Goal: Task Accomplishment & Management: Complete application form

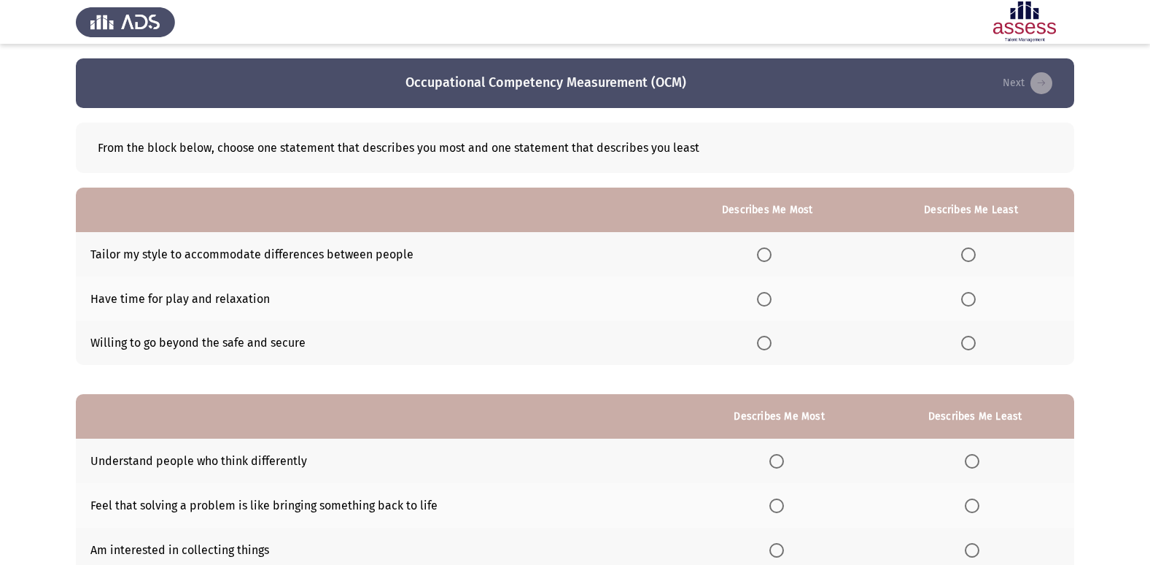
scroll to position [109, 0]
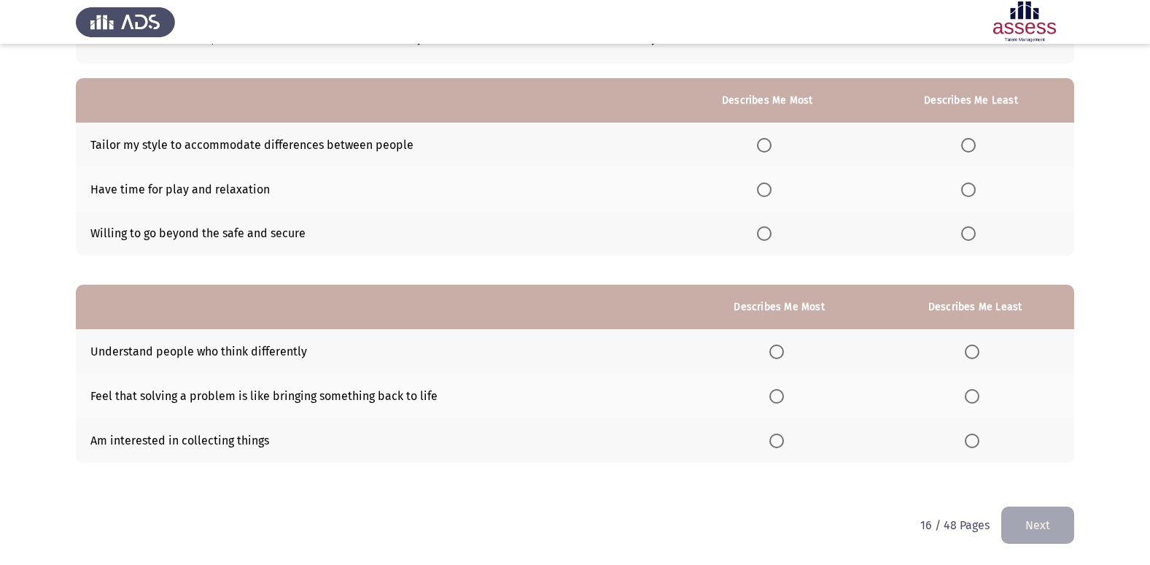
click at [770, 236] on span "Select an option" at bounding box center [764, 233] width 15 height 15
click at [770, 236] on input "Select an option" at bounding box center [764, 233] width 15 height 15
click at [974, 190] on span "Select an option" at bounding box center [969, 189] width 15 height 15
click at [974, 190] on input "Select an option" at bounding box center [969, 189] width 15 height 15
click at [778, 398] on span "Select an option" at bounding box center [777, 396] width 15 height 15
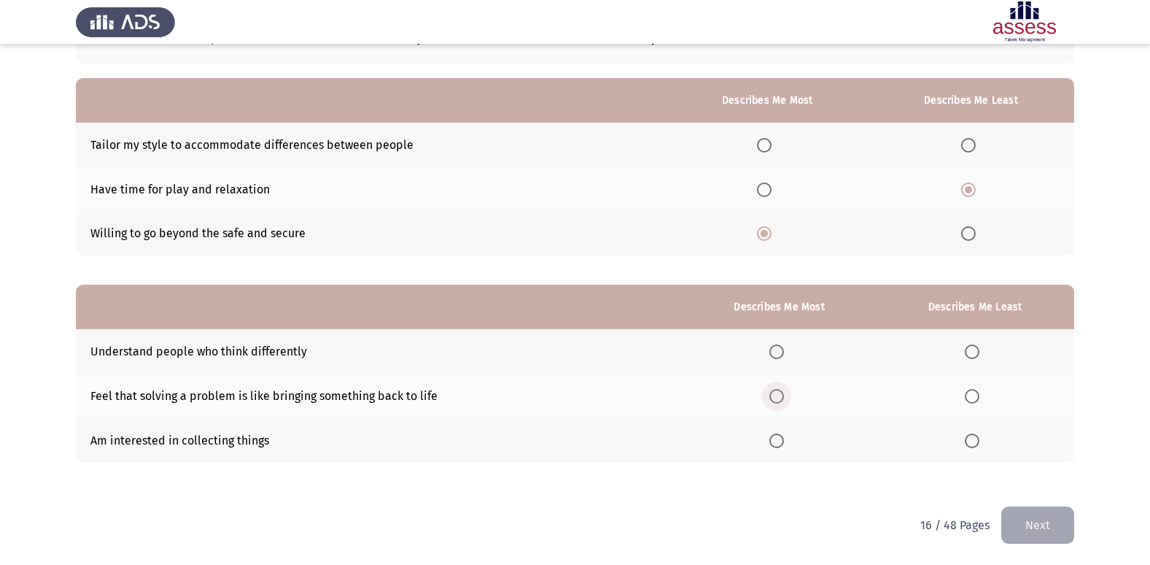
click at [778, 398] on input "Select an option" at bounding box center [777, 396] width 15 height 15
click at [977, 438] on span "Select an option" at bounding box center [972, 440] width 15 height 15
click at [977, 438] on input "Select an option" at bounding box center [972, 440] width 15 height 15
click at [1037, 525] on button "Next" at bounding box center [1038, 524] width 73 height 37
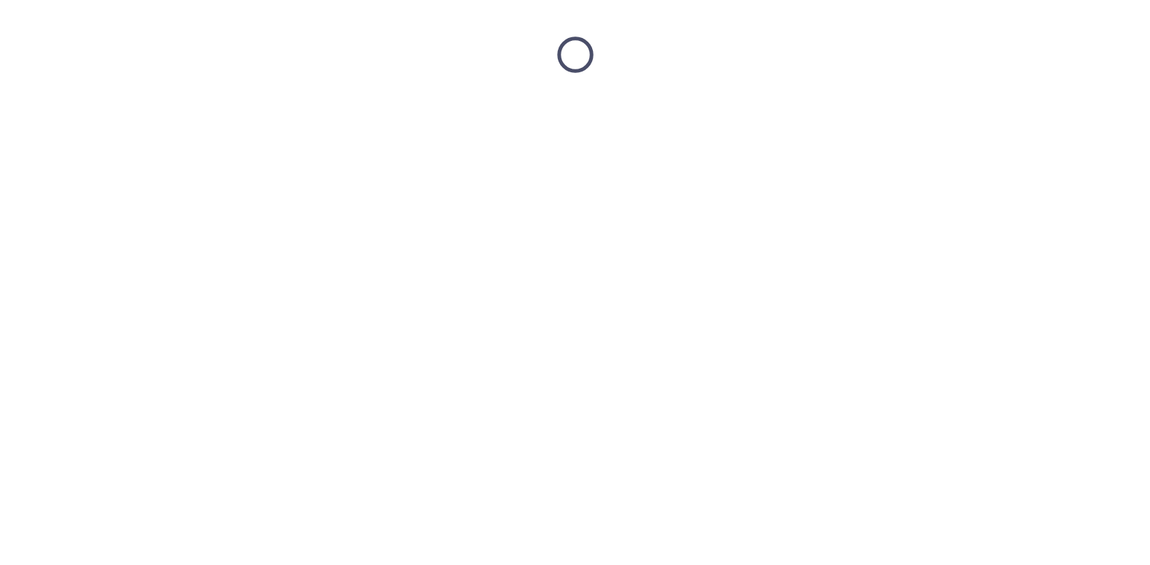
scroll to position [0, 0]
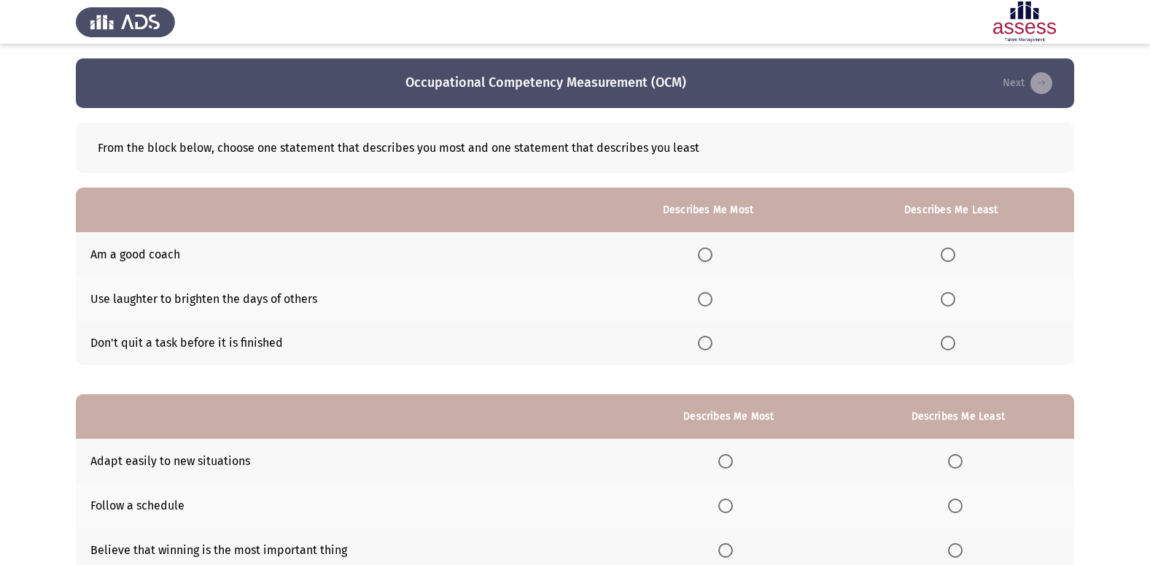
click at [713, 346] on span "Select an option" at bounding box center [705, 343] width 15 height 15
click at [713, 346] on input "Select an option" at bounding box center [705, 343] width 15 height 15
click at [709, 301] on span "Select an option" at bounding box center [705, 299] width 15 height 15
click at [709, 301] on input "Select an option" at bounding box center [705, 299] width 15 height 15
click at [955, 348] on span "Select an option" at bounding box center [948, 343] width 15 height 15
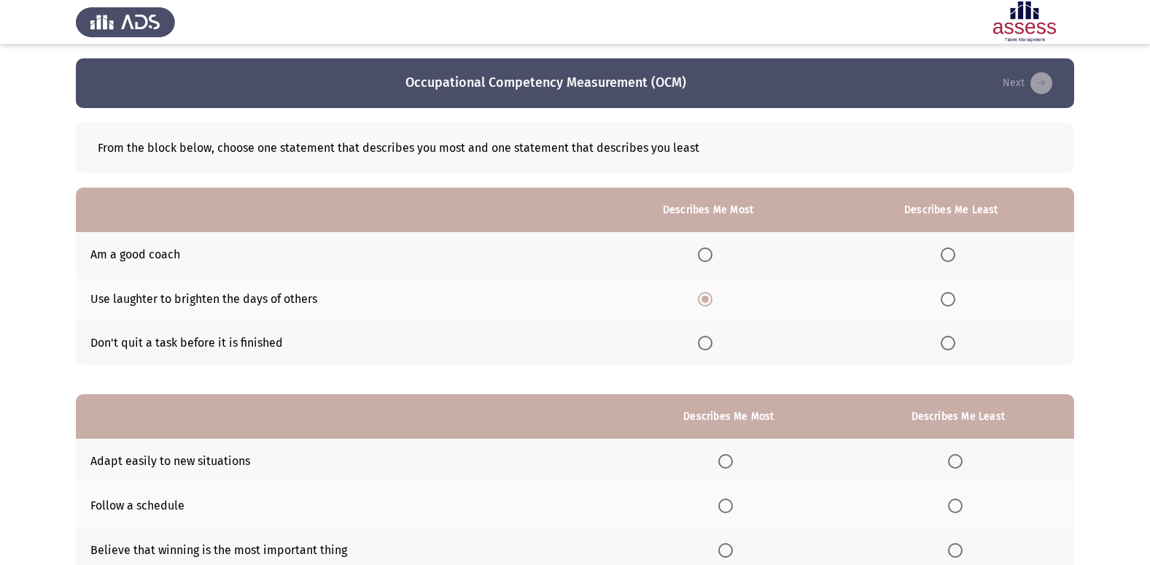
click at [955, 348] on input "Select an option" at bounding box center [948, 343] width 15 height 15
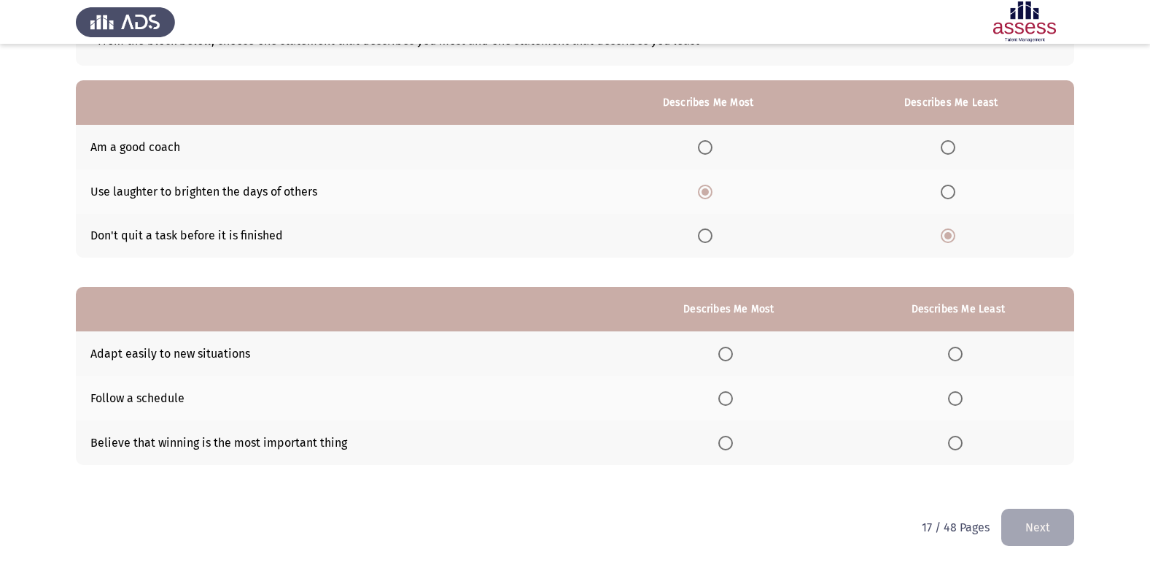
scroll to position [109, 0]
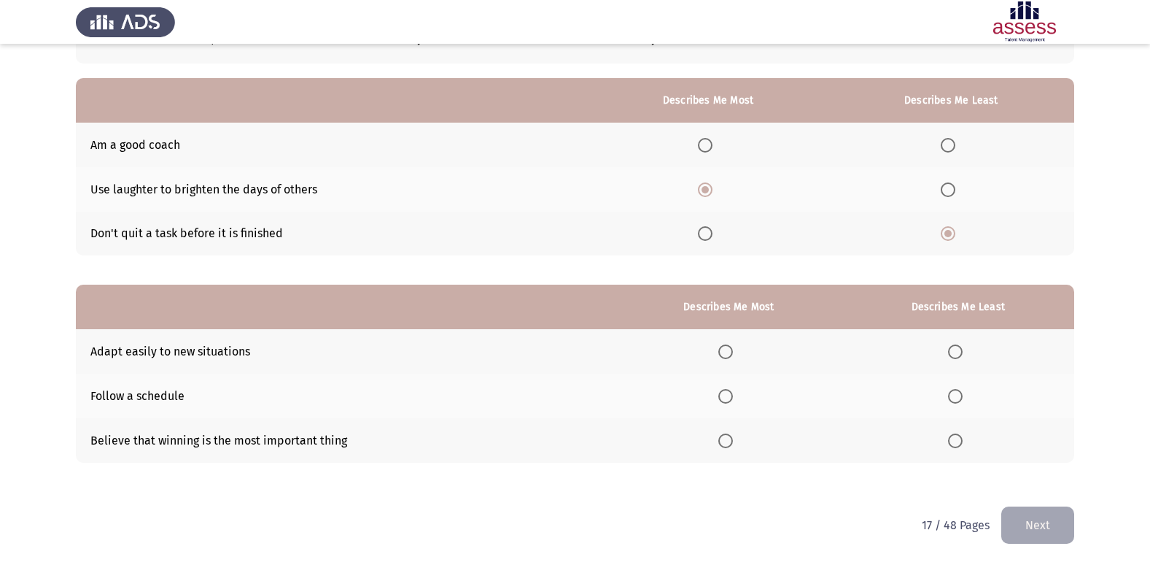
click at [732, 350] on span "Select an option" at bounding box center [726, 351] width 15 height 15
click at [732, 350] on input "Select an option" at bounding box center [726, 351] width 15 height 15
click at [958, 442] on span "Select an option" at bounding box center [955, 440] width 15 height 15
click at [958, 442] on input "Select an option" at bounding box center [955, 440] width 15 height 15
click at [1060, 525] on button "Next" at bounding box center [1038, 524] width 73 height 37
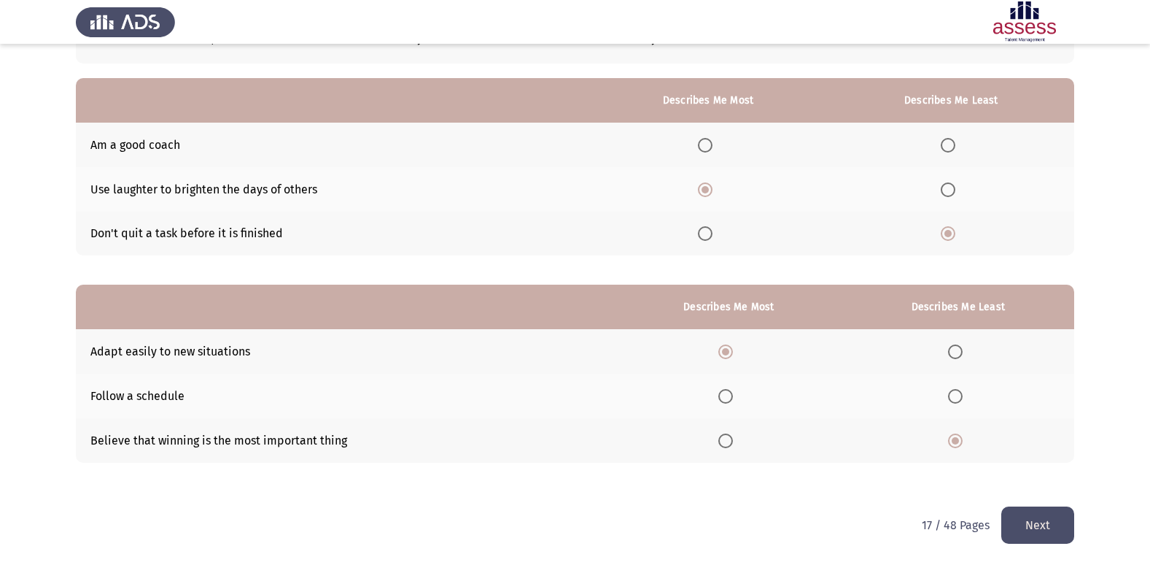
scroll to position [0, 0]
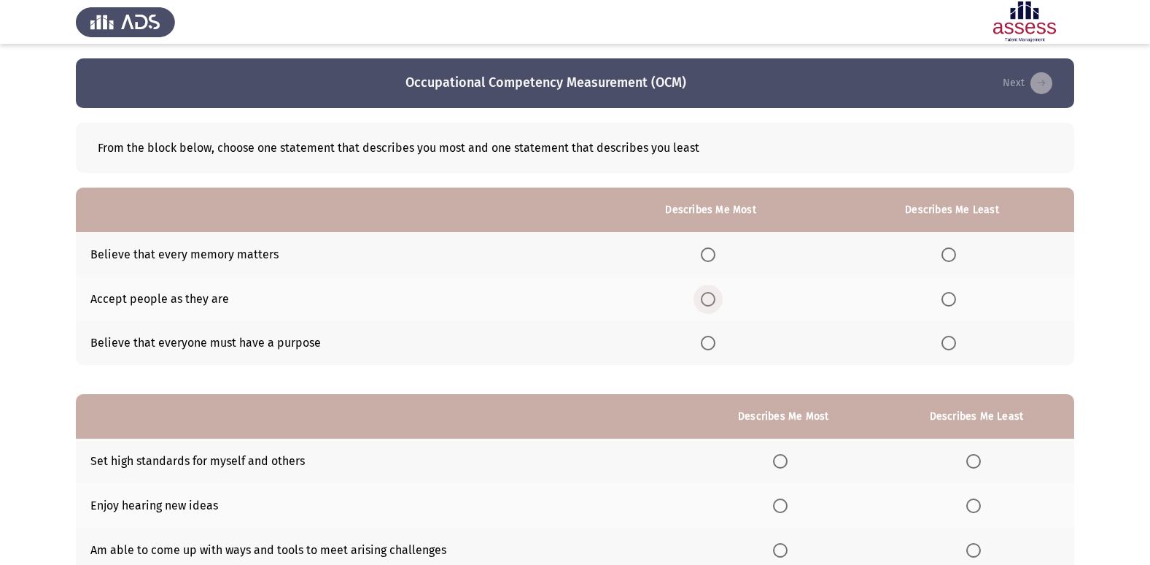
click at [716, 303] on span "Select an option" at bounding box center [708, 299] width 15 height 15
click at [716, 303] on input "Select an option" at bounding box center [708, 299] width 15 height 15
click at [953, 345] on span "Select an option" at bounding box center [949, 343] width 15 height 15
click at [953, 345] on input "Select an option" at bounding box center [949, 343] width 15 height 15
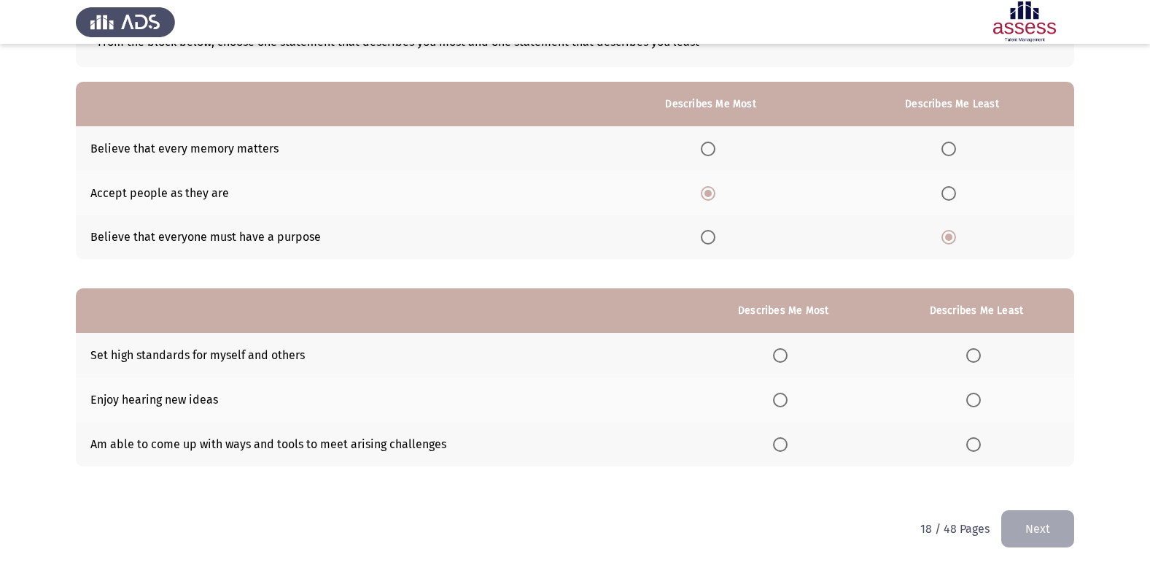
scroll to position [109, 0]
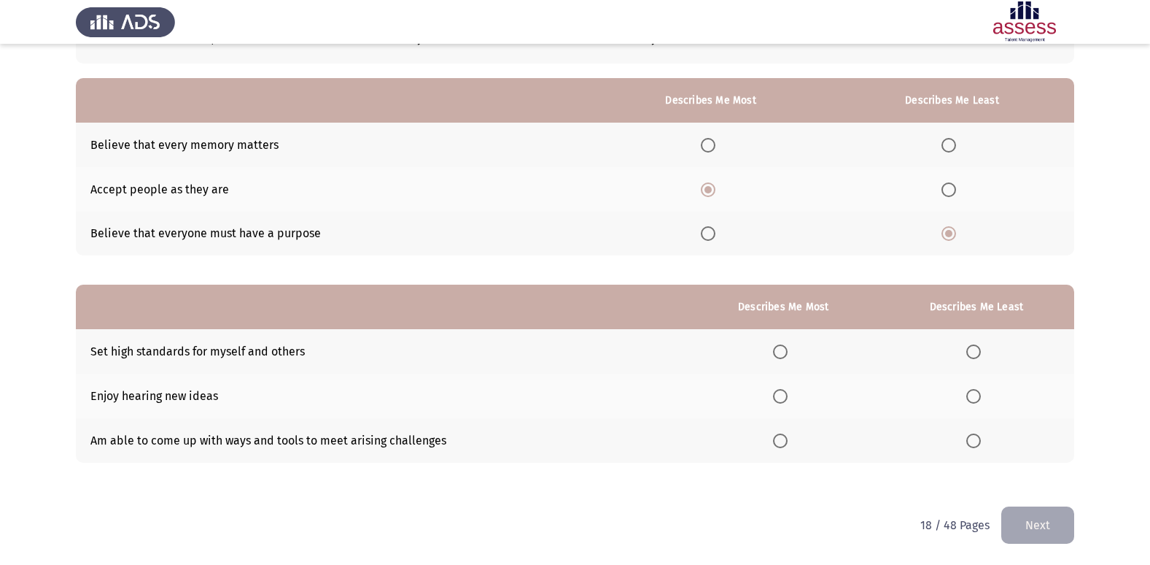
click at [788, 446] on span "Select an option" at bounding box center [780, 440] width 15 height 15
click at [788, 446] on input "Select an option" at bounding box center [780, 440] width 15 height 15
click at [975, 353] on span "Select an option" at bounding box center [974, 351] width 15 height 15
click at [975, 353] on input "Select an option" at bounding box center [974, 351] width 15 height 15
click at [1041, 527] on button "Next" at bounding box center [1038, 524] width 73 height 37
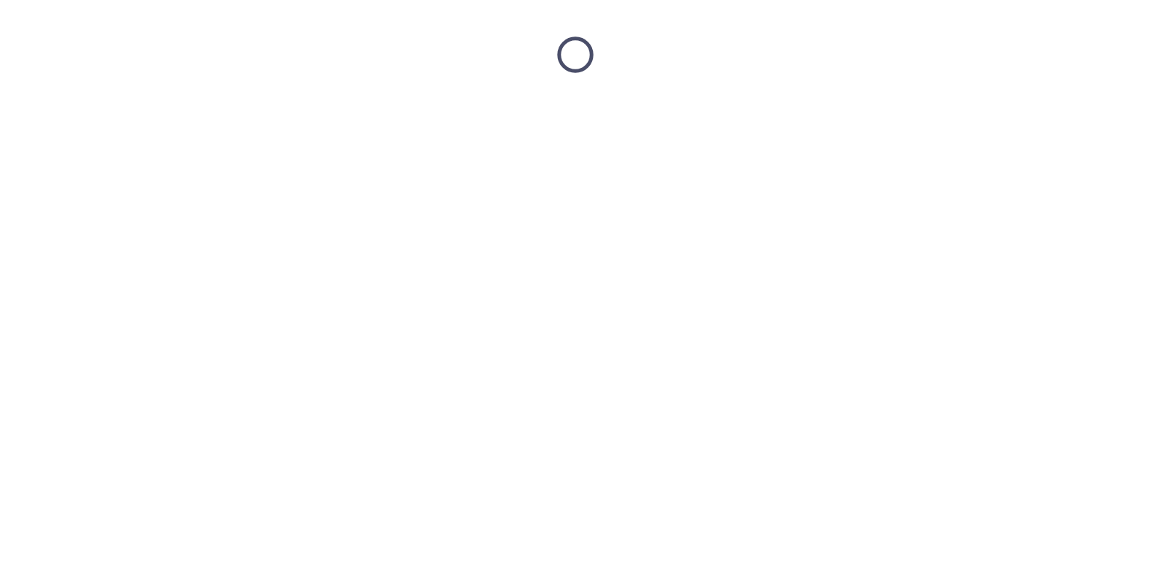
scroll to position [0, 0]
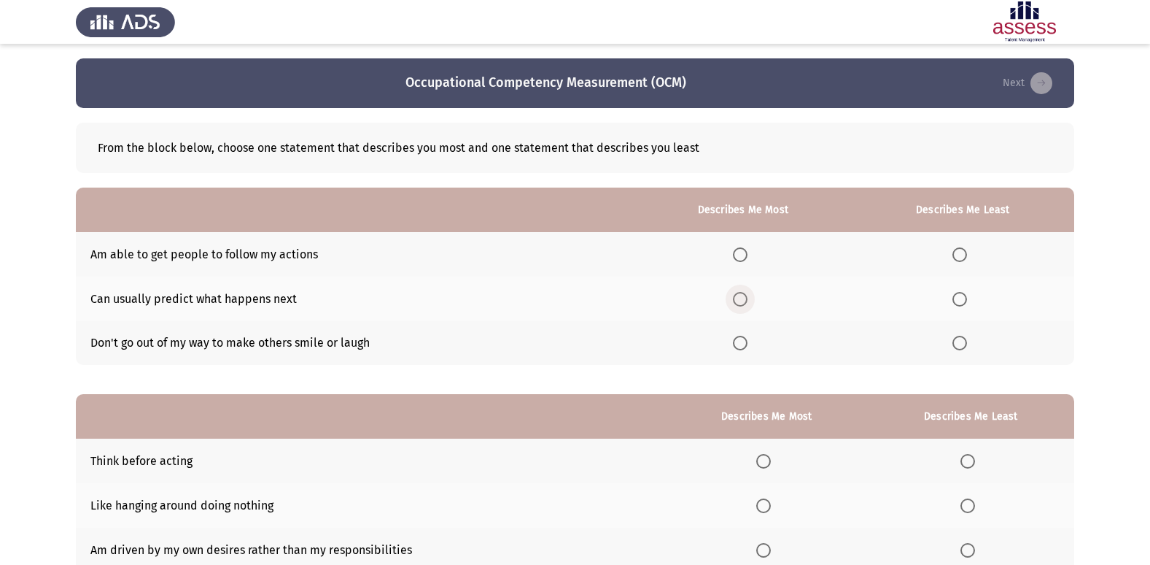
click at [746, 301] on span "Select an option" at bounding box center [740, 299] width 15 height 15
click at [746, 301] on input "Select an option" at bounding box center [740, 299] width 15 height 15
click at [972, 346] on label "Select an option" at bounding box center [963, 343] width 20 height 15
click at [967, 346] on input "Select an option" at bounding box center [960, 343] width 15 height 15
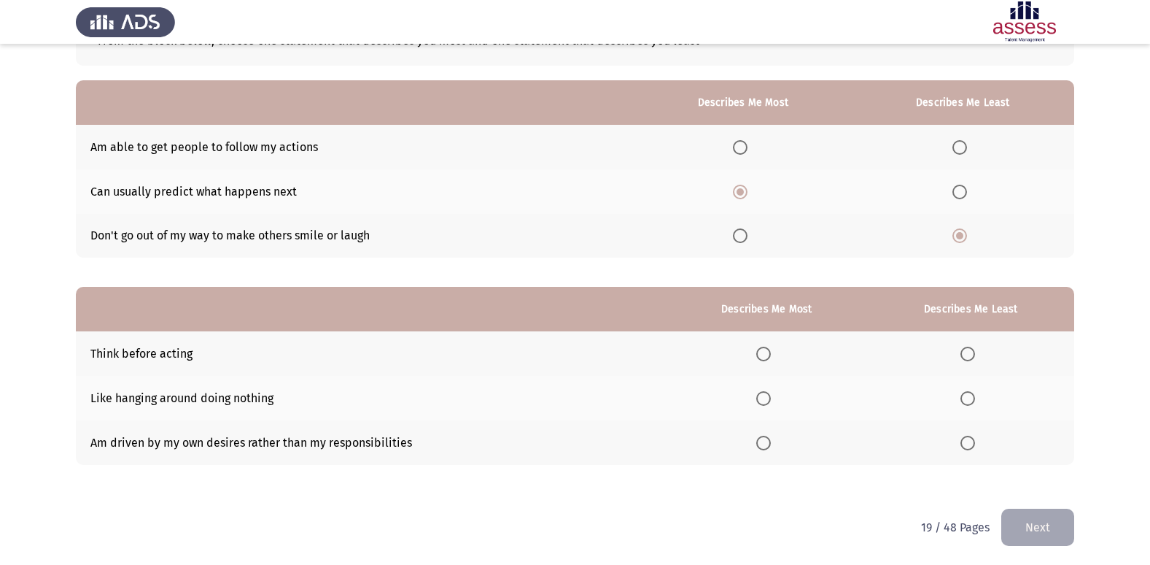
scroll to position [109, 0]
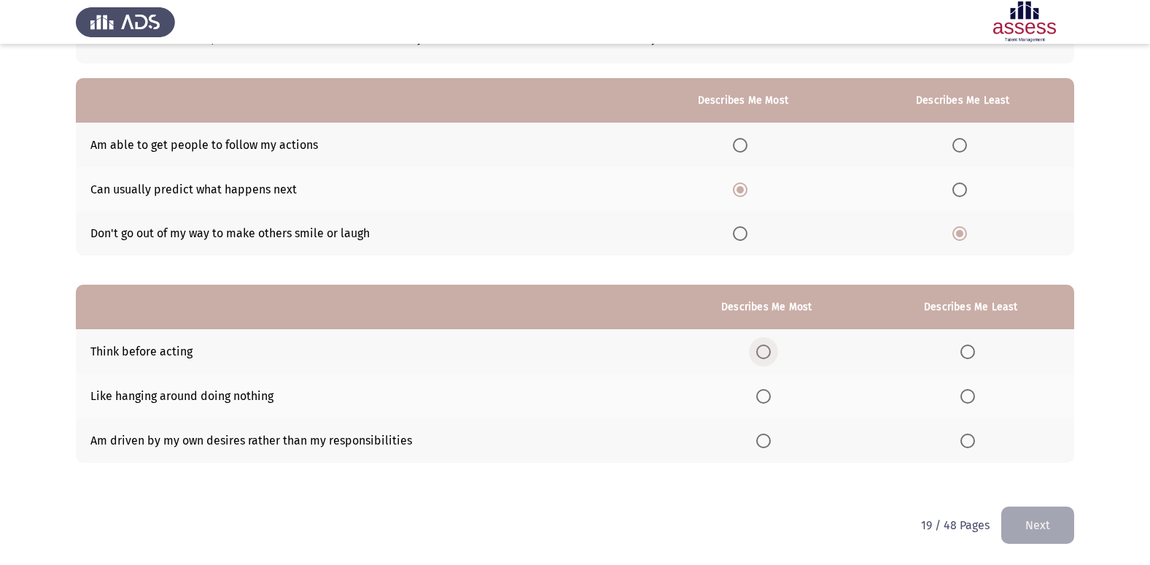
click at [766, 352] on span "Select an option" at bounding box center [764, 351] width 15 height 15
click at [766, 352] on input "Select an option" at bounding box center [764, 351] width 15 height 15
click at [971, 445] on span "Select an option" at bounding box center [968, 440] width 15 height 15
click at [971, 445] on input "Select an option" at bounding box center [968, 440] width 15 height 15
click at [1036, 521] on button "Next" at bounding box center [1038, 524] width 73 height 37
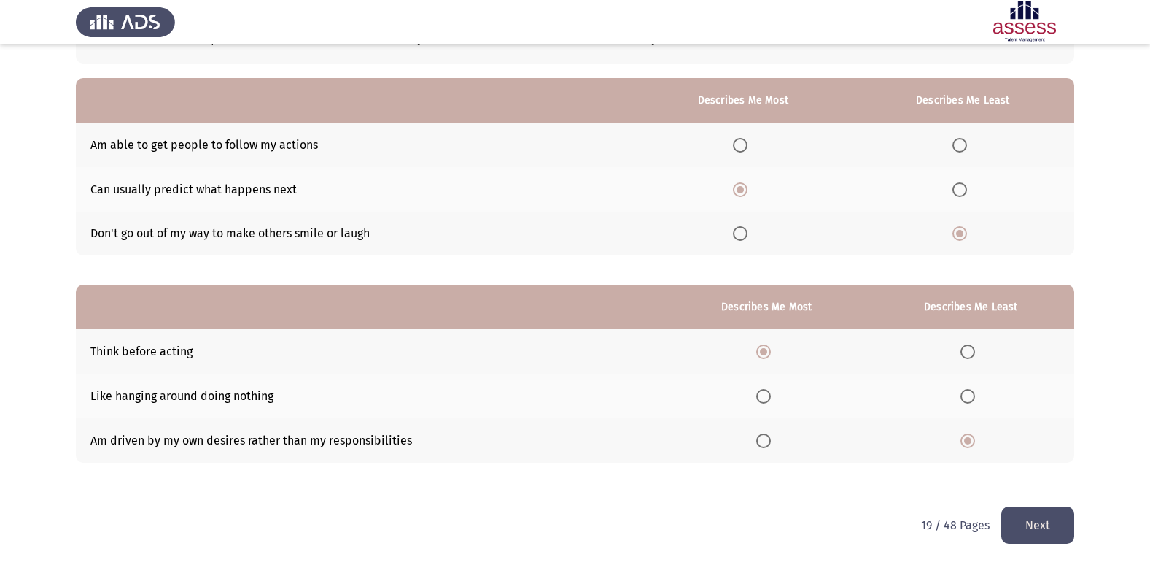
scroll to position [0, 0]
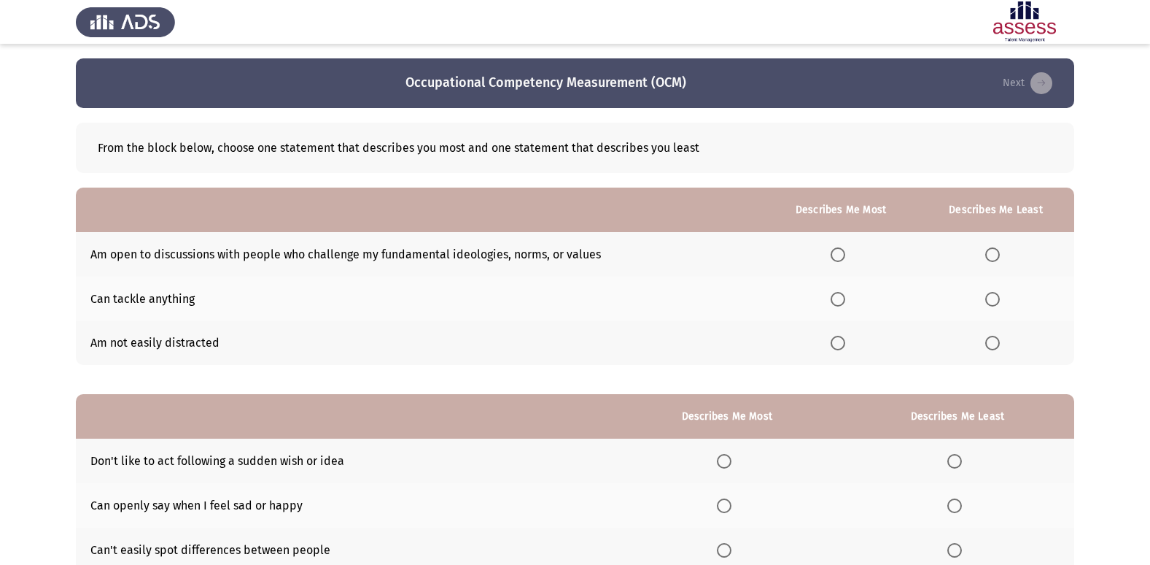
click at [843, 345] on span "Select an option" at bounding box center [838, 343] width 15 height 15
click at [843, 345] on input "Select an option" at bounding box center [838, 343] width 15 height 15
click at [998, 303] on span "Select an option" at bounding box center [993, 299] width 15 height 15
click at [998, 303] on input "Select an option" at bounding box center [993, 299] width 15 height 15
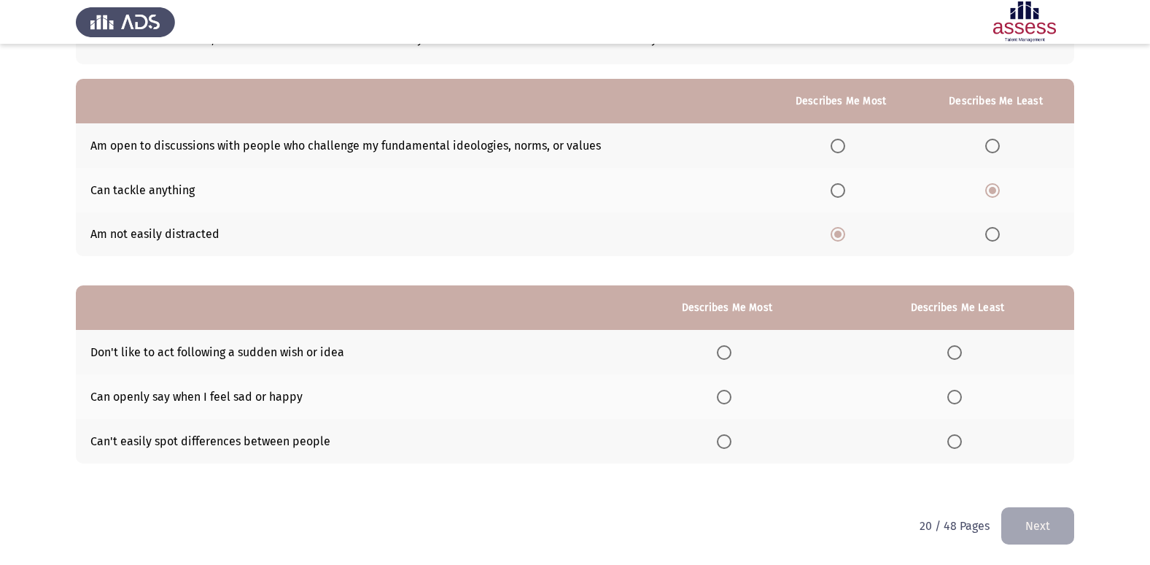
scroll to position [109, 0]
click at [724, 441] on span "Select an option" at bounding box center [724, 441] width 0 height 0
click at [728, 441] on input "Select an option" at bounding box center [724, 440] width 15 height 15
click at [957, 349] on span "Select an option" at bounding box center [955, 351] width 15 height 15
click at [957, 349] on input "Select an option" at bounding box center [955, 351] width 15 height 15
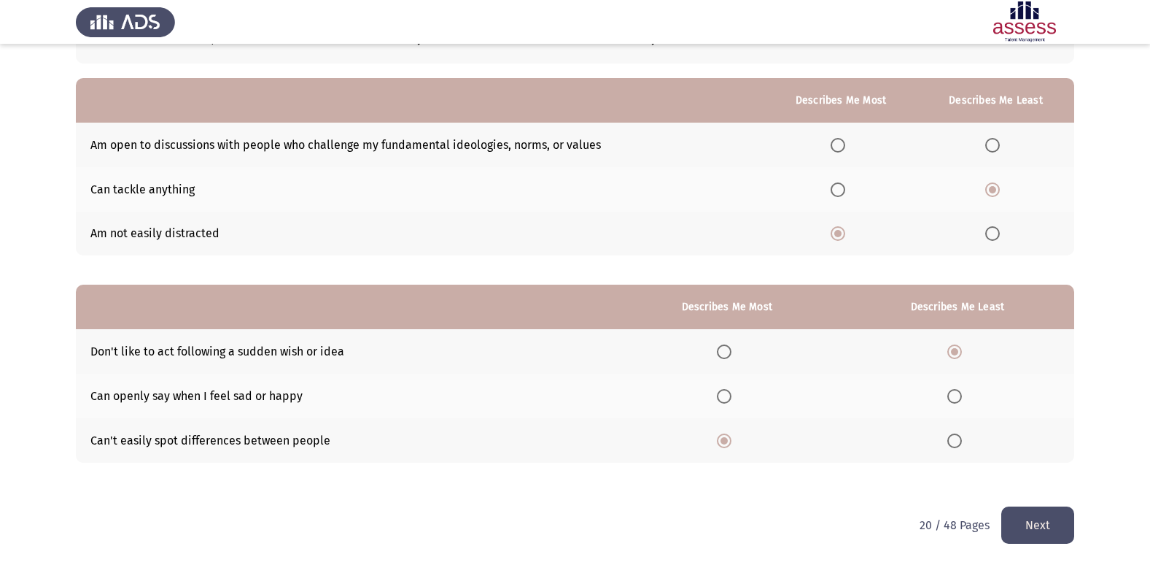
click at [1043, 526] on button "Next" at bounding box center [1038, 524] width 73 height 37
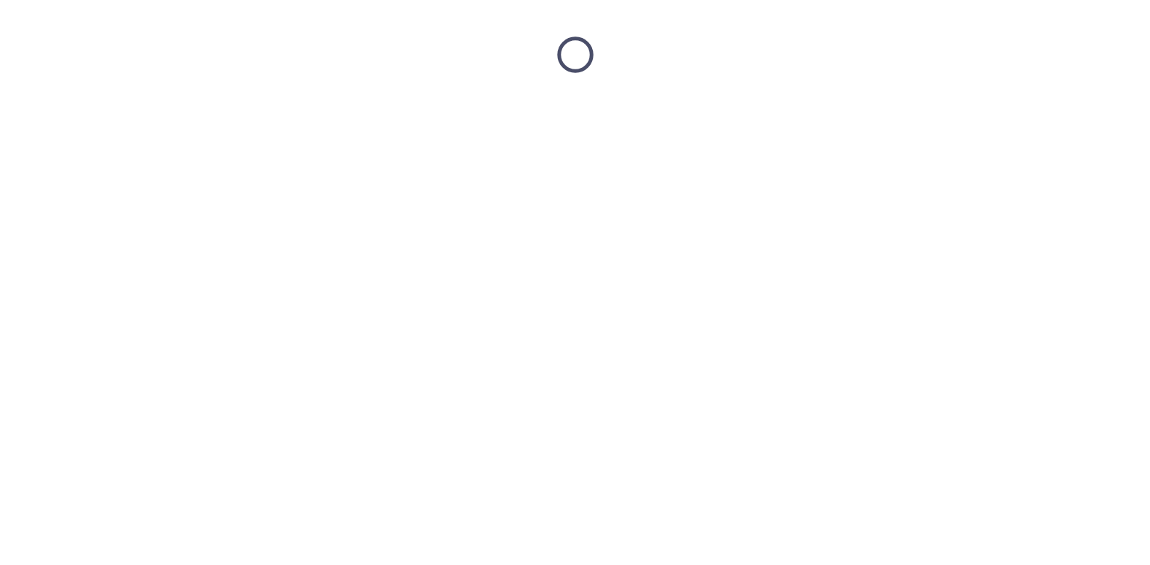
scroll to position [0, 0]
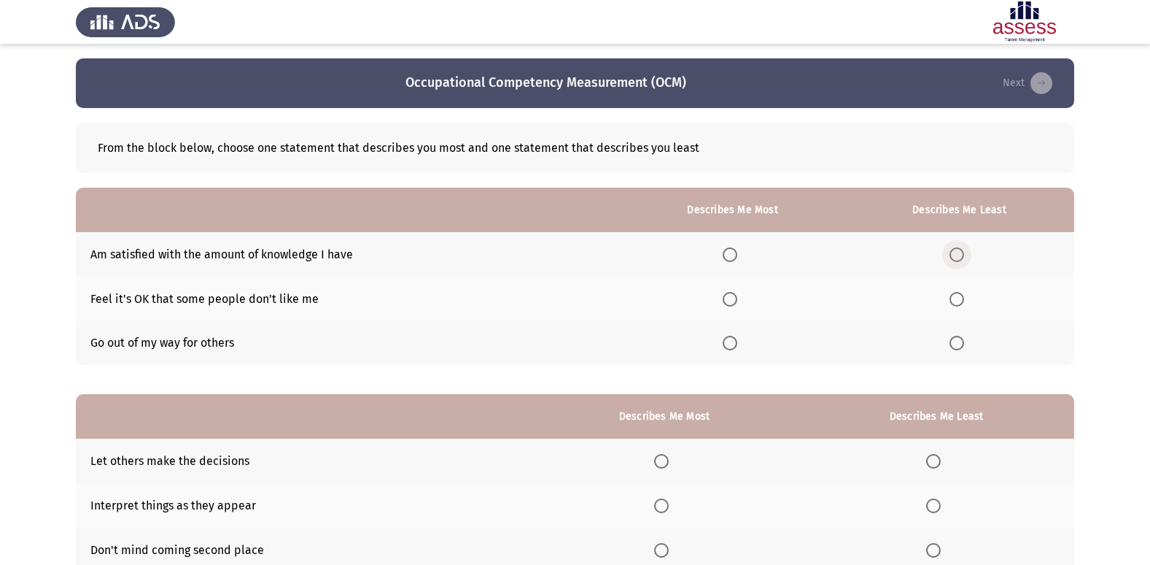
click at [963, 255] on span "Select an option" at bounding box center [957, 254] width 15 height 15
click at [963, 255] on input "Select an option" at bounding box center [957, 254] width 15 height 15
click at [738, 298] on span "Select an option" at bounding box center [730, 299] width 15 height 15
click at [738, 298] on input "Select an option" at bounding box center [730, 299] width 15 height 15
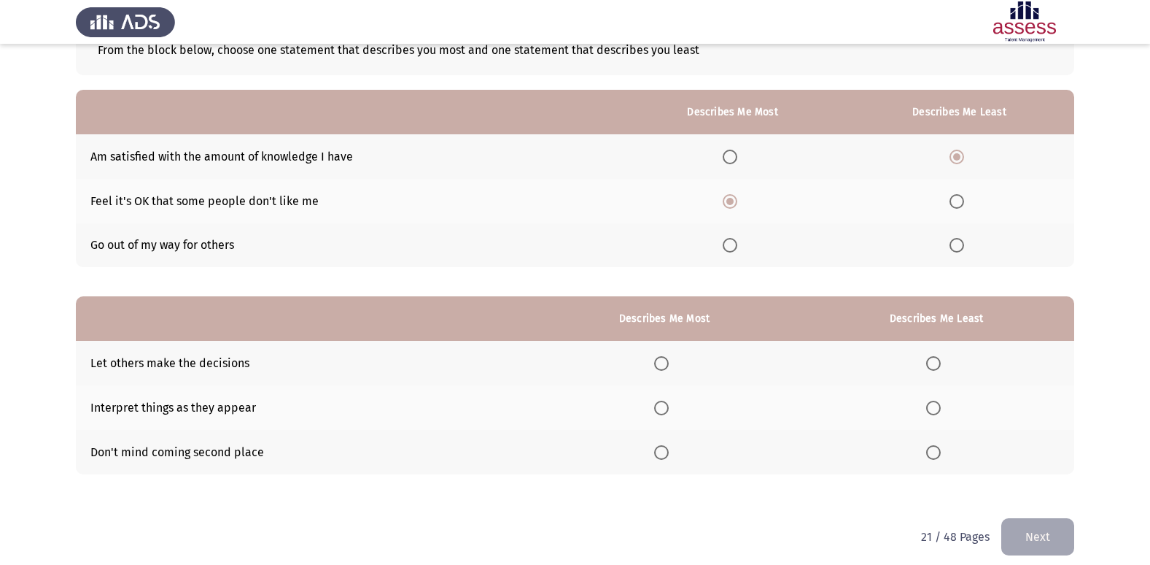
scroll to position [109, 0]
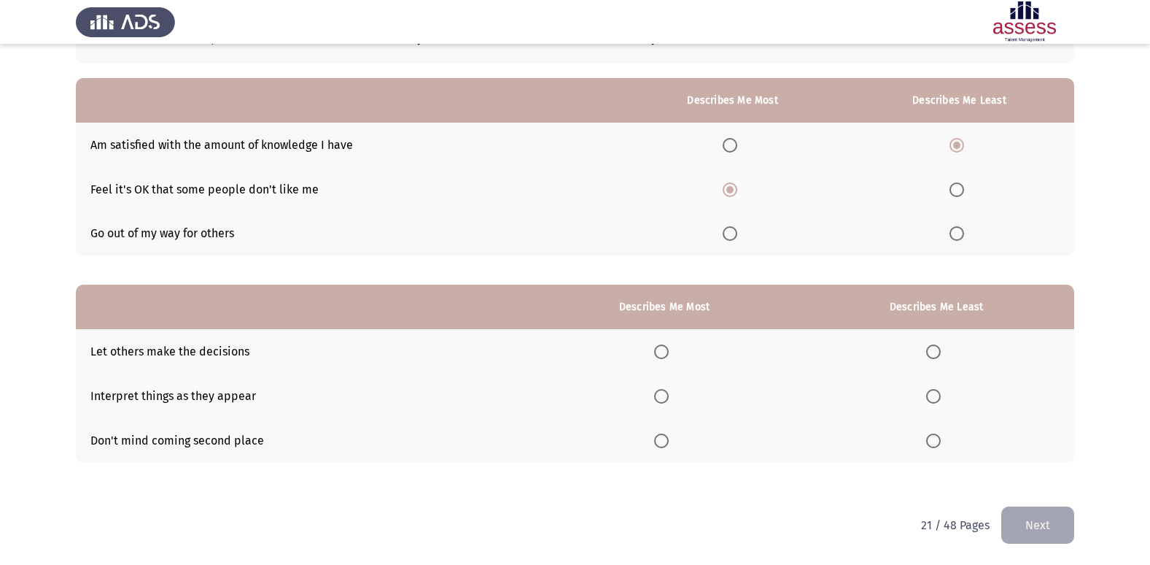
click at [668, 447] on span "Select an option" at bounding box center [661, 440] width 15 height 15
click at [668, 447] on input "Select an option" at bounding box center [661, 440] width 15 height 15
click at [662, 396] on span "Select an option" at bounding box center [662, 396] width 0 height 0
click at [665, 396] on input "Select an option" at bounding box center [661, 396] width 15 height 15
click at [931, 356] on span "Select an option" at bounding box center [934, 351] width 15 height 15
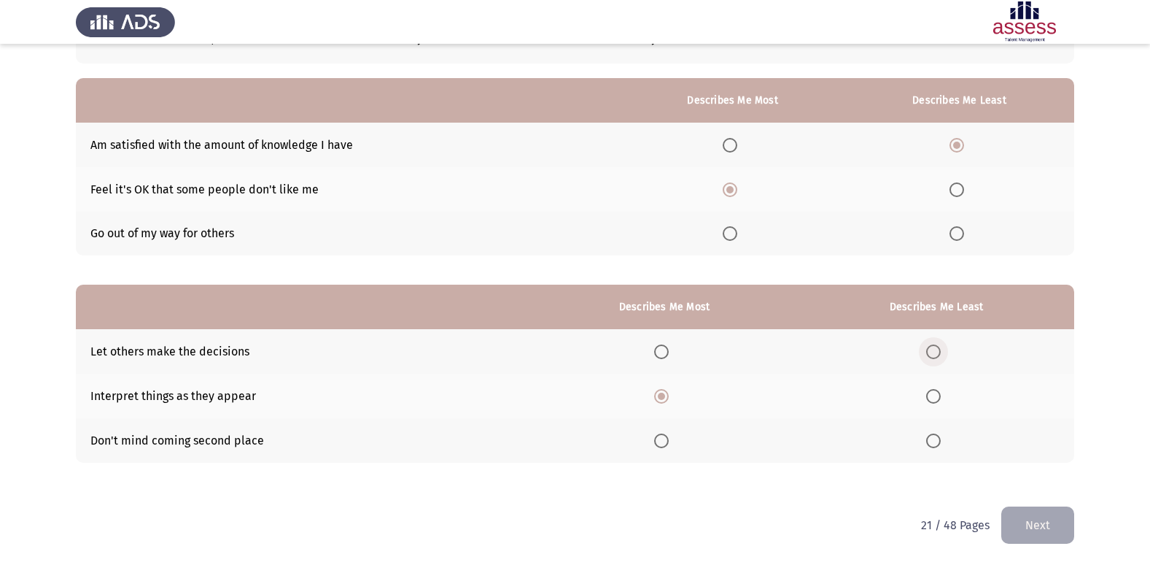
click at [931, 356] on input "Select an option" at bounding box center [934, 351] width 15 height 15
click at [1048, 530] on button "Next" at bounding box center [1038, 524] width 73 height 37
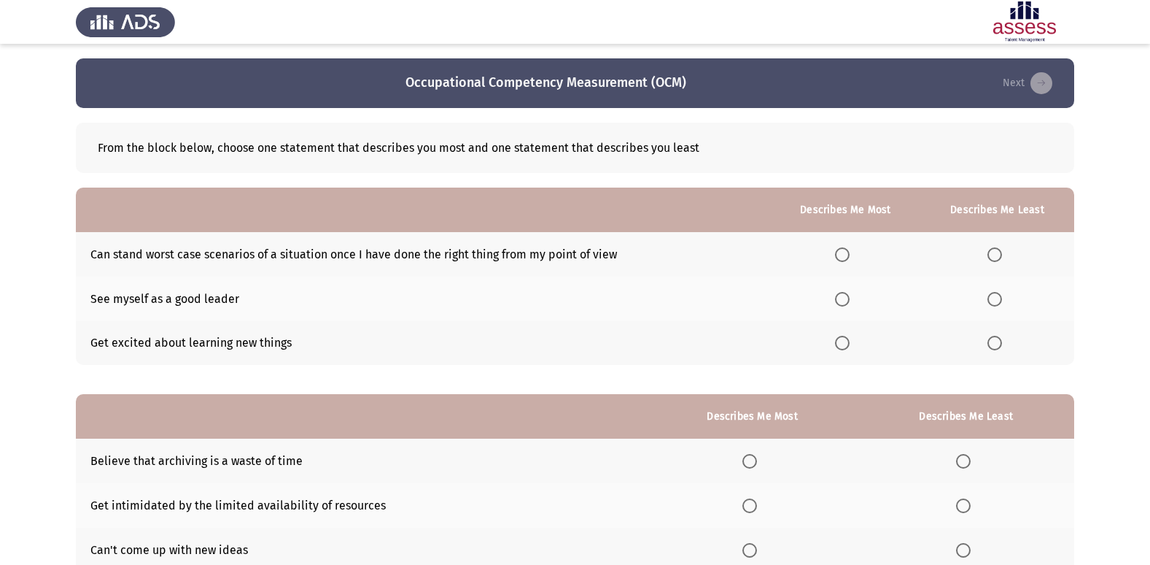
click at [850, 343] on span "Select an option" at bounding box center [842, 343] width 15 height 15
click at [850, 343] on input "Select an option" at bounding box center [842, 343] width 15 height 15
click at [994, 298] on span "Select an option" at bounding box center [995, 299] width 15 height 15
click at [994, 298] on input "Select an option" at bounding box center [995, 299] width 15 height 15
click at [843, 253] on span "Select an option" at bounding box center [842, 254] width 15 height 15
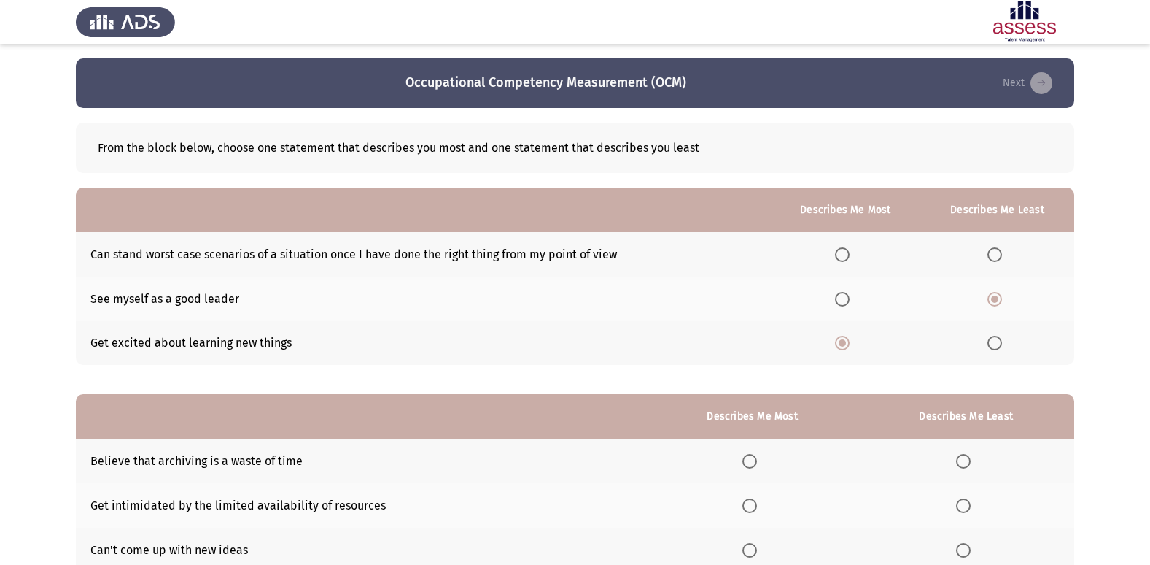
click at [843, 253] on input "Select an option" at bounding box center [842, 254] width 15 height 15
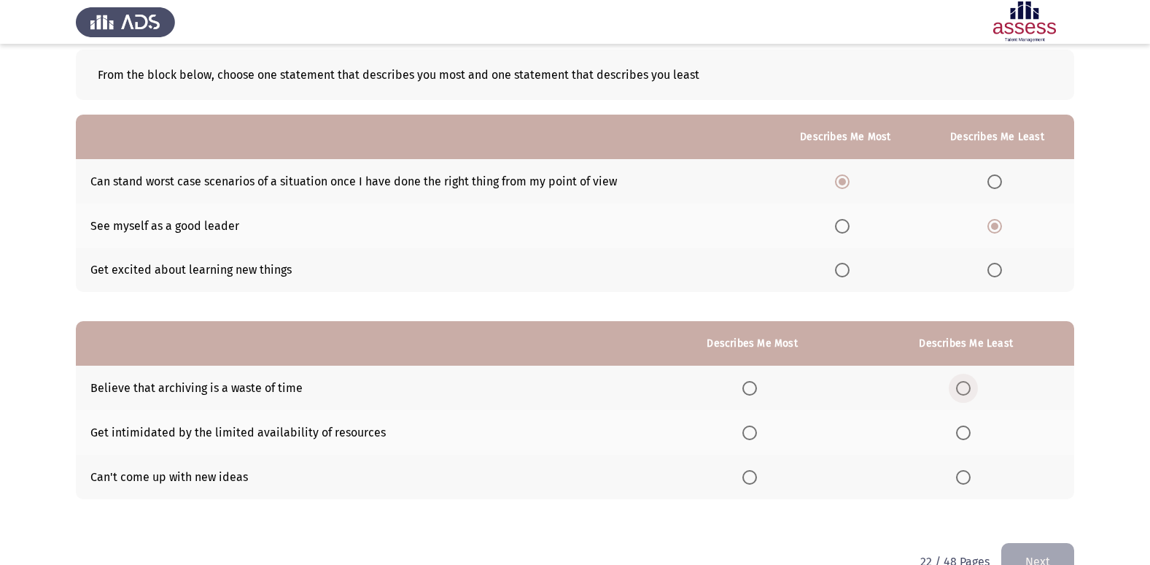
click at [966, 385] on span "Select an option" at bounding box center [963, 388] width 15 height 15
click at [966, 385] on input "Select an option" at bounding box center [963, 388] width 15 height 15
click at [751, 432] on span "Select an option" at bounding box center [750, 432] width 15 height 15
click at [751, 432] on input "Select an option" at bounding box center [750, 432] width 15 height 15
click at [1037, 552] on button "Next" at bounding box center [1038, 561] width 73 height 37
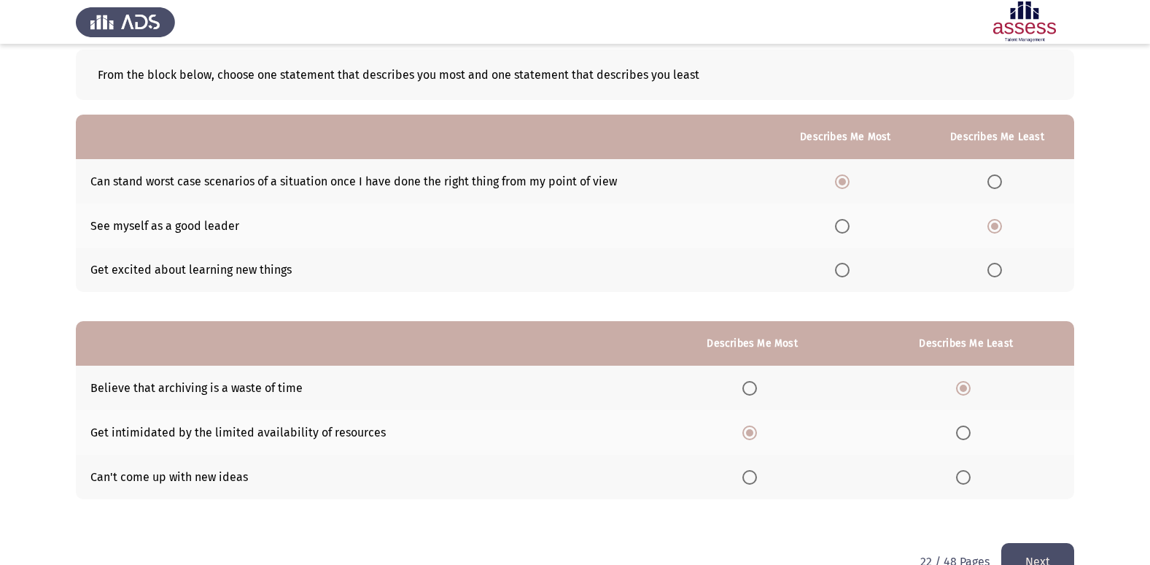
scroll to position [0, 0]
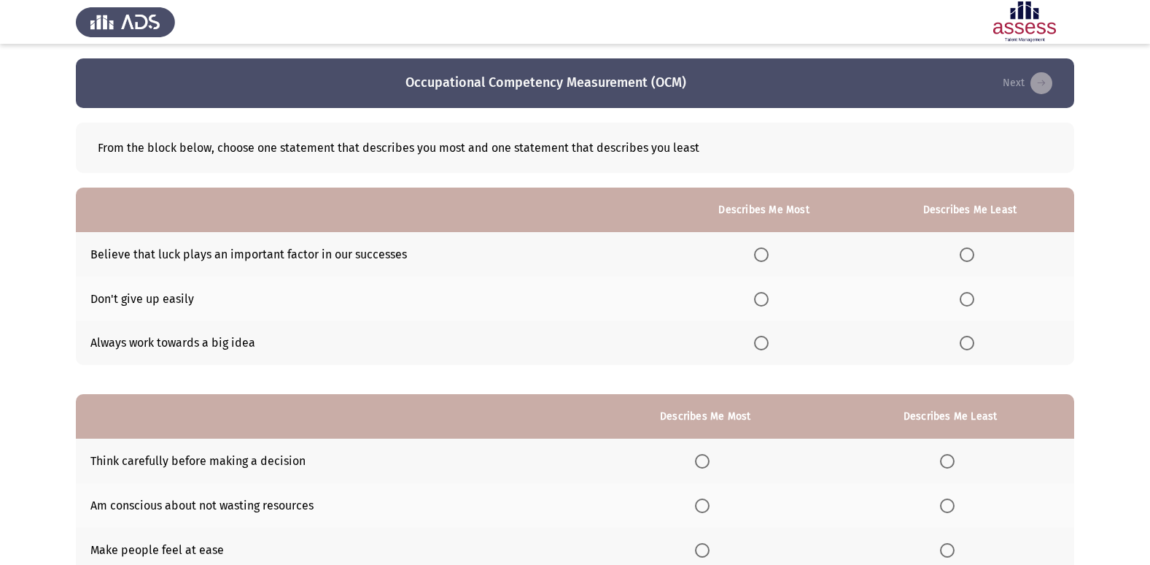
click at [763, 303] on span "Select an option" at bounding box center [761, 299] width 15 height 15
click at [763, 303] on input "Select an option" at bounding box center [761, 299] width 15 height 15
click at [967, 257] on span "Select an option" at bounding box center [967, 254] width 15 height 15
click at [967, 257] on input "Select an option" at bounding box center [967, 254] width 15 height 15
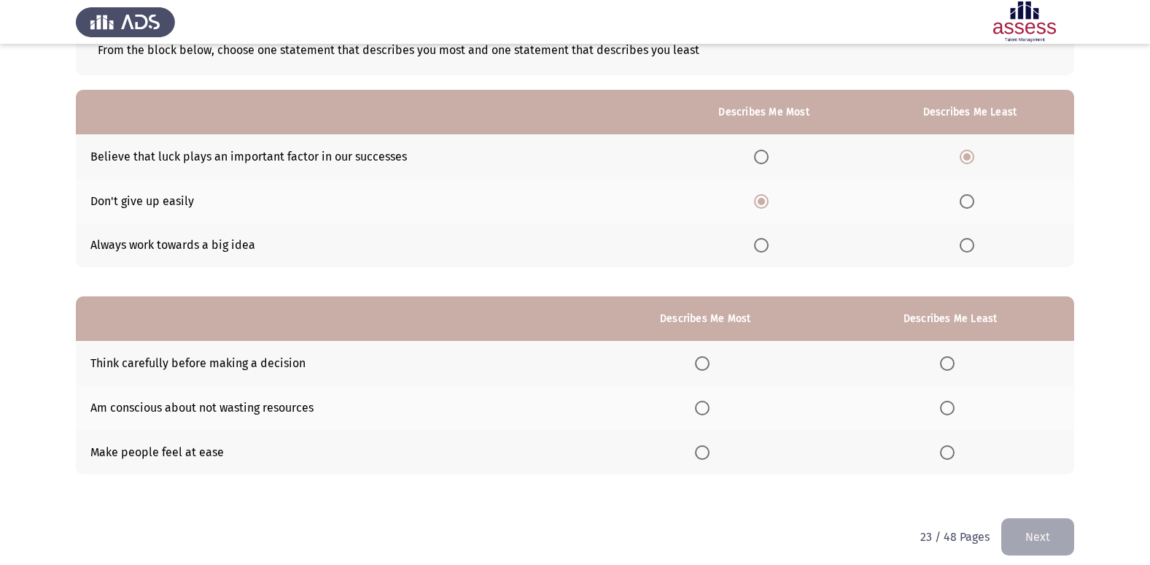
scroll to position [109, 0]
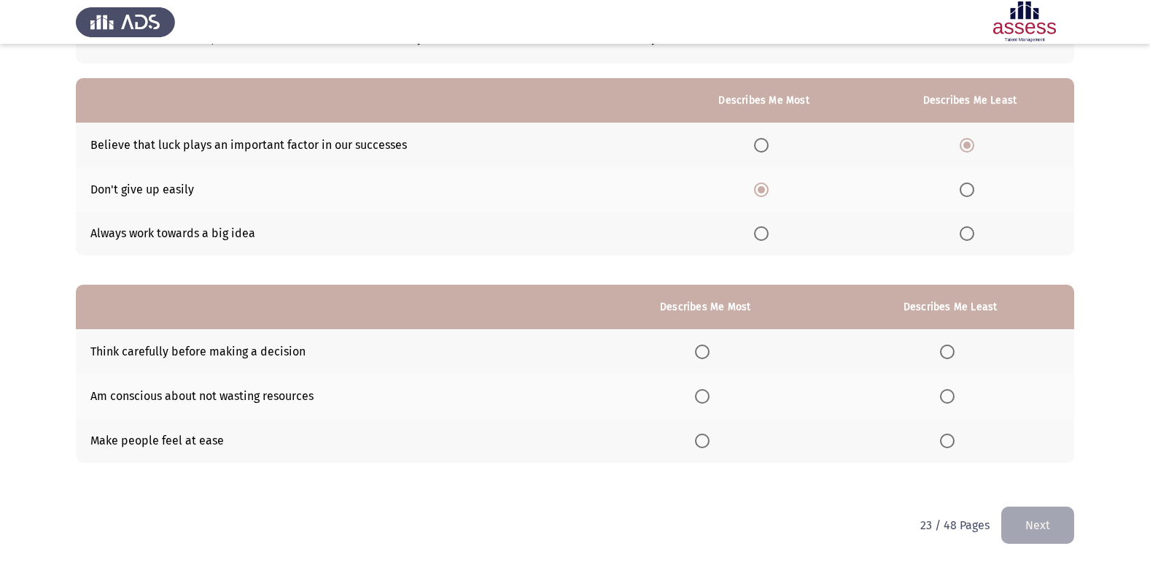
click at [708, 352] on span "Select an option" at bounding box center [702, 351] width 15 height 15
click at [708, 352] on input "Select an option" at bounding box center [702, 351] width 15 height 15
click at [948, 396] on span "Select an option" at bounding box center [947, 396] width 15 height 15
click at [948, 396] on input "Select an option" at bounding box center [947, 396] width 15 height 15
click at [1042, 530] on button "Next" at bounding box center [1038, 524] width 73 height 37
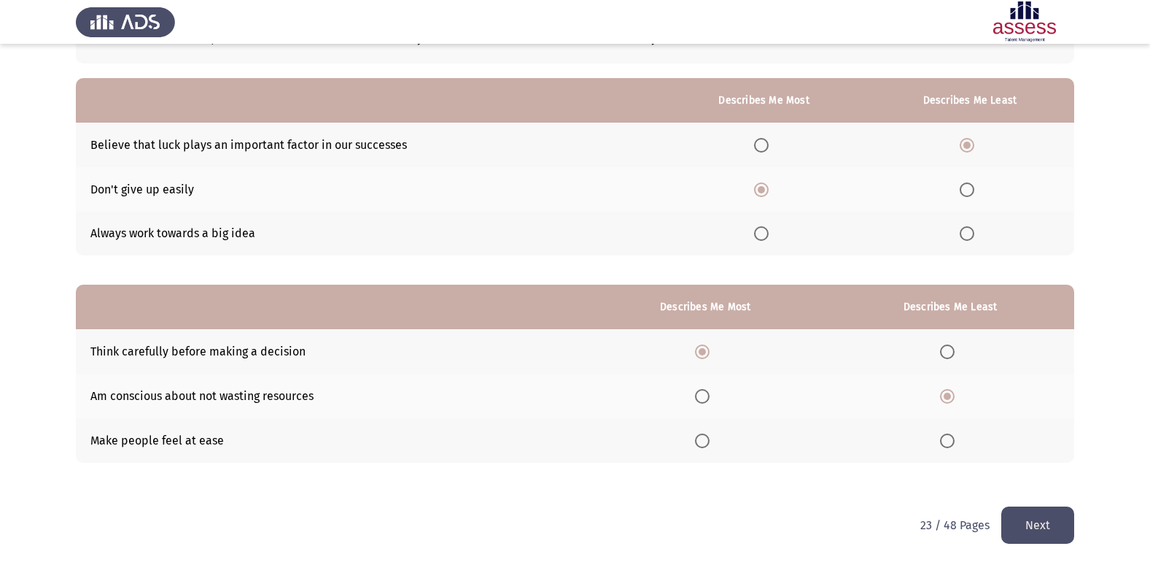
scroll to position [0, 0]
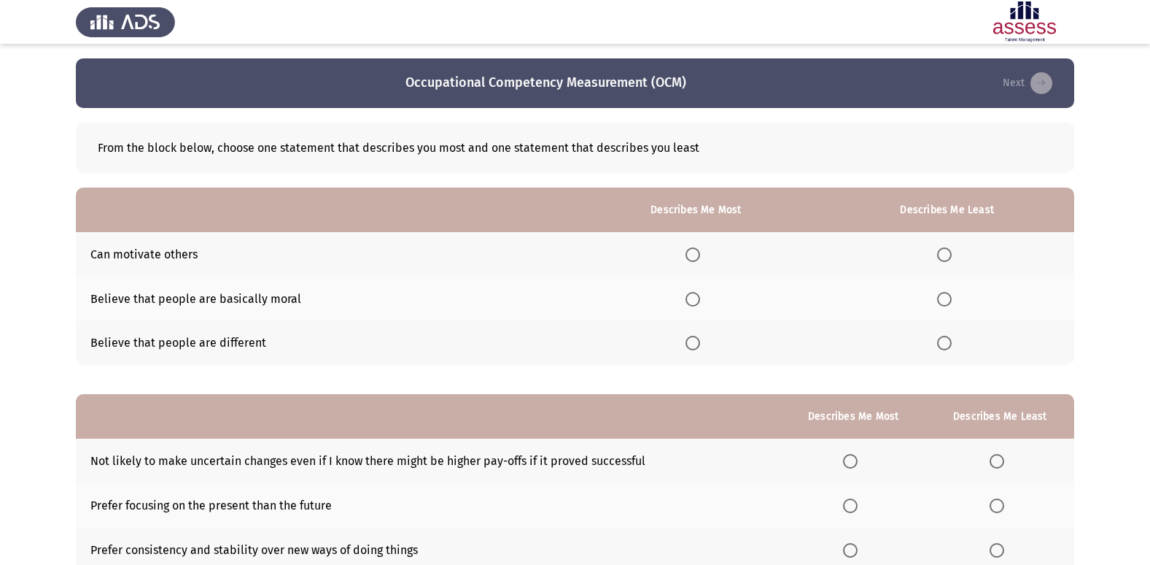
click at [701, 257] on label "Select an option" at bounding box center [696, 254] width 20 height 15
click at [700, 257] on input "Select an option" at bounding box center [693, 254] width 15 height 15
click at [942, 304] on span "Select an option" at bounding box center [944, 299] width 15 height 15
click at [942, 304] on input "Select an option" at bounding box center [944, 299] width 15 height 15
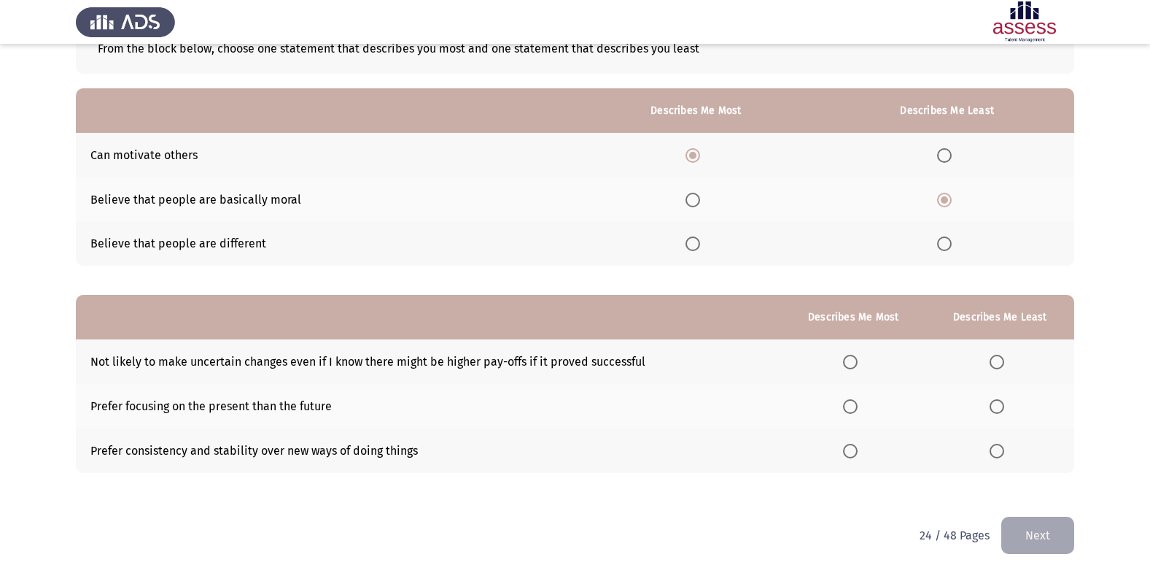
scroll to position [109, 0]
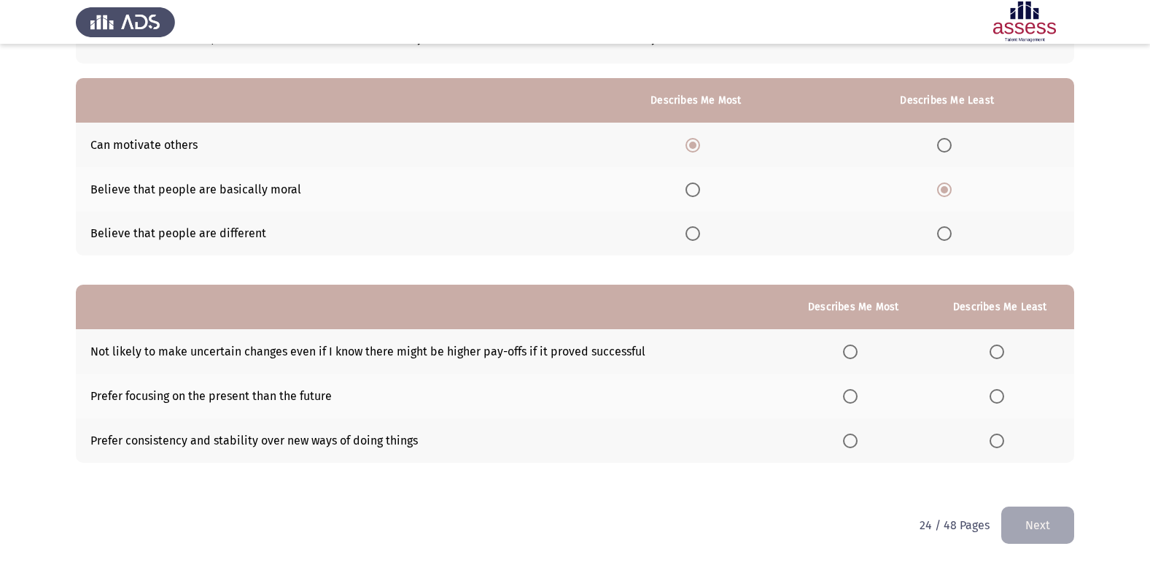
click at [857, 398] on span "Select an option" at bounding box center [850, 396] width 15 height 15
click at [857, 398] on input "Select an option" at bounding box center [850, 396] width 15 height 15
click at [1007, 446] on label "Select an option" at bounding box center [1000, 440] width 20 height 15
click at [1005, 446] on input "Select an option" at bounding box center [997, 440] width 15 height 15
click at [1026, 524] on button "Next" at bounding box center [1038, 524] width 73 height 37
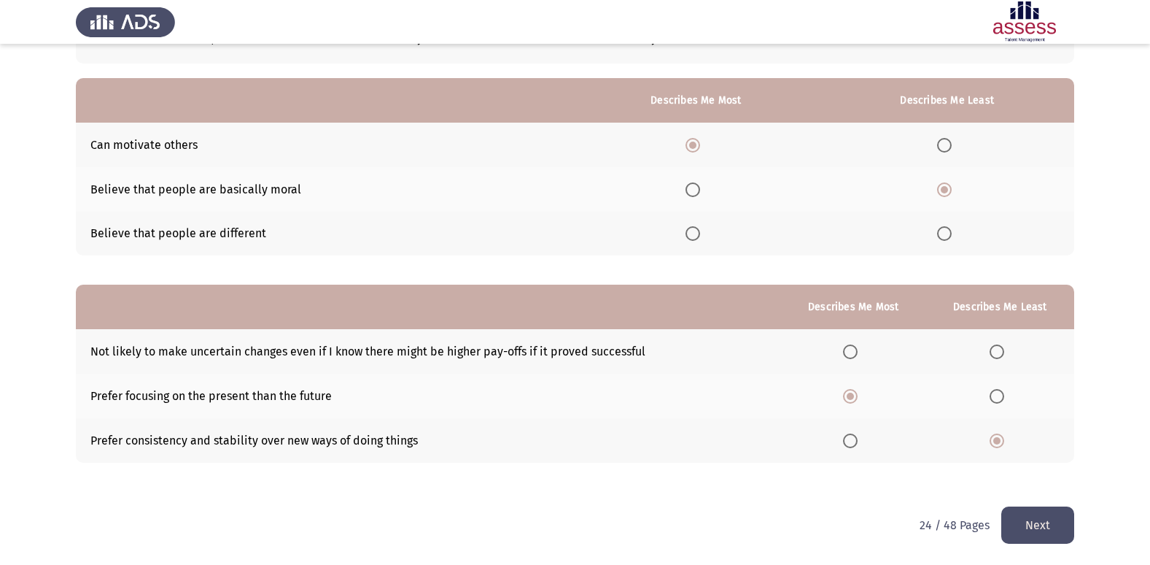
scroll to position [0, 0]
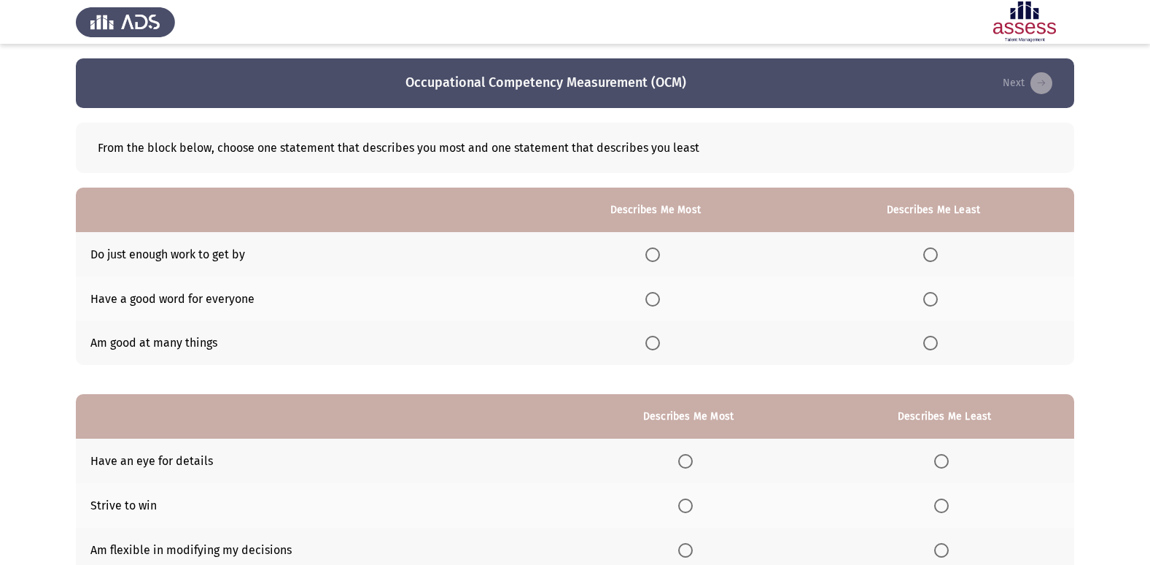
click at [658, 302] on span "Select an option" at bounding box center [653, 299] width 15 height 15
click at [658, 302] on input "Select an option" at bounding box center [653, 299] width 15 height 15
click at [935, 253] on span "Select an option" at bounding box center [931, 254] width 15 height 15
click at [935, 253] on input "Select an option" at bounding box center [931, 254] width 15 height 15
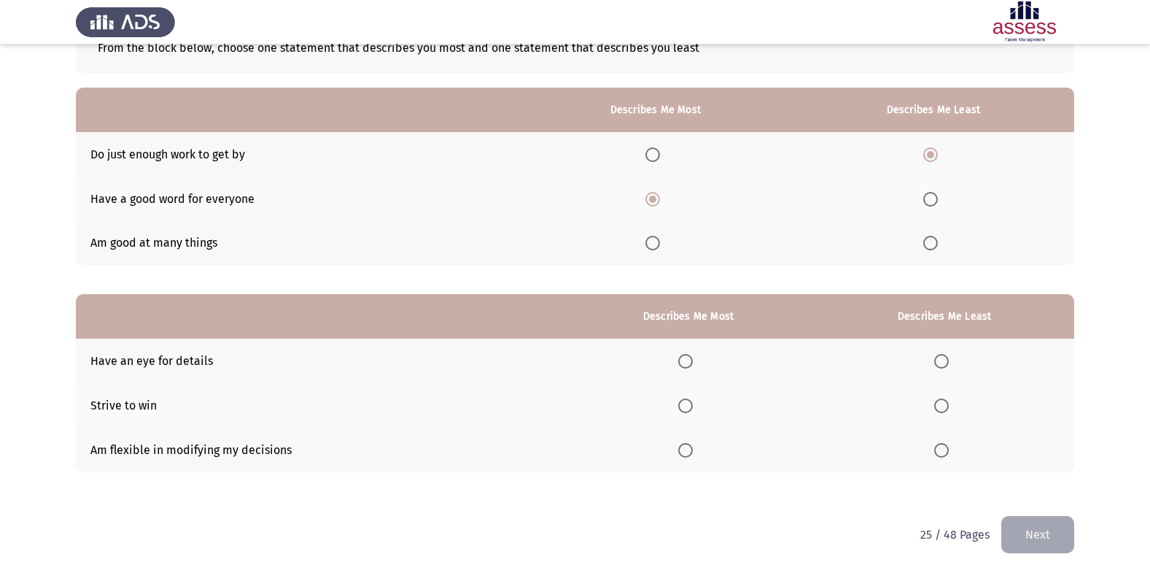
scroll to position [109, 0]
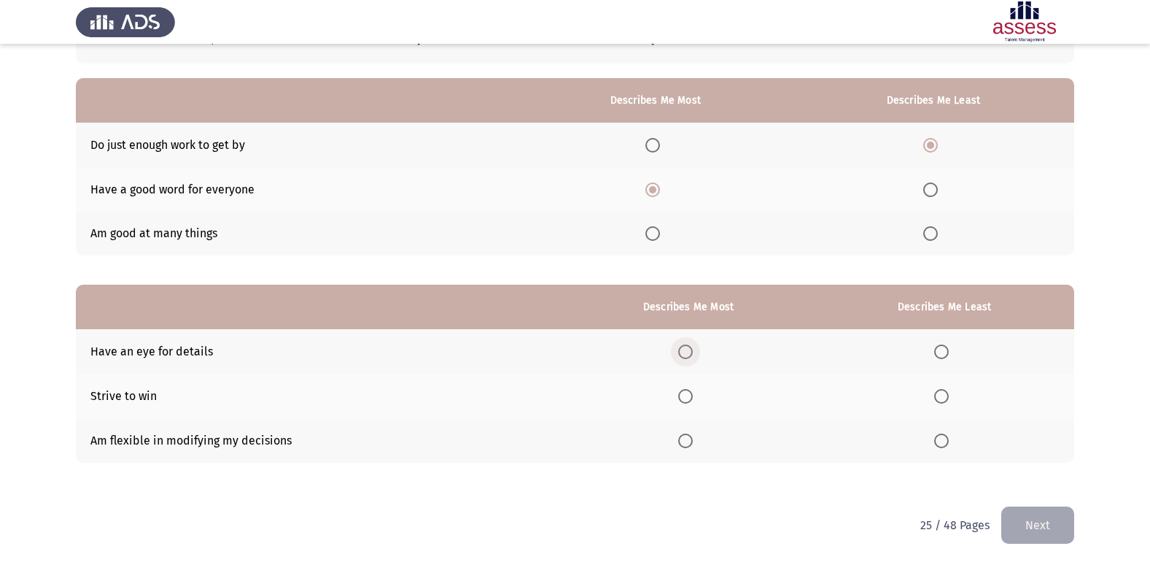
click at [686, 347] on span "Select an option" at bounding box center [685, 351] width 15 height 15
click at [686, 347] on input "Select an option" at bounding box center [685, 351] width 15 height 15
click at [942, 396] on span "Select an option" at bounding box center [942, 396] width 0 height 0
click at [943, 396] on input "Select an option" at bounding box center [942, 396] width 15 height 15
click at [1046, 530] on button "Next" at bounding box center [1038, 524] width 73 height 37
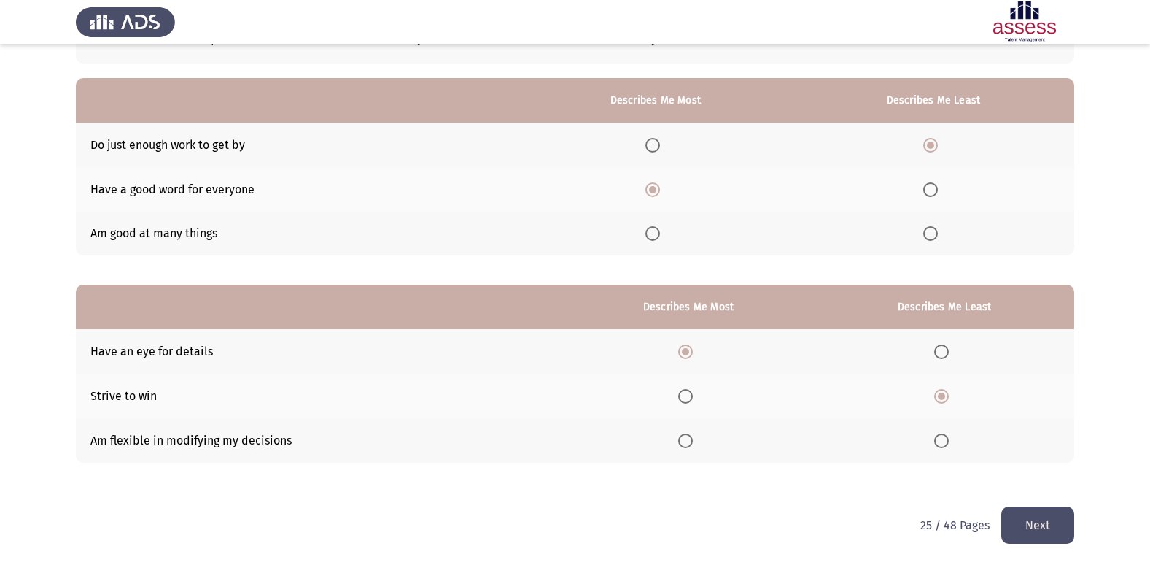
scroll to position [0, 0]
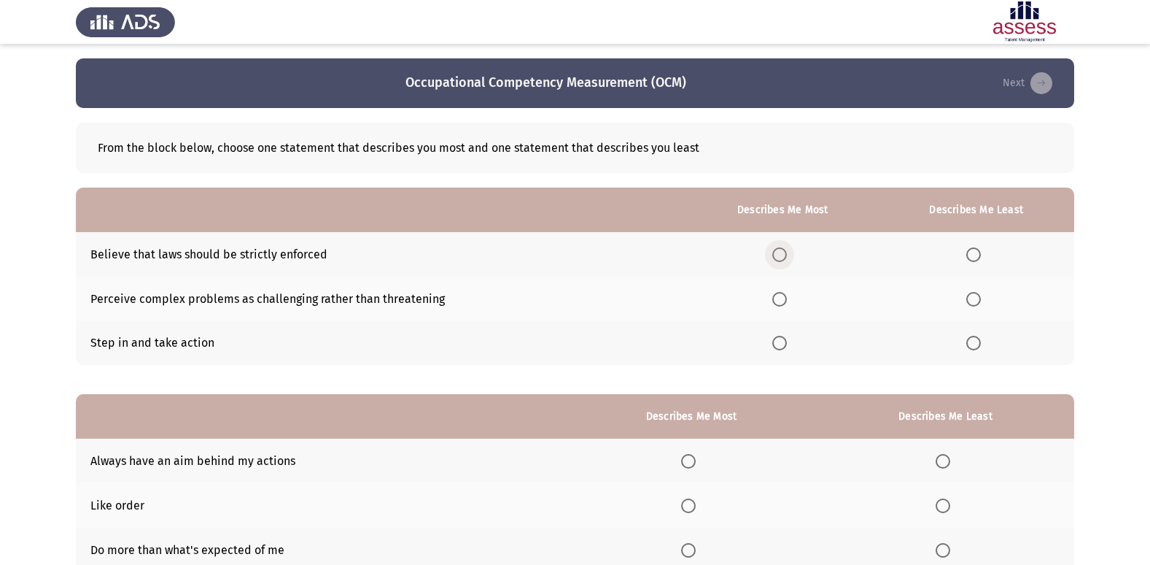
click at [778, 250] on span "Select an option" at bounding box center [780, 254] width 15 height 15
click at [778, 250] on input "Select an option" at bounding box center [780, 254] width 15 height 15
click at [979, 258] on span "Select an option" at bounding box center [974, 254] width 15 height 15
click at [979, 258] on input "Select an option" at bounding box center [974, 254] width 15 height 15
click at [785, 345] on span "Select an option" at bounding box center [780, 343] width 15 height 15
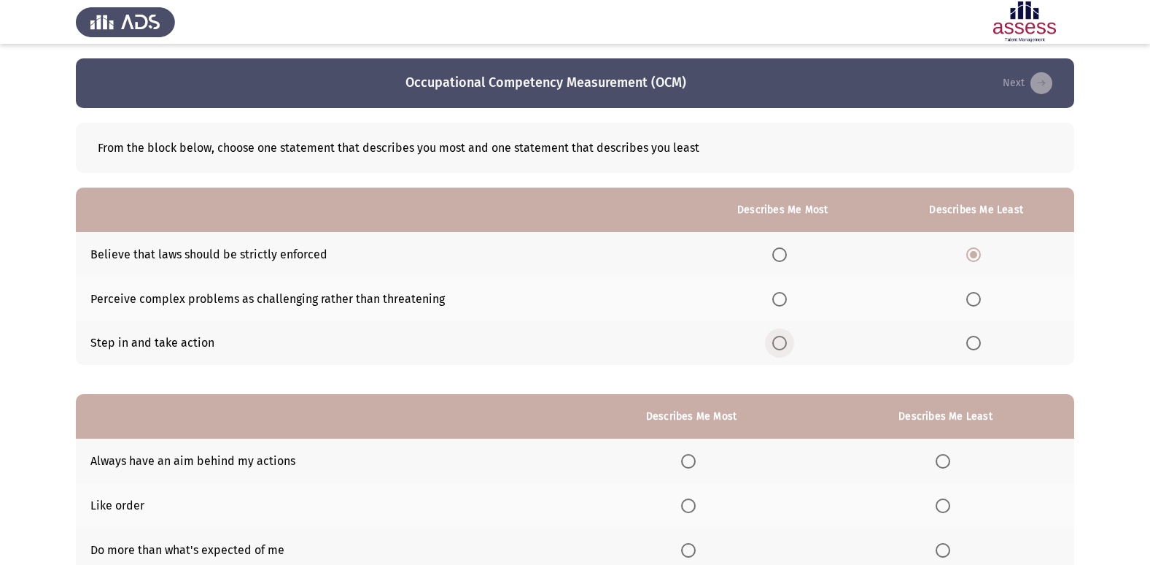
click at [785, 345] on input "Select an option" at bounding box center [780, 343] width 15 height 15
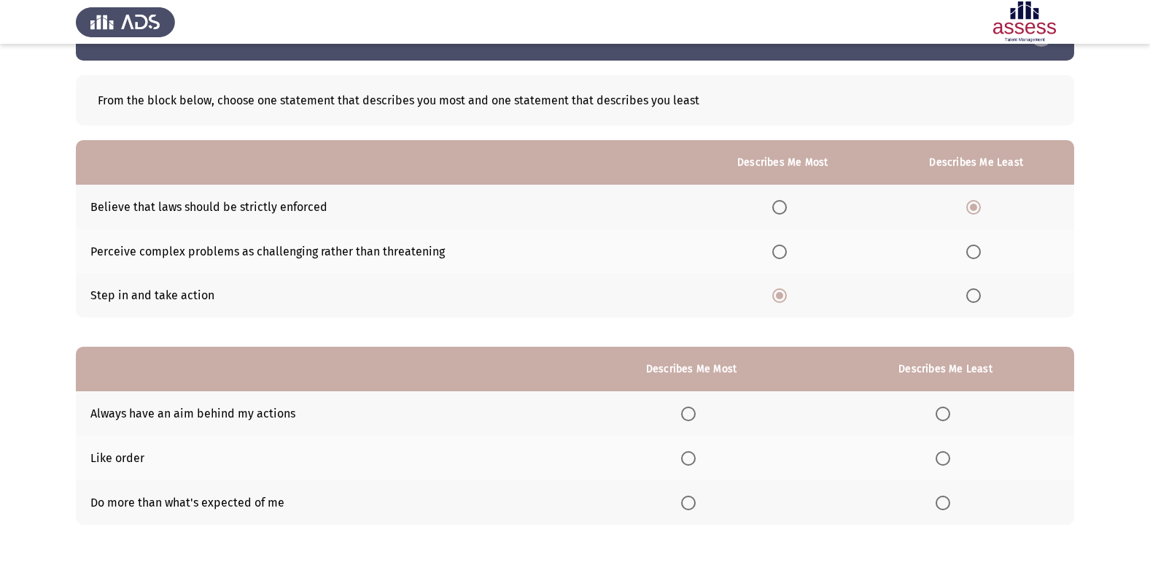
scroll to position [73, 0]
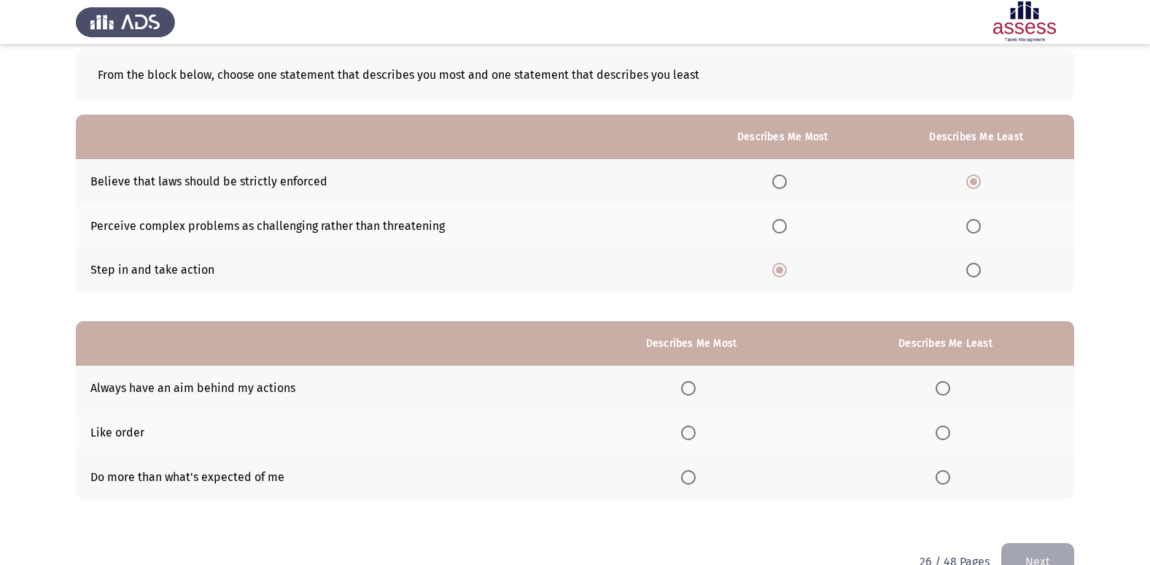
click at [692, 480] on span "Select an option" at bounding box center [688, 477] width 15 height 15
click at [692, 480] on input "Select an option" at bounding box center [688, 477] width 15 height 15
click at [943, 430] on span "Select an option" at bounding box center [943, 432] width 15 height 15
click at [943, 430] on input "Select an option" at bounding box center [943, 432] width 15 height 15
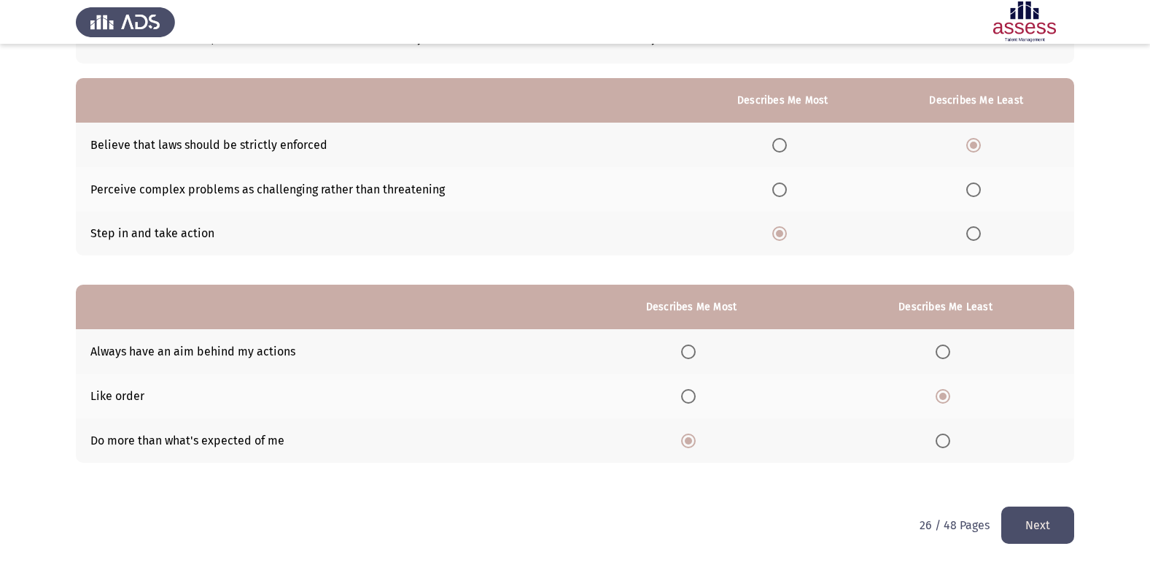
click at [1034, 523] on button "Next" at bounding box center [1038, 524] width 73 height 37
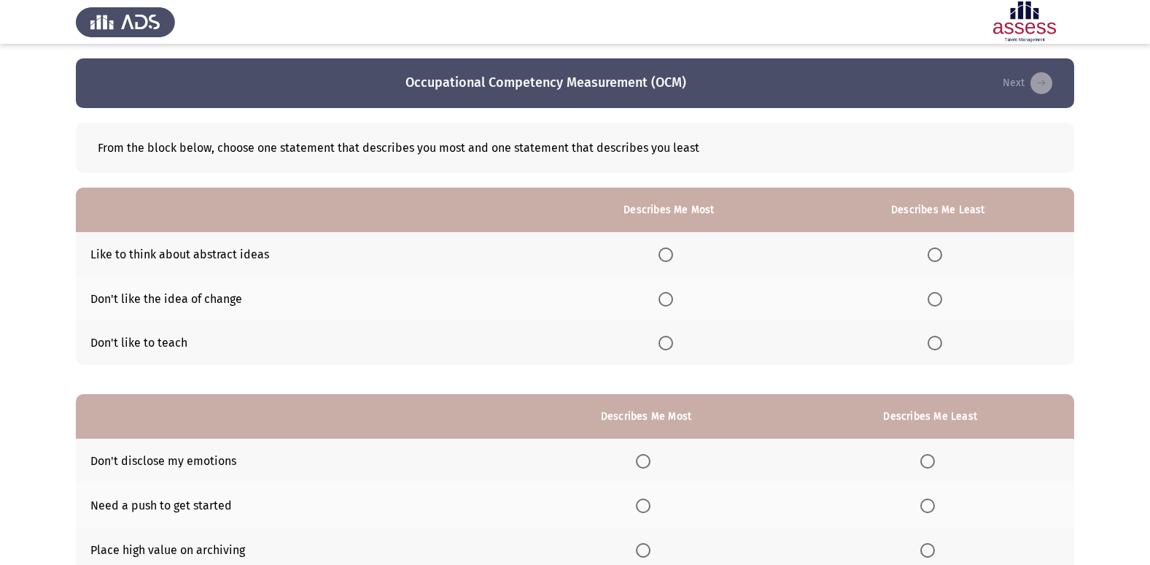
click at [936, 344] on span "Select an option" at bounding box center [935, 343] width 15 height 15
click at [936, 344] on input "Select an option" at bounding box center [935, 343] width 15 height 15
click at [670, 249] on span "Select an option" at bounding box center [666, 254] width 15 height 15
click at [670, 249] on input "Select an option" at bounding box center [666, 254] width 15 height 15
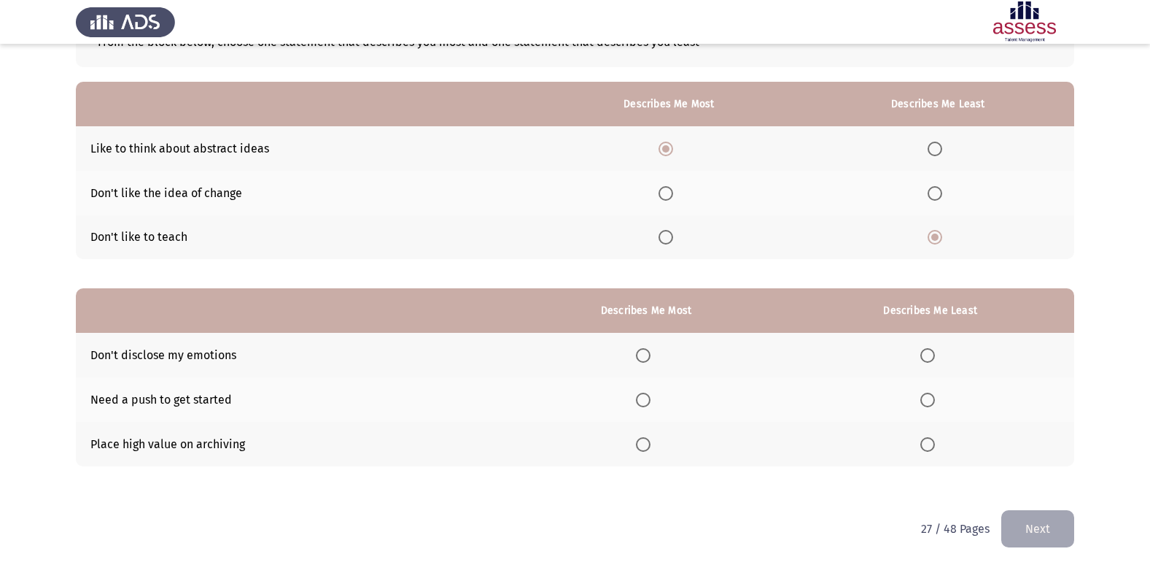
scroll to position [109, 0]
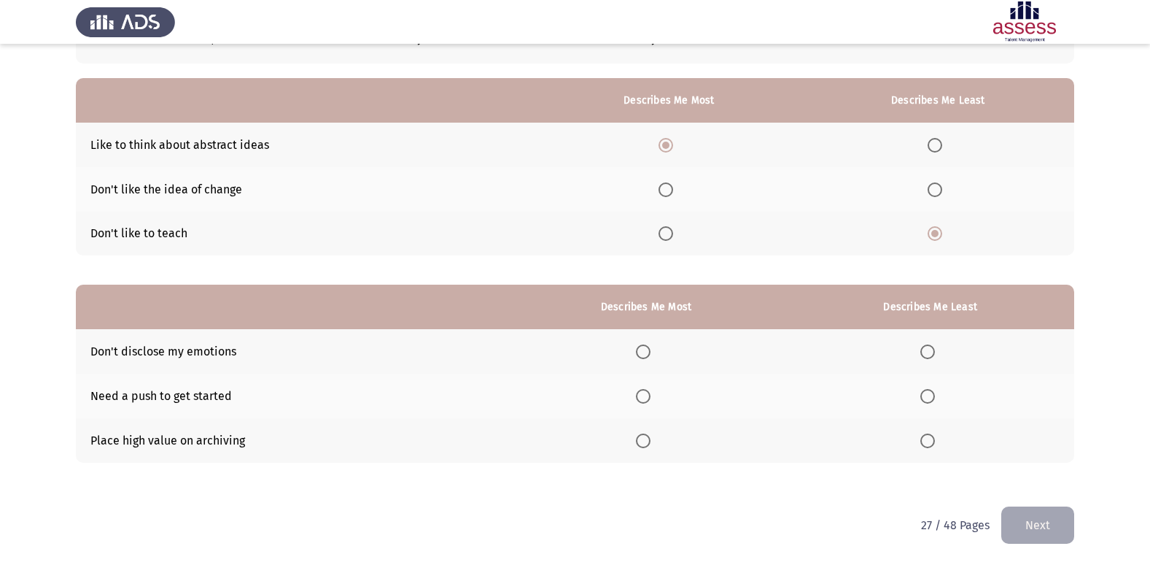
click at [651, 355] on span "Select an option" at bounding box center [643, 351] width 15 height 15
click at [651, 355] on input "Select an option" at bounding box center [643, 351] width 15 height 15
click at [935, 444] on span "Select an option" at bounding box center [928, 440] width 15 height 15
click at [935, 444] on input "Select an option" at bounding box center [928, 440] width 15 height 15
click at [1059, 525] on button "Next" at bounding box center [1038, 524] width 73 height 37
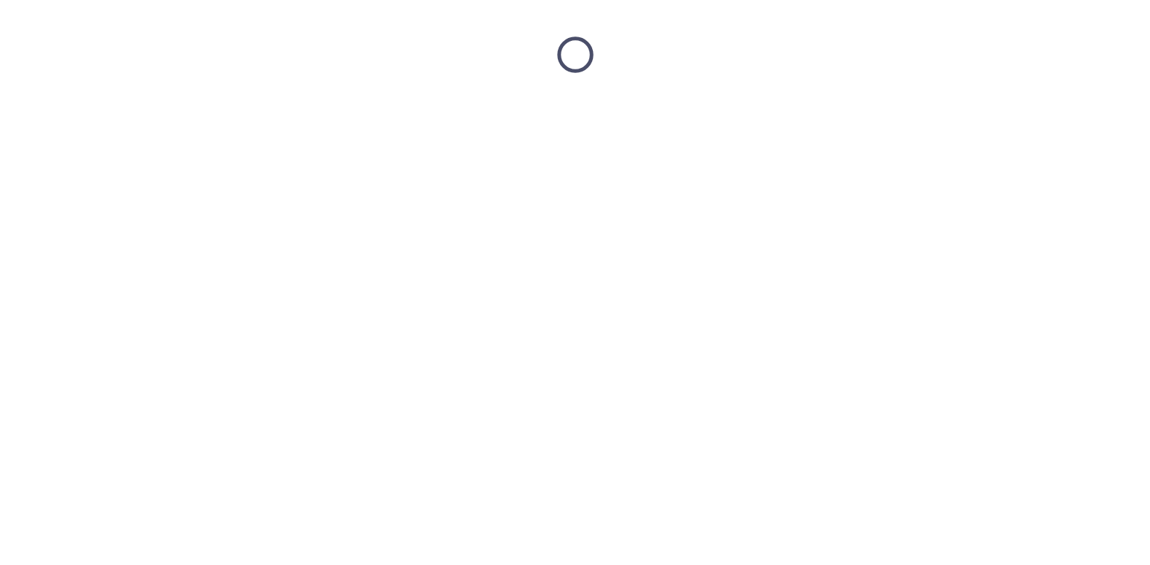
scroll to position [0, 0]
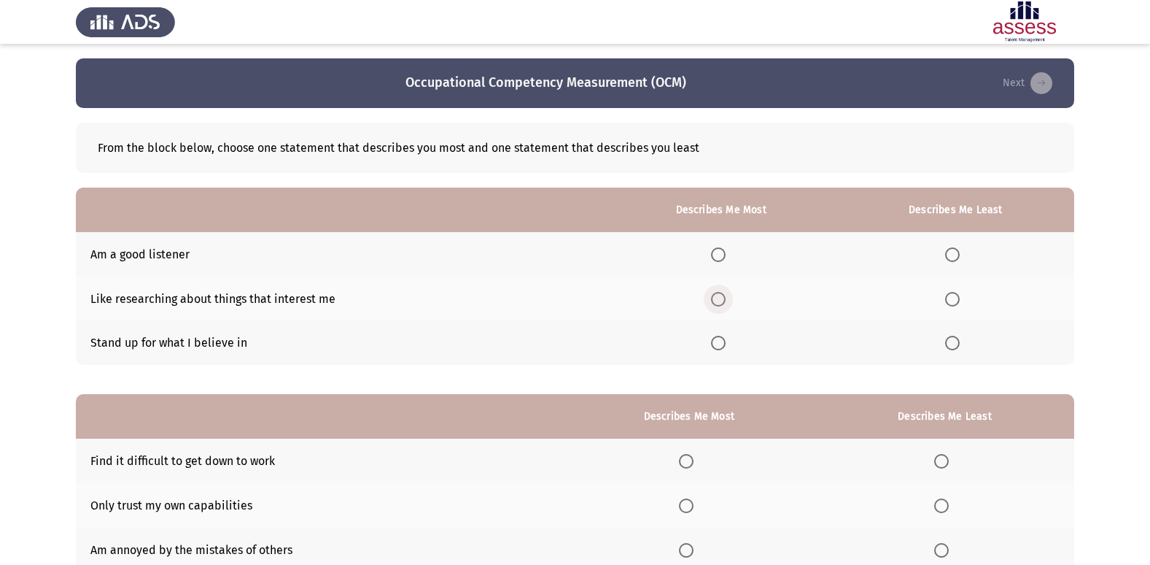
click at [724, 302] on span "Select an option" at bounding box center [718, 299] width 15 height 15
click at [724, 302] on input "Select an option" at bounding box center [718, 299] width 15 height 15
click at [720, 342] on span "Select an option" at bounding box center [718, 343] width 15 height 15
click at [720, 342] on input "Select an option" at bounding box center [718, 343] width 15 height 15
click at [955, 305] on span "Select an option" at bounding box center [952, 299] width 15 height 15
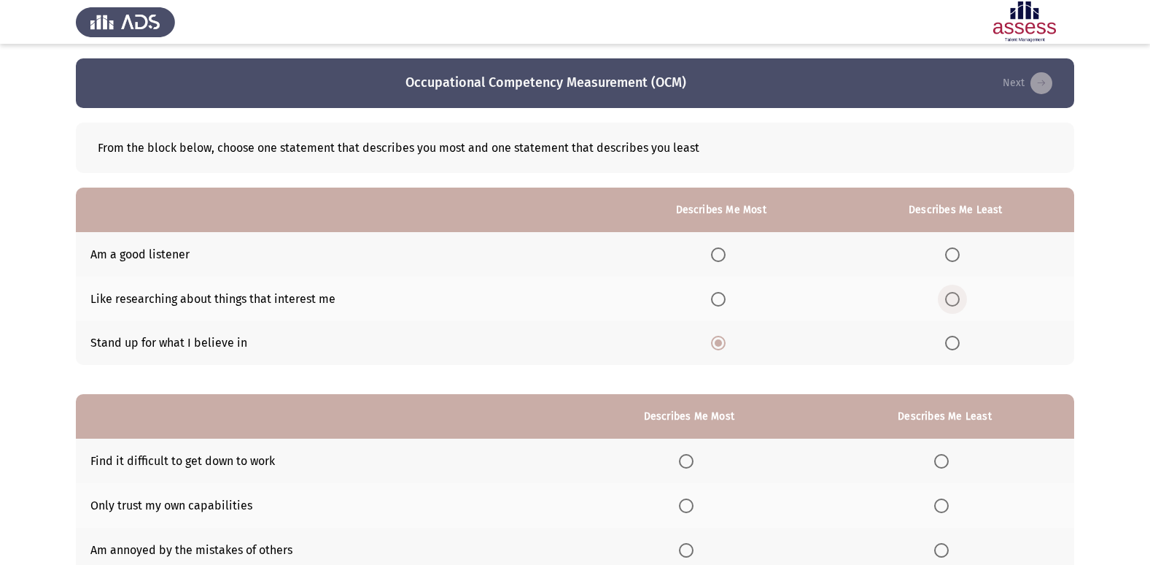
click at [955, 305] on input "Select an option" at bounding box center [952, 299] width 15 height 15
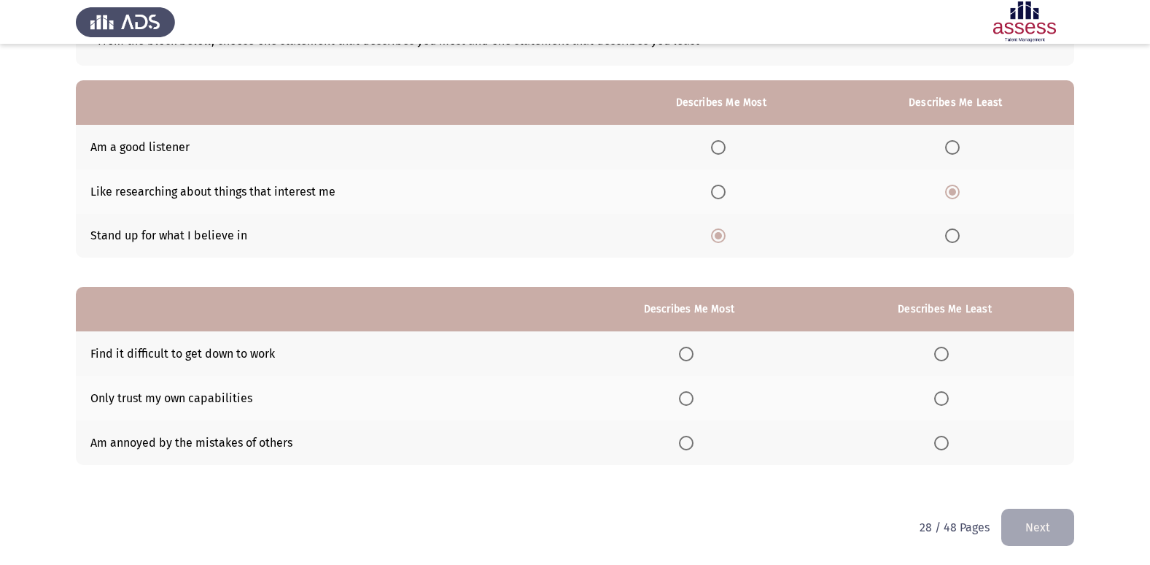
scroll to position [109, 0]
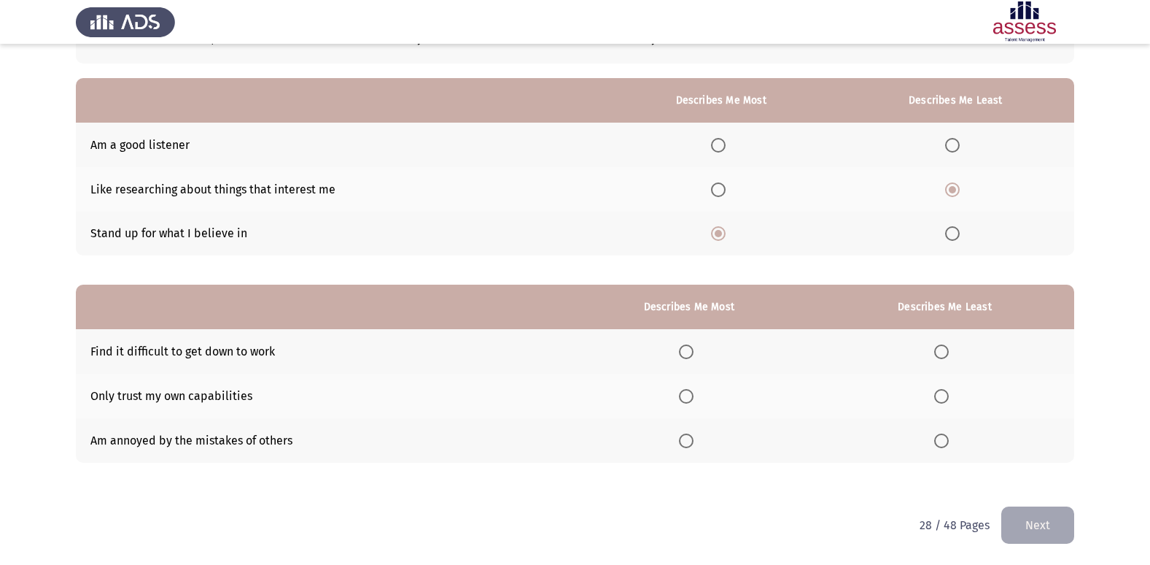
click at [954, 444] on label "Select an option" at bounding box center [945, 440] width 20 height 15
click at [949, 444] on input "Select an option" at bounding box center [942, 440] width 15 height 15
click at [690, 396] on span "Select an option" at bounding box center [686, 396] width 15 height 15
click at [690, 396] on input "Select an option" at bounding box center [686, 396] width 15 height 15
click at [1046, 526] on button "Next" at bounding box center [1038, 524] width 73 height 37
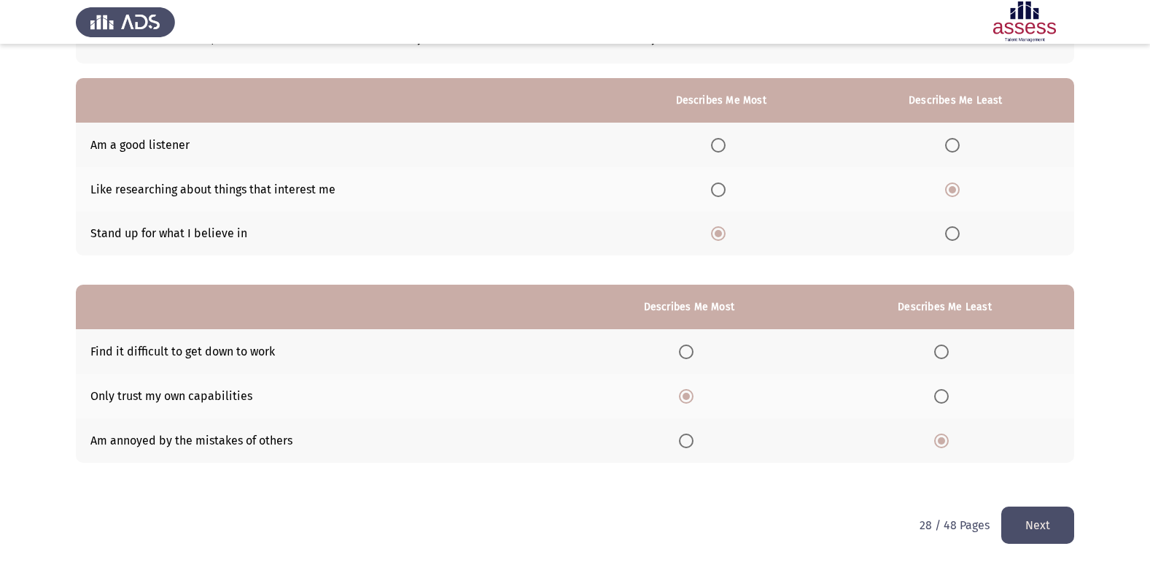
scroll to position [0, 0]
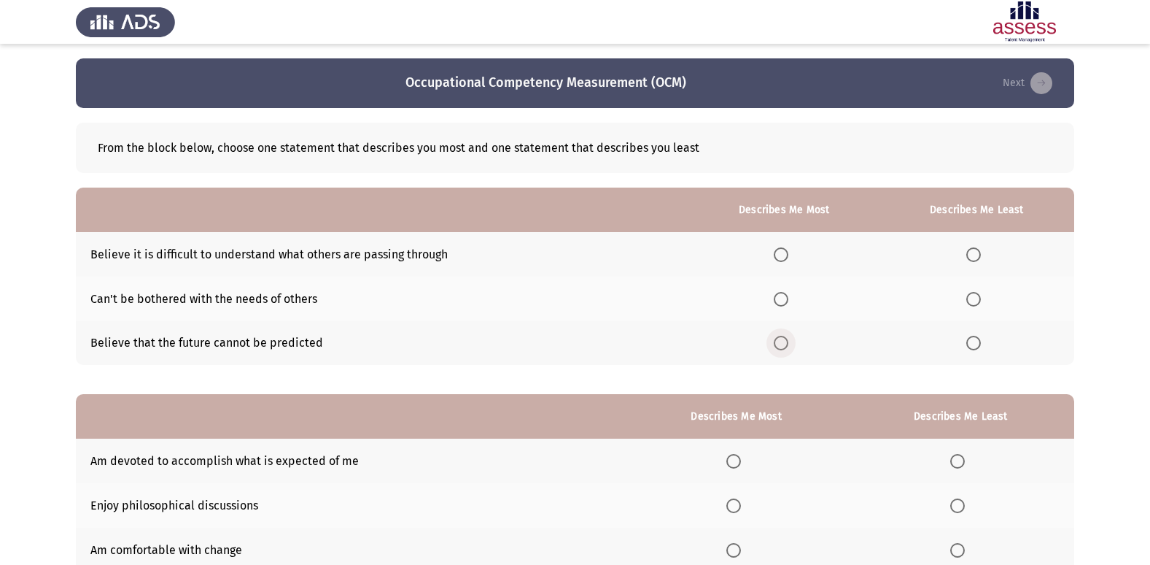
click at [783, 344] on span "Select an option" at bounding box center [781, 343] width 15 height 15
click at [783, 344] on input "Select an option" at bounding box center [781, 343] width 15 height 15
click at [975, 260] on span "Select an option" at bounding box center [974, 254] width 15 height 15
click at [975, 260] on input "Select an option" at bounding box center [974, 254] width 15 height 15
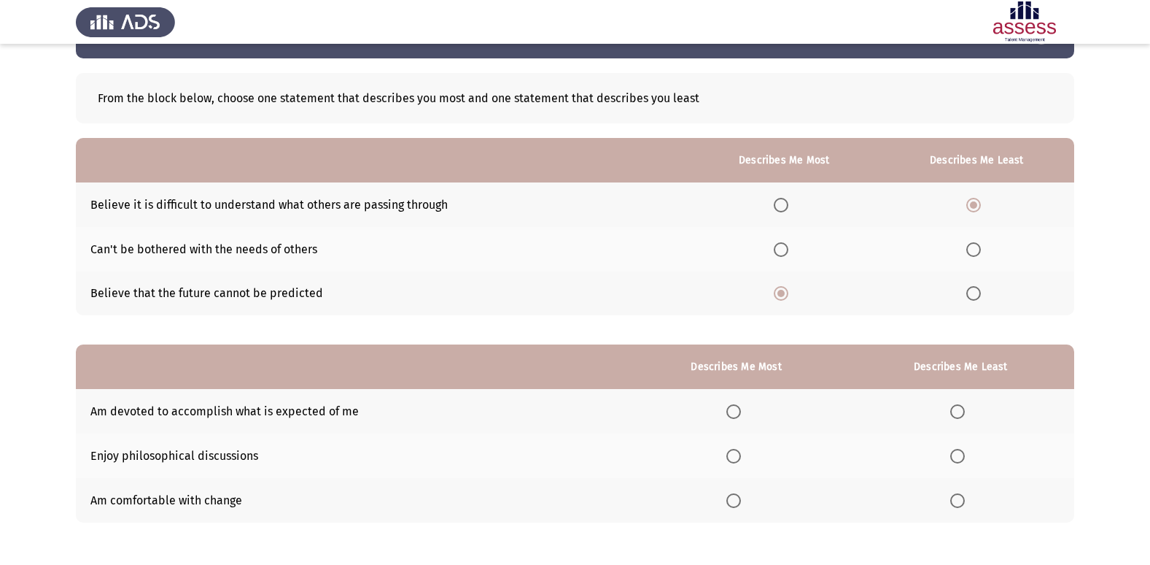
scroll to position [109, 0]
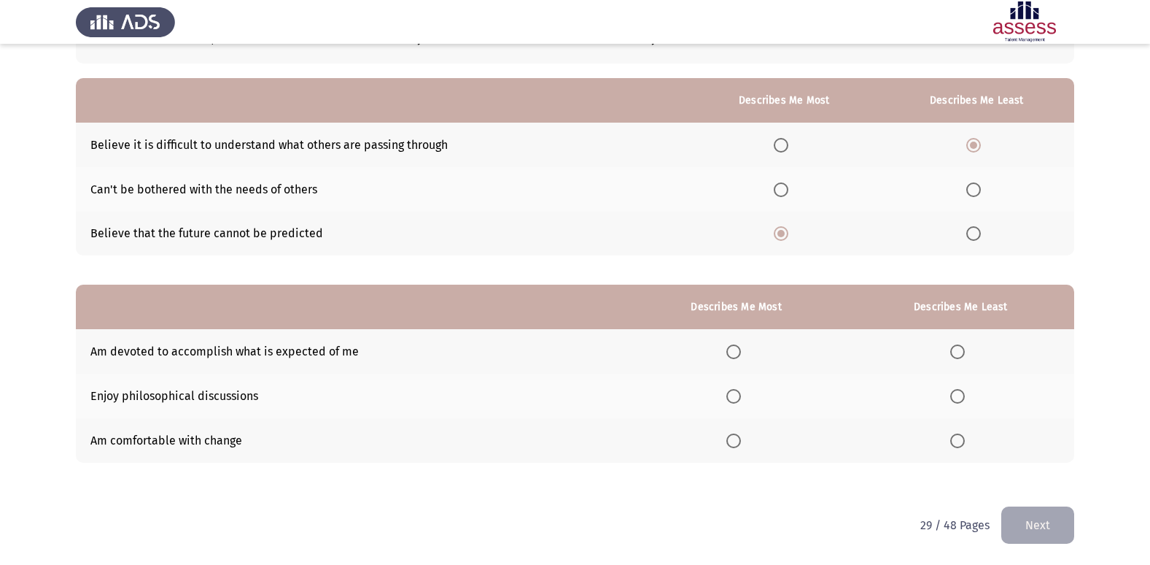
click at [744, 443] on label "Select an option" at bounding box center [737, 440] width 20 height 15
click at [741, 443] on input "Select an option" at bounding box center [734, 440] width 15 height 15
click at [733, 355] on span "Select an option" at bounding box center [734, 351] width 15 height 15
click at [733, 355] on input "Select an option" at bounding box center [734, 351] width 15 height 15
click at [965, 396] on span "Select an option" at bounding box center [958, 396] width 15 height 15
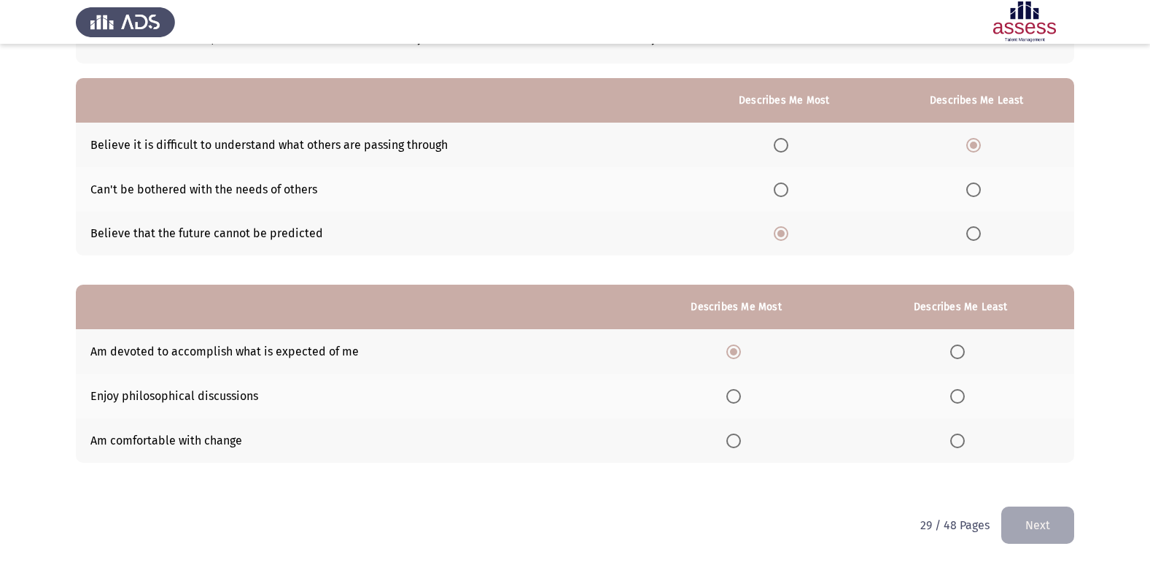
click at [965, 396] on input "Select an option" at bounding box center [958, 396] width 15 height 15
click at [1027, 533] on button "Next" at bounding box center [1038, 524] width 73 height 37
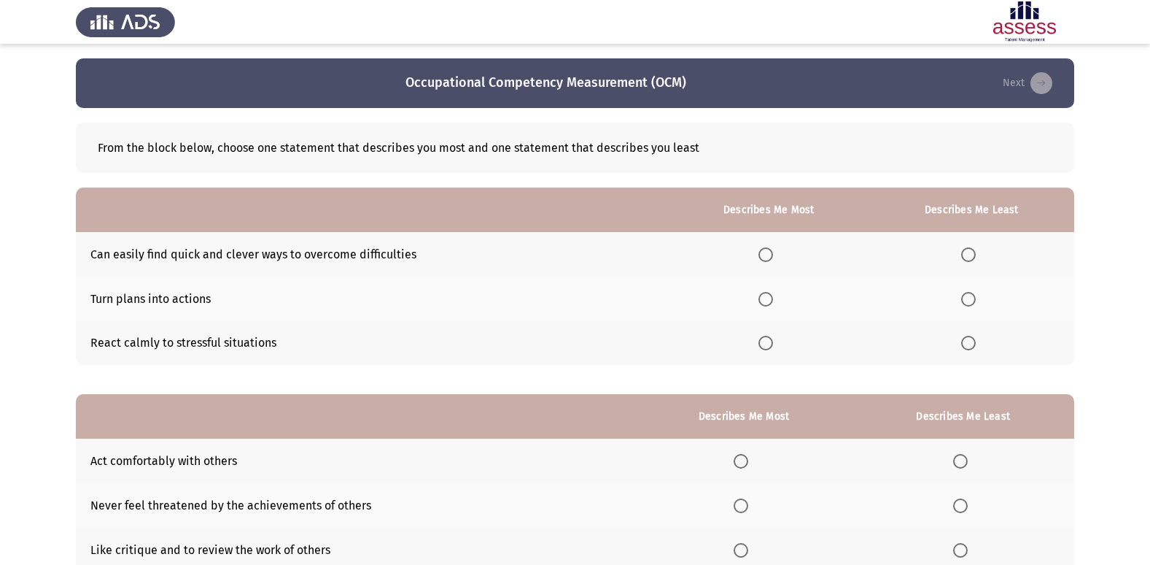
click at [768, 259] on span "Select an option" at bounding box center [766, 254] width 15 height 15
click at [768, 259] on input "Select an option" at bounding box center [766, 254] width 15 height 15
click at [968, 300] on span "Select an option" at bounding box center [969, 299] width 15 height 15
click at [968, 300] on input "Select an option" at bounding box center [969, 299] width 15 height 15
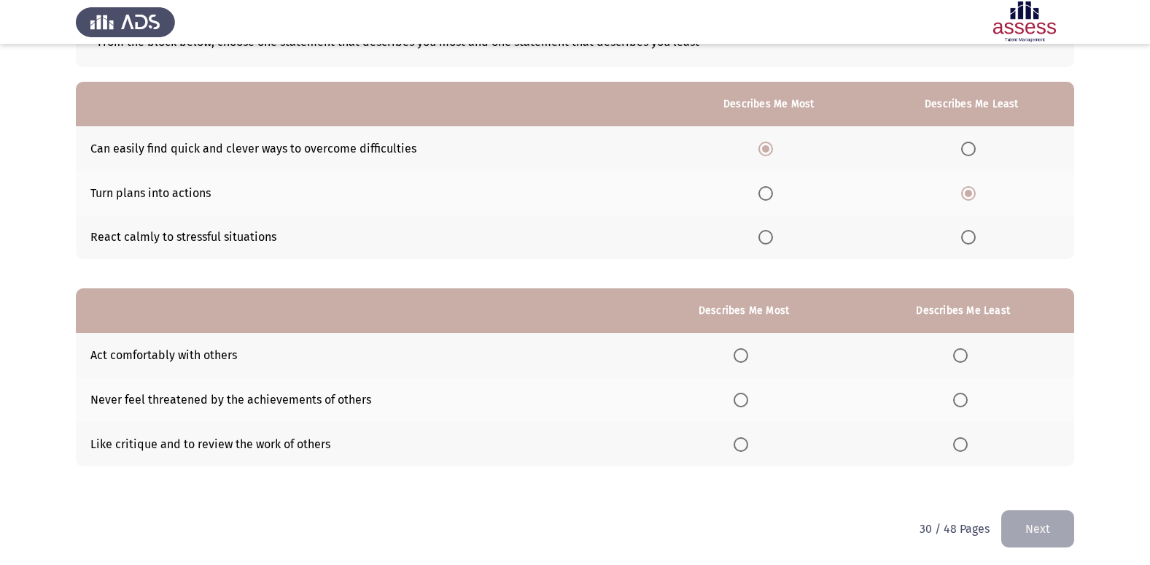
scroll to position [109, 0]
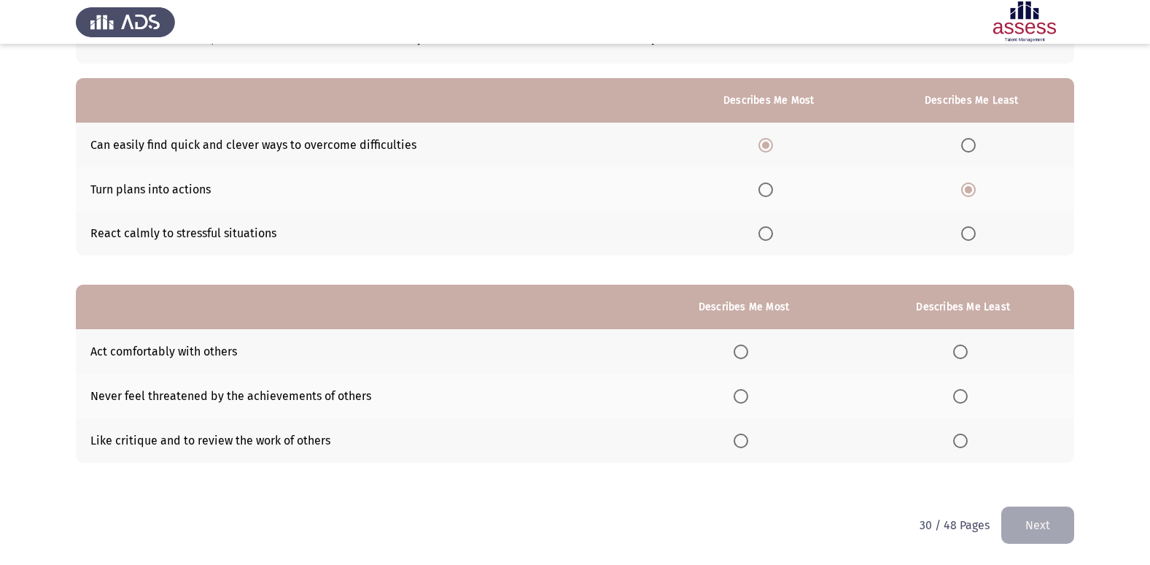
click at [741, 359] on span "Select an option" at bounding box center [741, 351] width 15 height 15
click at [741, 359] on input "Select an option" at bounding box center [741, 351] width 15 height 15
click at [967, 446] on span "Select an option" at bounding box center [960, 440] width 15 height 15
click at [967, 446] on input "Select an option" at bounding box center [960, 440] width 15 height 15
click at [1032, 525] on button "Next" at bounding box center [1038, 524] width 73 height 37
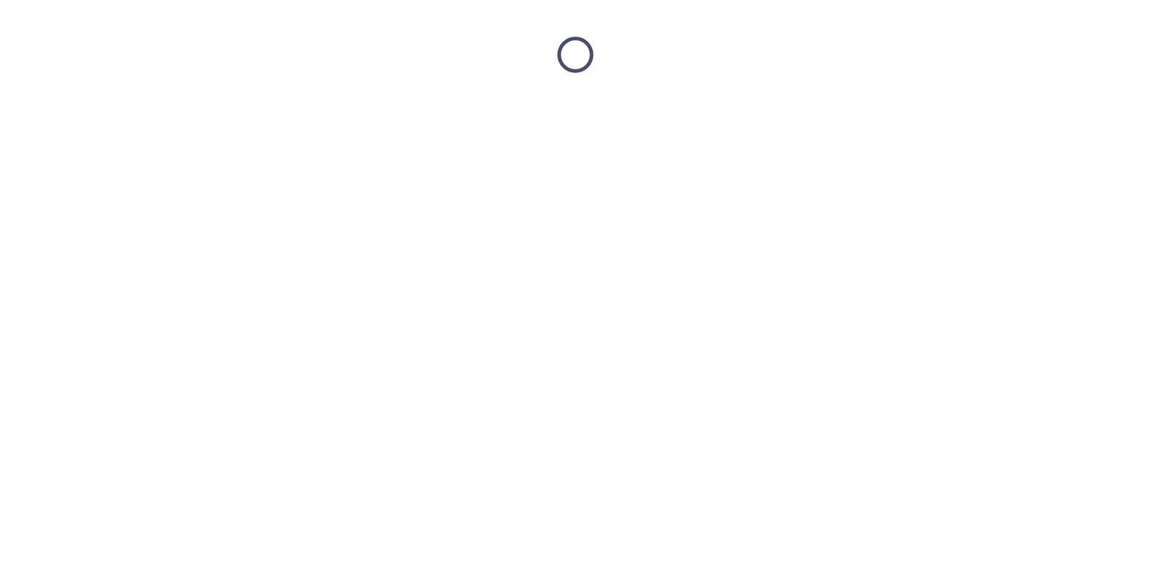
scroll to position [0, 0]
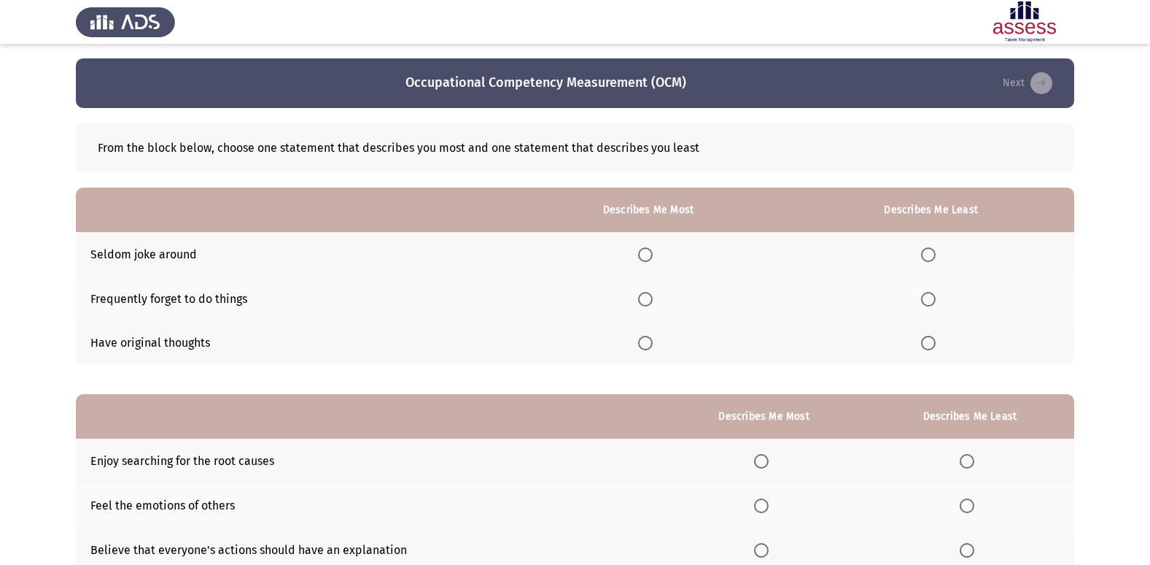
click at [942, 305] on label "Select an option" at bounding box center [931, 299] width 20 height 15
click at [936, 305] on input "Select an option" at bounding box center [928, 299] width 15 height 15
click at [649, 259] on span "Select an option" at bounding box center [645, 254] width 15 height 15
click at [649, 259] on input "Select an option" at bounding box center [645, 254] width 15 height 15
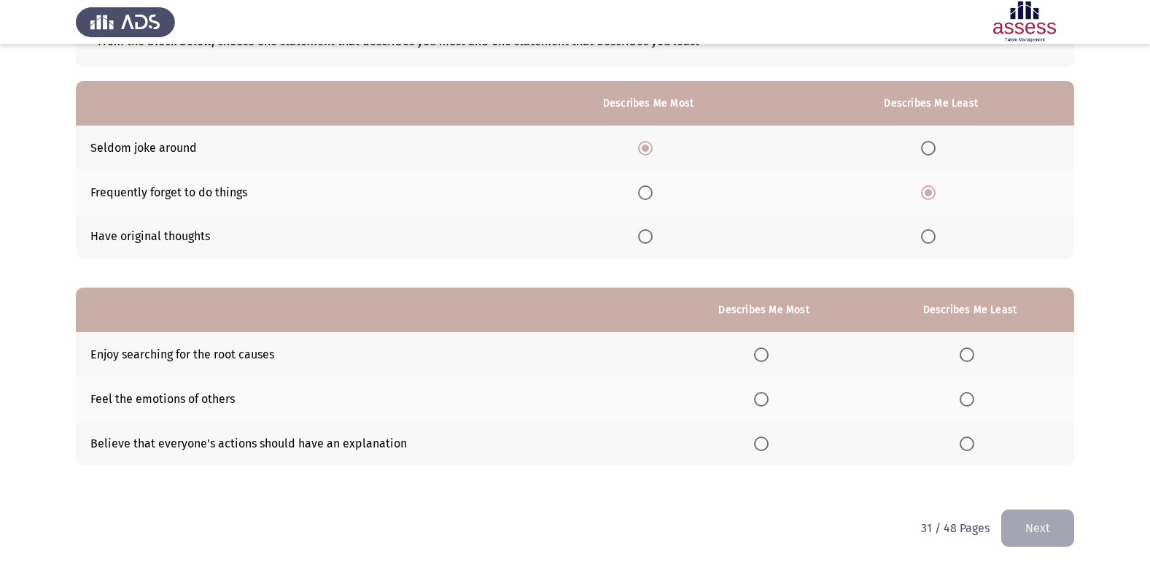
scroll to position [109, 0]
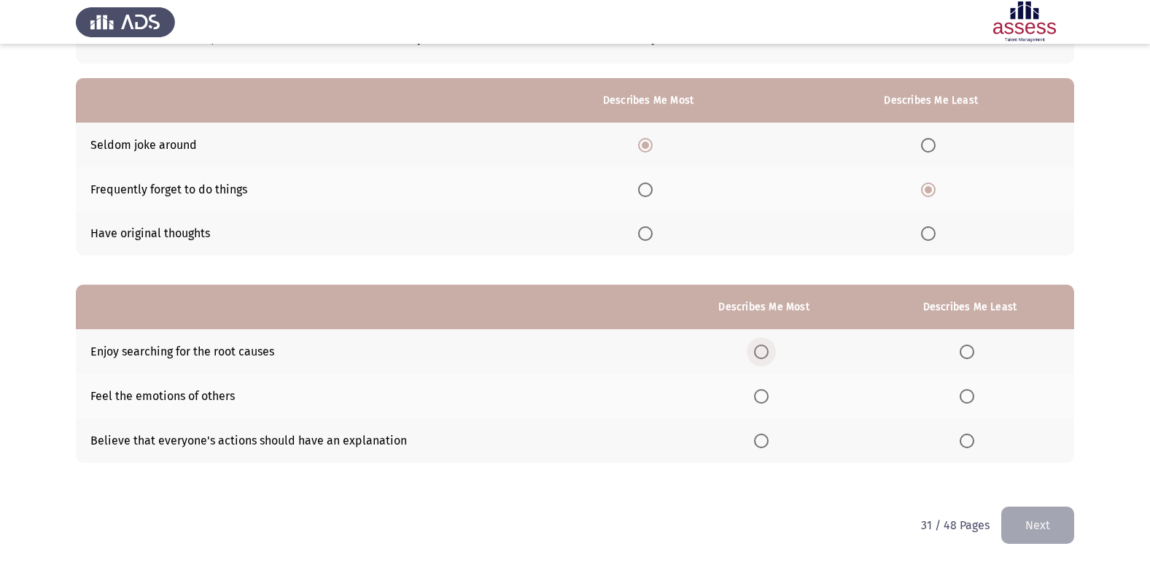
click at [765, 350] on span "Select an option" at bounding box center [761, 351] width 15 height 15
click at [765, 350] on input "Select an option" at bounding box center [761, 351] width 15 height 15
click at [967, 443] on span "Select an option" at bounding box center [967, 440] width 15 height 15
click at [967, 443] on input "Select an option" at bounding box center [967, 440] width 15 height 15
drag, startPoint x: 1037, startPoint y: 521, endPoint x: 1028, endPoint y: 517, distance: 9.8
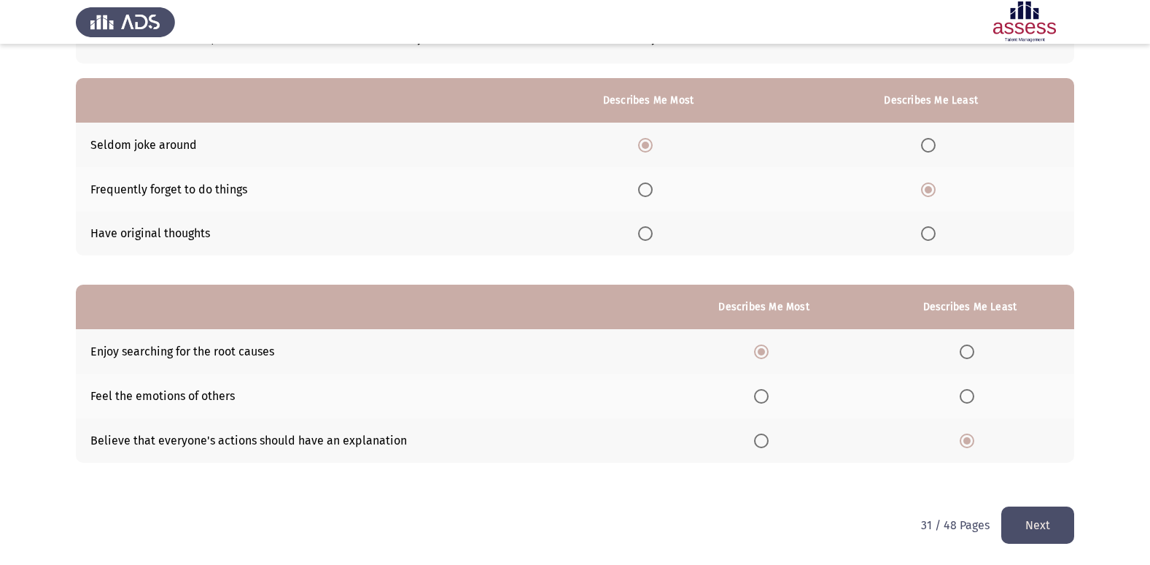
click at [1034, 521] on button "Next" at bounding box center [1038, 524] width 73 height 37
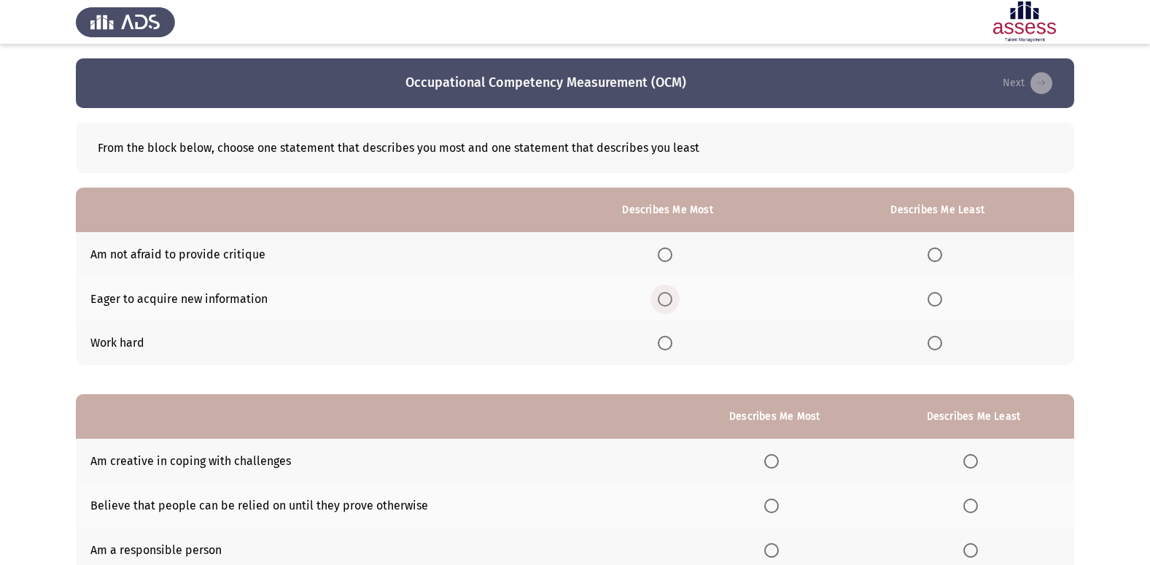
click at [673, 298] on span "Select an option" at bounding box center [665, 299] width 15 height 15
click at [673, 298] on input "Select an option" at bounding box center [665, 299] width 15 height 15
click at [936, 346] on span "Select an option" at bounding box center [935, 343] width 15 height 15
click at [936, 346] on input "Select an option" at bounding box center [935, 343] width 15 height 15
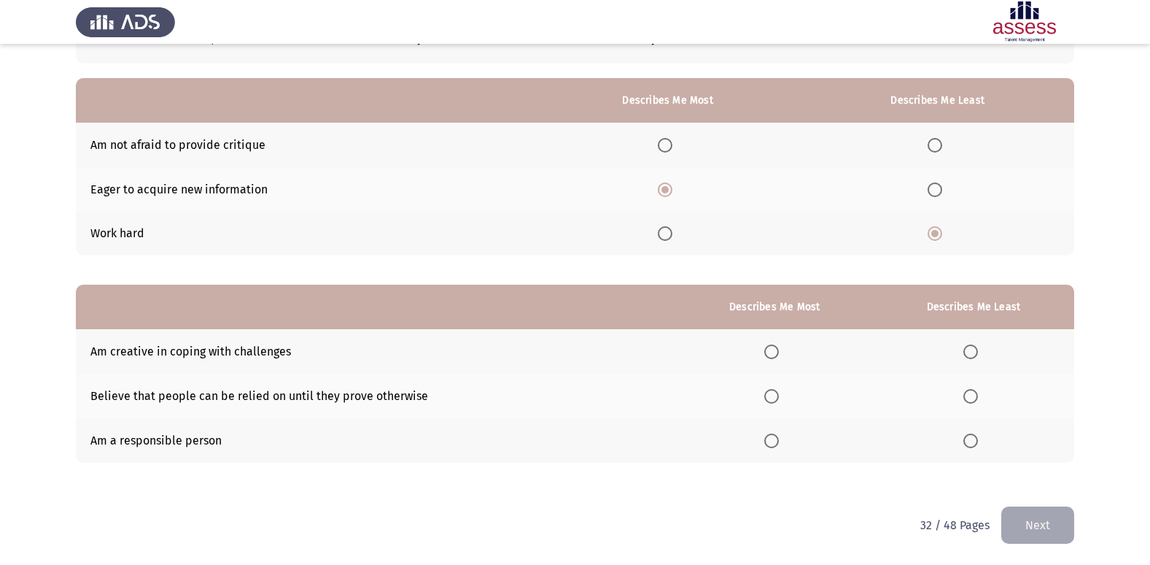
click at [968, 398] on span "Select an option" at bounding box center [971, 396] width 15 height 15
click at [968, 398] on input "Select an option" at bounding box center [971, 396] width 15 height 15
click at [772, 439] on span "Select an option" at bounding box center [772, 440] width 15 height 15
click at [772, 439] on input "Select an option" at bounding box center [772, 440] width 15 height 15
click at [1049, 524] on button "Next" at bounding box center [1038, 524] width 73 height 37
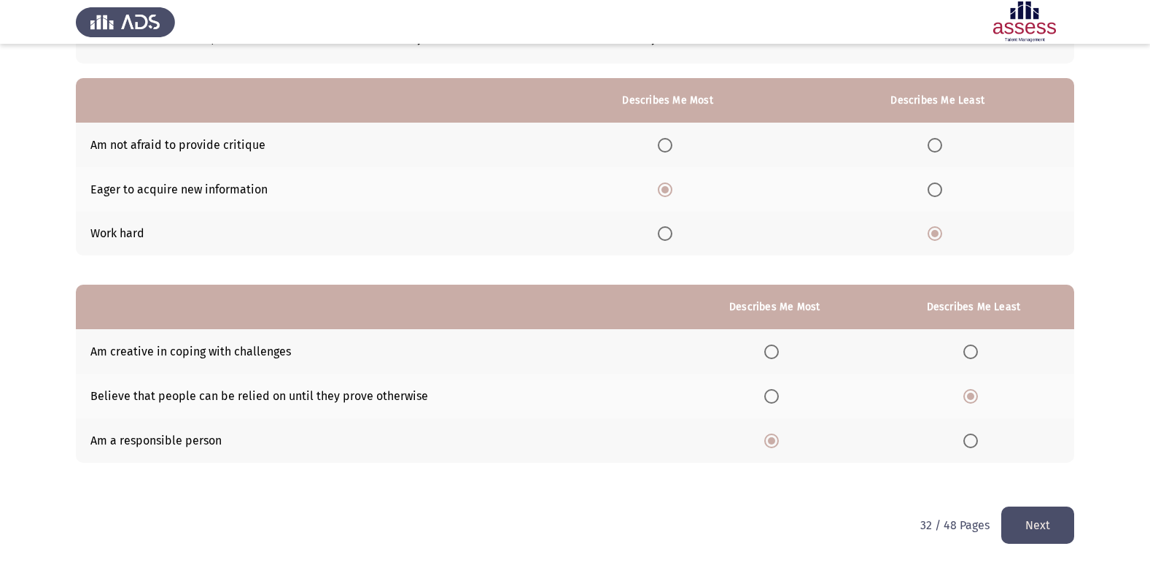
scroll to position [0, 0]
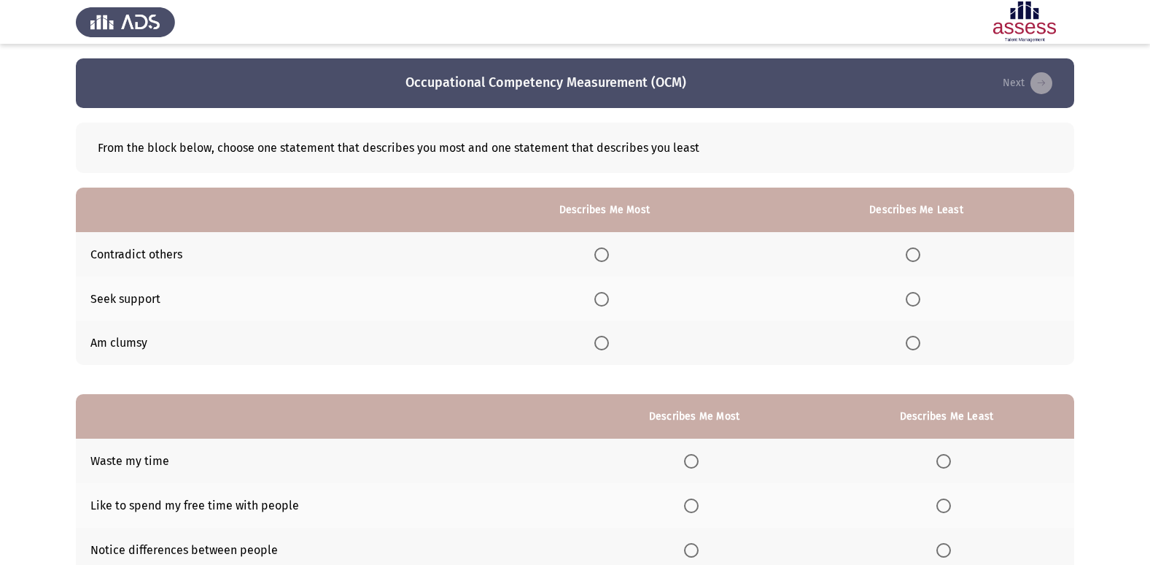
click at [918, 344] on span "Select an option" at bounding box center [913, 343] width 15 height 15
click at [918, 344] on input "Select an option" at bounding box center [913, 343] width 15 height 15
click at [609, 296] on span "Select an option" at bounding box center [602, 299] width 15 height 15
click at [609, 296] on input "Select an option" at bounding box center [602, 299] width 15 height 15
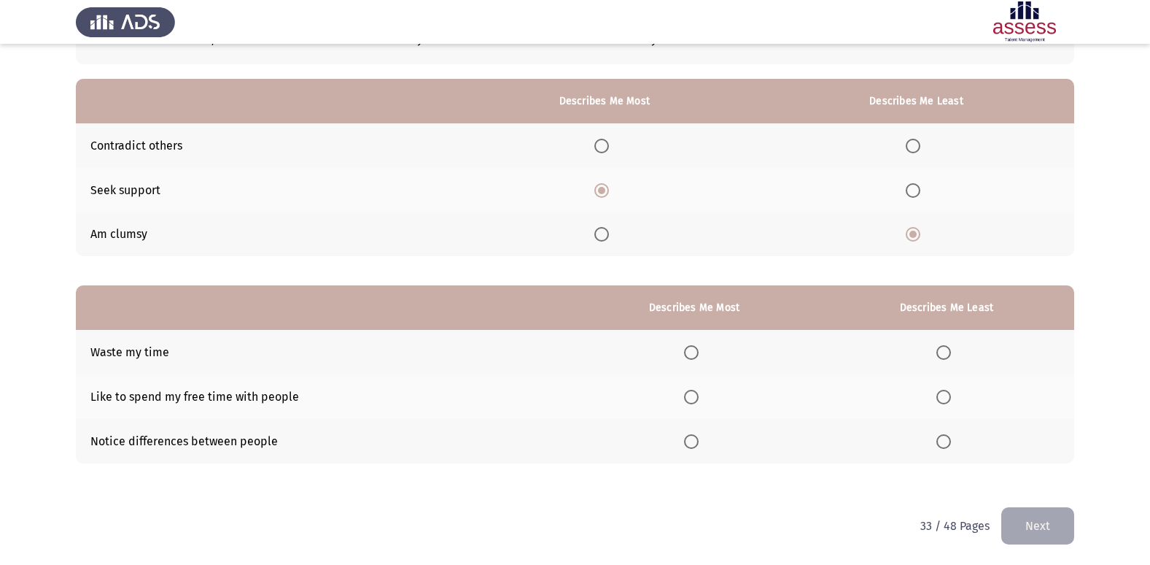
scroll to position [109, 0]
click at [944, 353] on span "Select an option" at bounding box center [944, 351] width 15 height 15
click at [944, 353] on input "Select an option" at bounding box center [944, 351] width 15 height 15
click at [696, 391] on span "Select an option" at bounding box center [691, 396] width 15 height 15
click at [696, 391] on input "Select an option" at bounding box center [691, 396] width 15 height 15
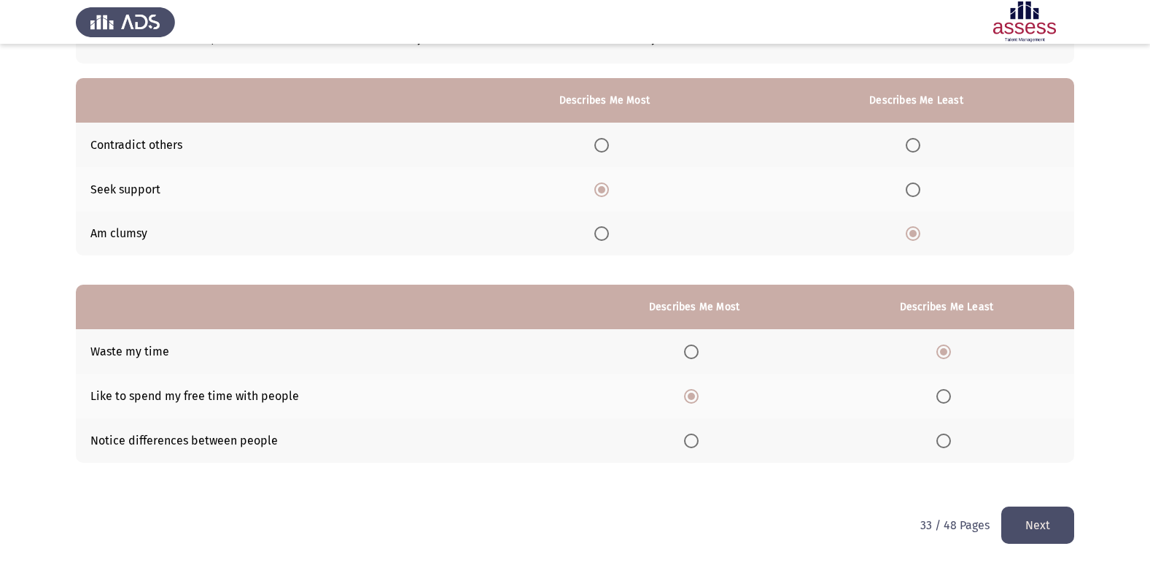
click at [1038, 517] on button "Next" at bounding box center [1038, 524] width 73 height 37
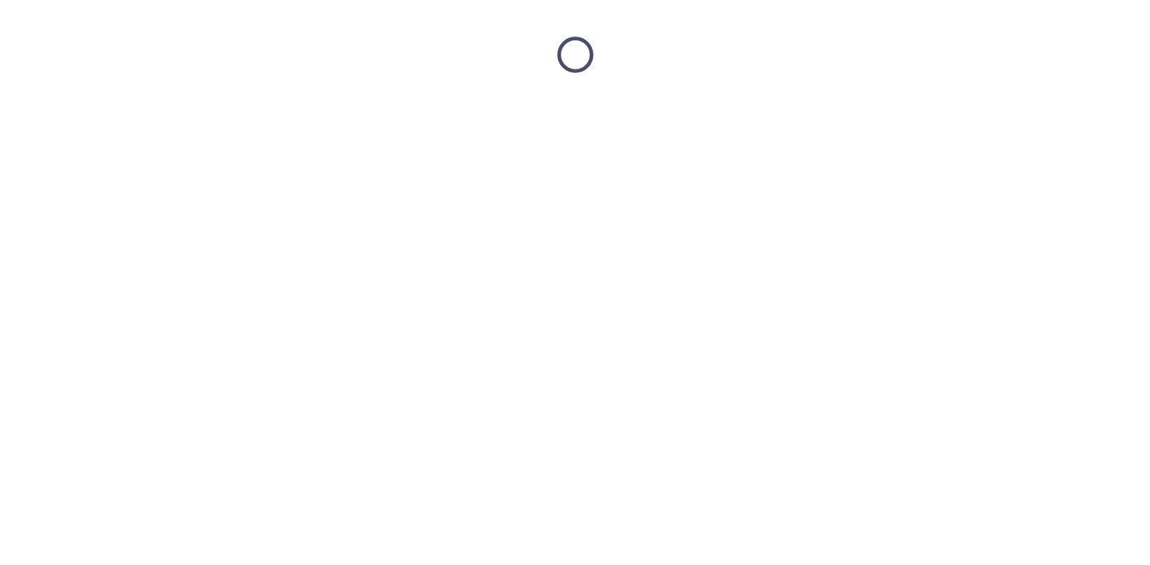
scroll to position [0, 0]
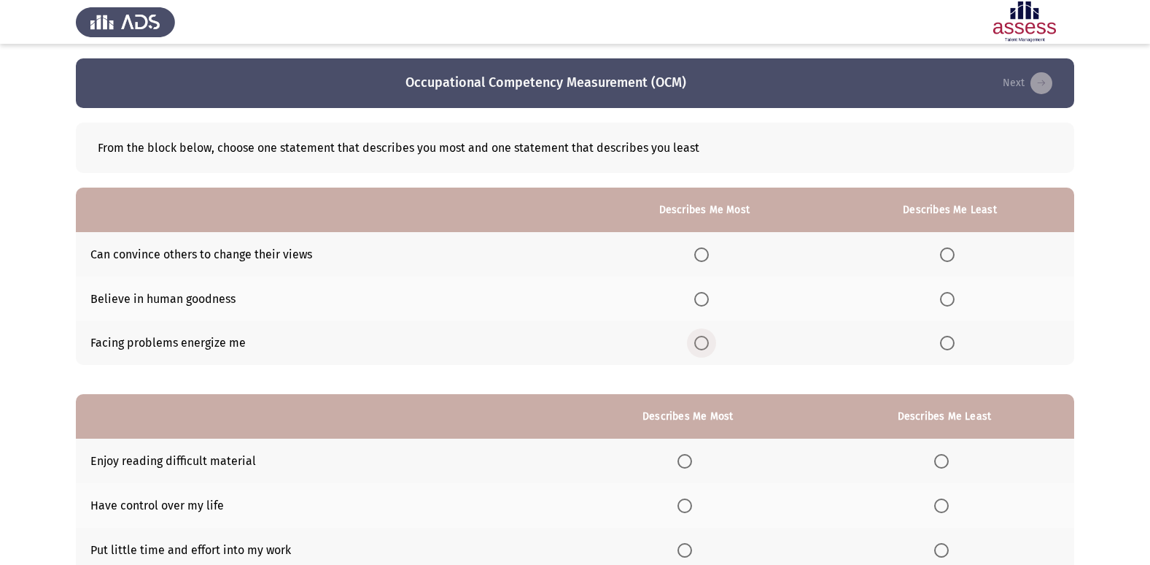
click at [709, 338] on span "Select an option" at bounding box center [702, 343] width 15 height 15
click at [709, 338] on input "Select an option" at bounding box center [702, 343] width 15 height 15
click at [953, 302] on span "Select an option" at bounding box center [947, 299] width 15 height 15
click at [953, 302] on input "Select an option" at bounding box center [947, 299] width 15 height 15
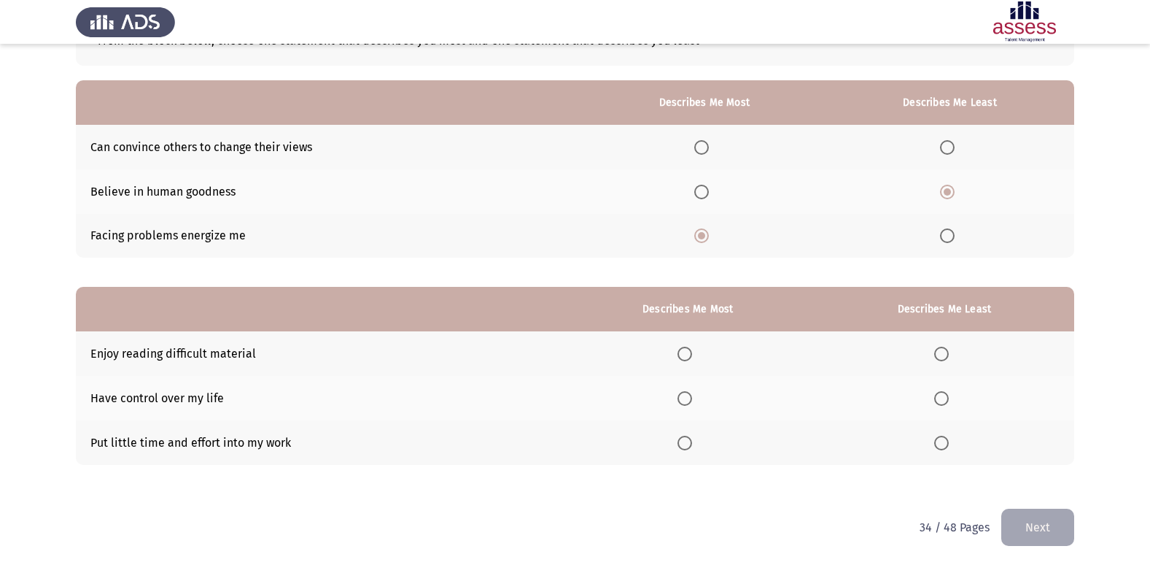
scroll to position [109, 0]
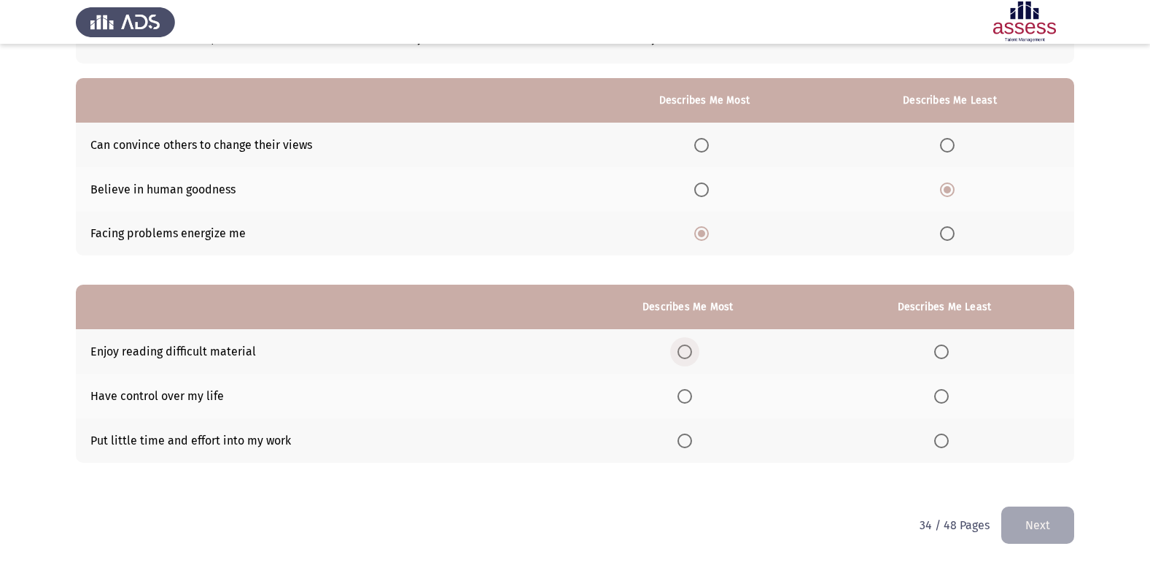
click at [692, 349] on span "Select an option" at bounding box center [685, 351] width 15 height 15
click at [692, 349] on input "Select an option" at bounding box center [685, 351] width 15 height 15
click at [943, 441] on span "Select an option" at bounding box center [942, 440] width 15 height 15
click at [943, 441] on input "Select an option" at bounding box center [942, 440] width 15 height 15
drag, startPoint x: 1032, startPoint y: 525, endPoint x: 1037, endPoint y: 530, distance: 7.8
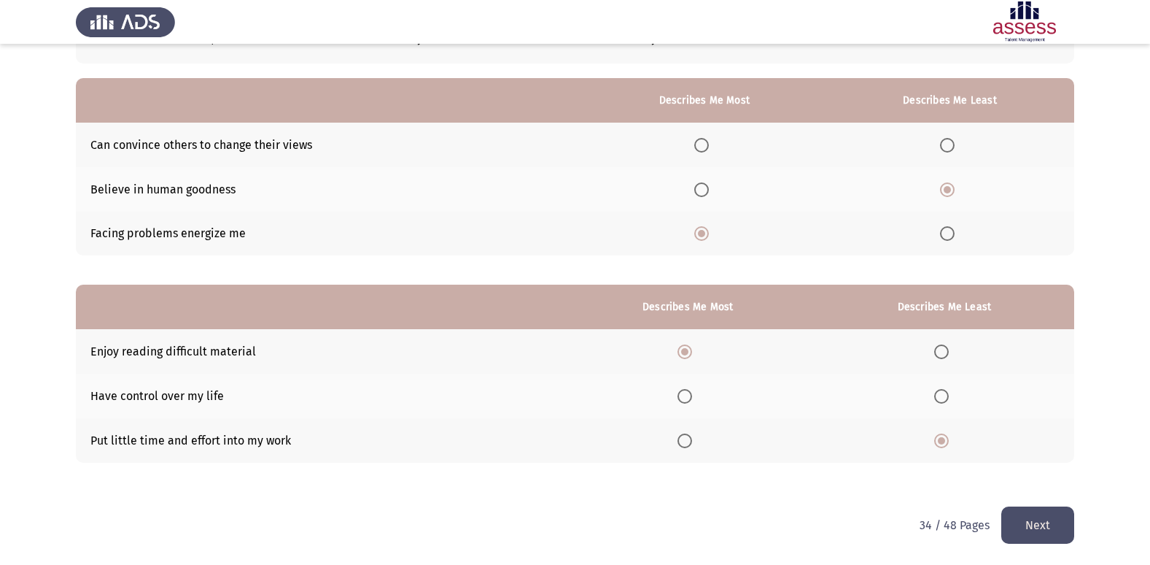
click at [1034, 528] on button "Next" at bounding box center [1038, 524] width 73 height 37
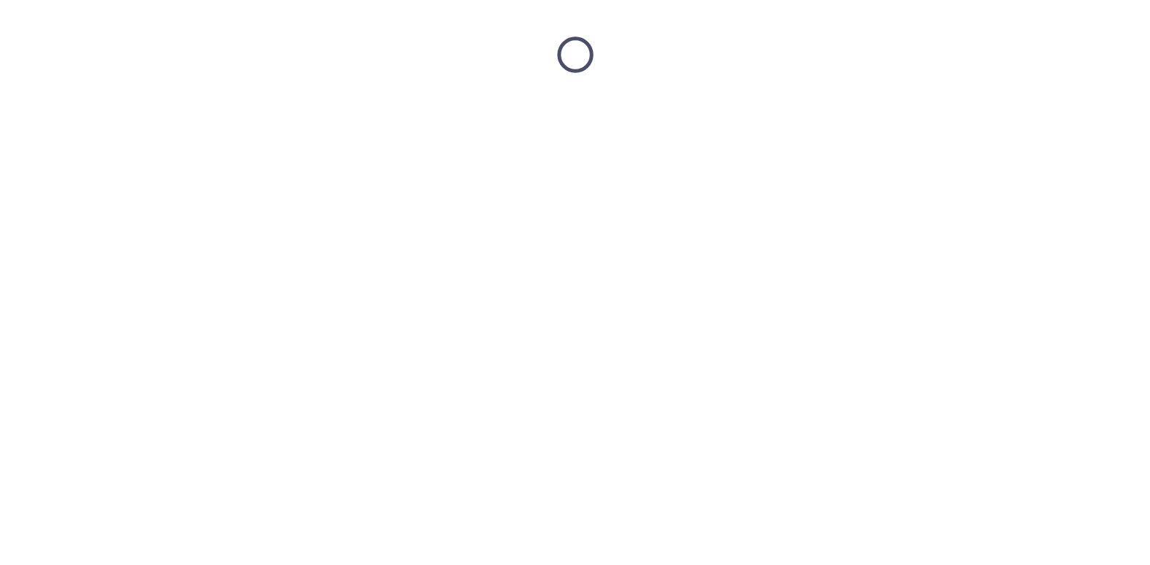
scroll to position [0, 0]
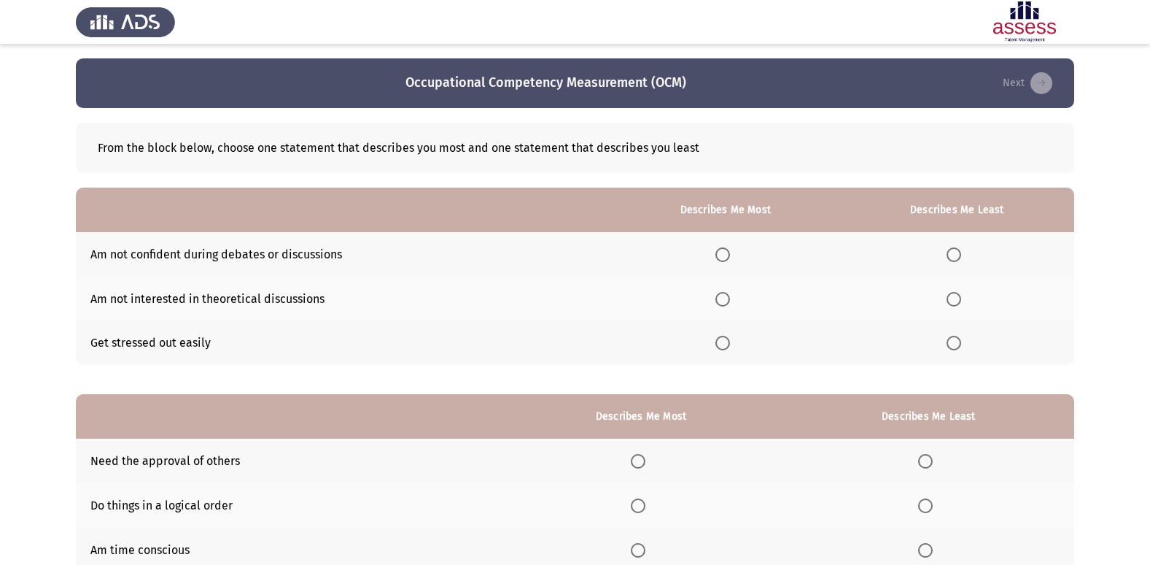
click at [953, 250] on span "Select an option" at bounding box center [954, 254] width 15 height 15
click at [953, 250] on input "Select an option" at bounding box center [954, 254] width 15 height 15
click at [735, 300] on label "Select an option" at bounding box center [726, 299] width 20 height 15
click at [730, 300] on input "Select an option" at bounding box center [723, 299] width 15 height 15
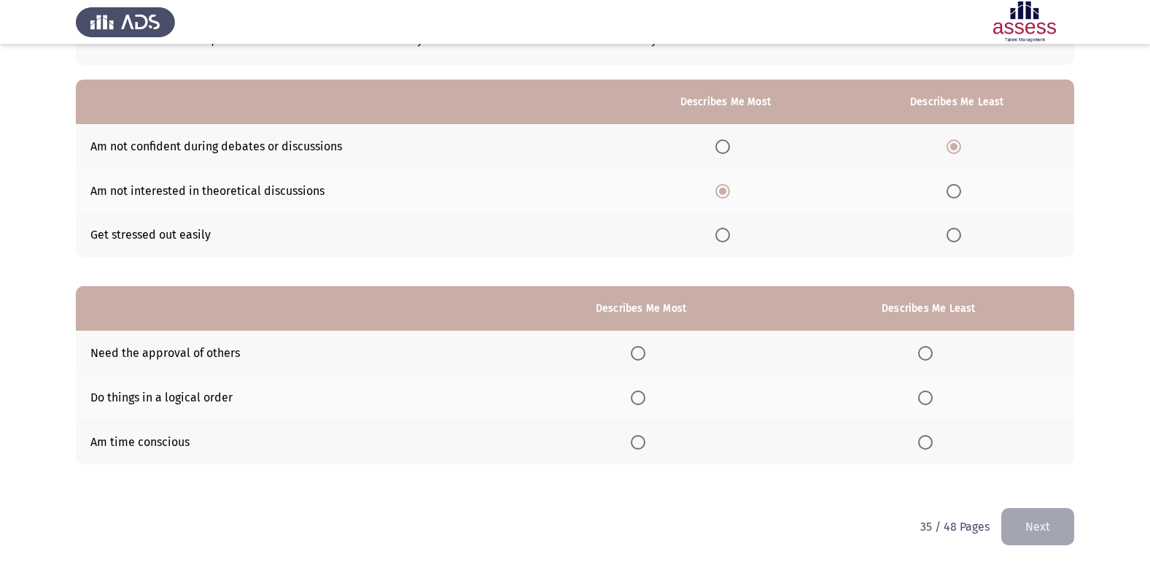
scroll to position [109, 0]
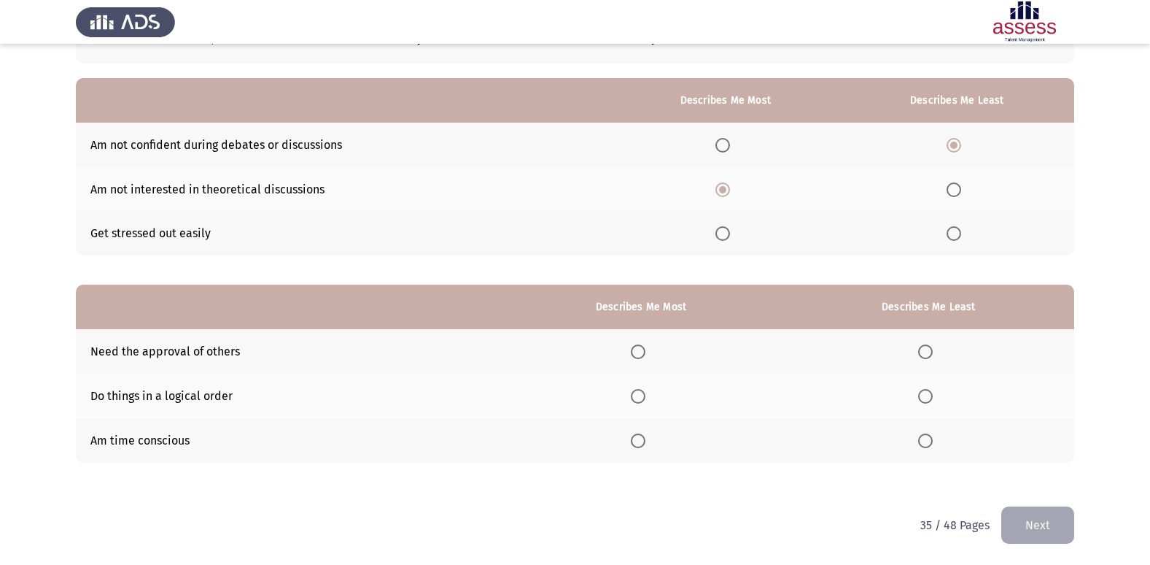
click at [643, 399] on span "Select an option" at bounding box center [638, 396] width 15 height 15
click at [643, 399] on input "Select an option" at bounding box center [638, 396] width 15 height 15
click at [932, 353] on span "Select an option" at bounding box center [925, 351] width 15 height 15
click at [932, 353] on input "Select an option" at bounding box center [925, 351] width 15 height 15
click at [1047, 522] on button "Next" at bounding box center [1038, 524] width 73 height 37
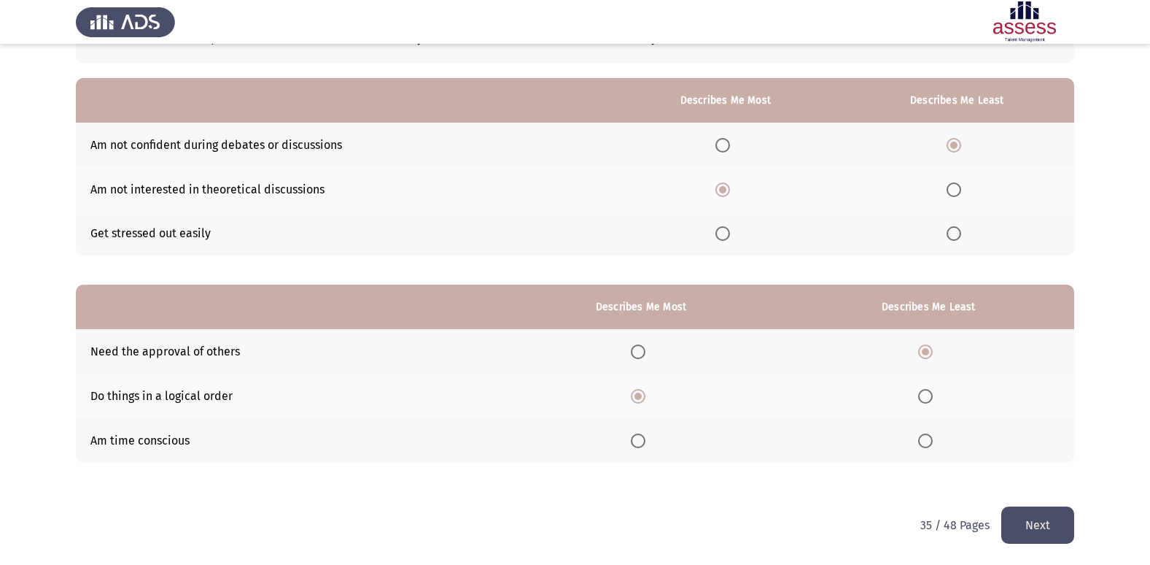
scroll to position [0, 0]
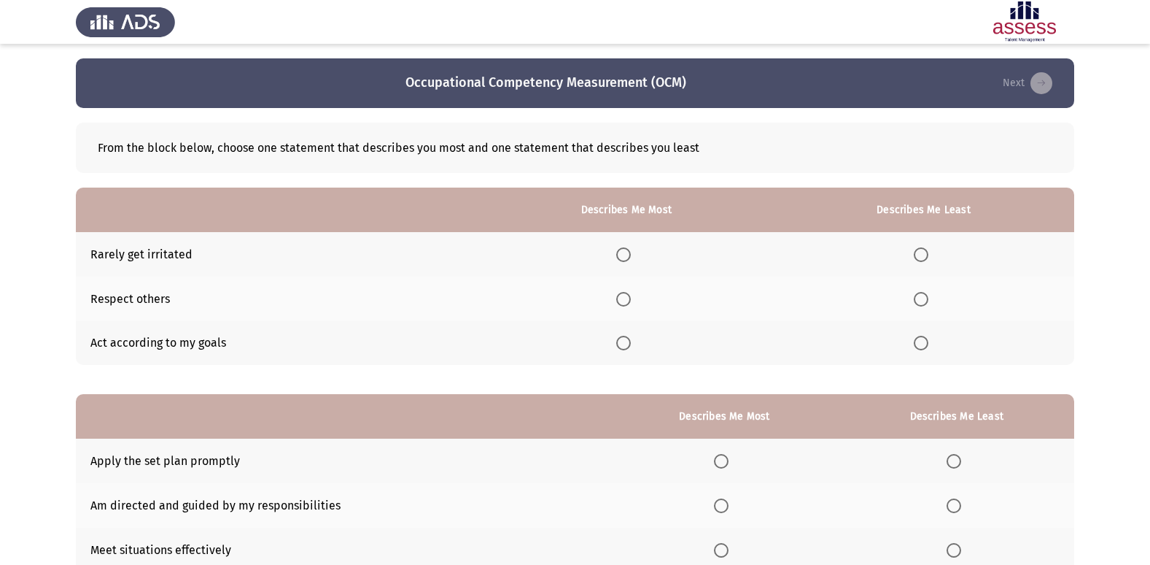
click at [624, 345] on span "Select an option" at bounding box center [623, 343] width 15 height 15
click at [624, 345] on input "Select an option" at bounding box center [623, 343] width 15 height 15
click at [927, 257] on span "Select an option" at bounding box center [921, 254] width 15 height 15
click at [927, 257] on input "Select an option" at bounding box center [921, 254] width 15 height 15
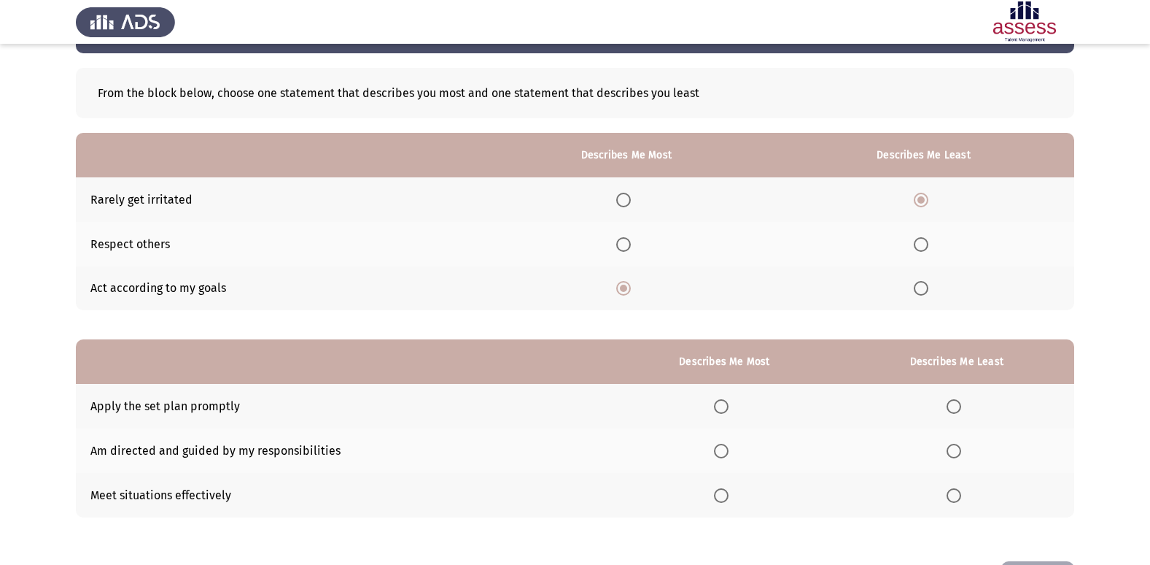
scroll to position [109, 0]
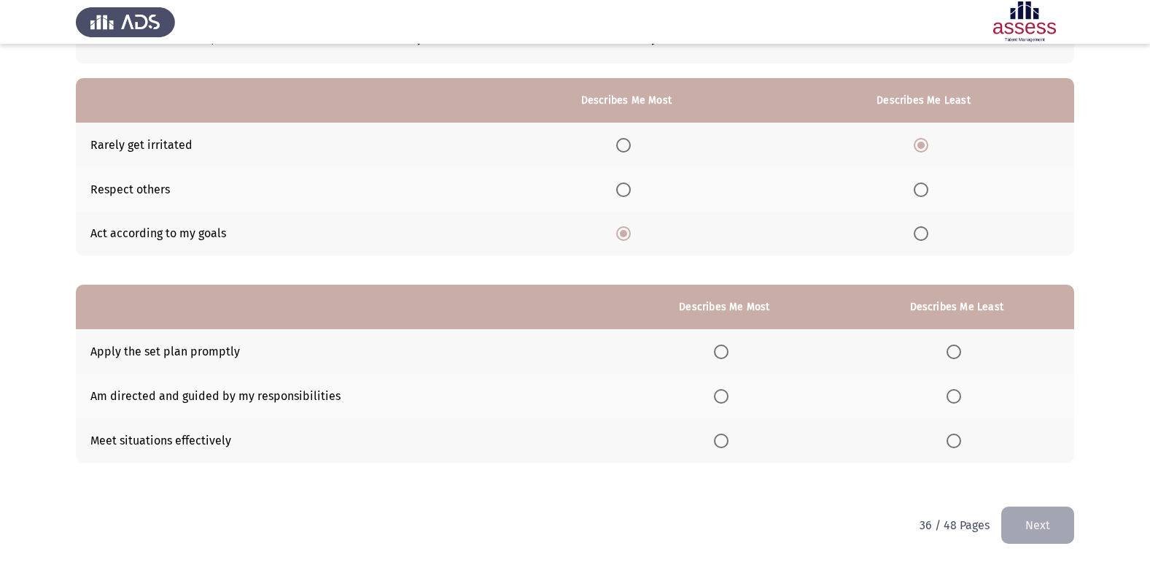
click at [722, 398] on span "Select an option" at bounding box center [721, 396] width 15 height 15
click at [722, 398] on input "Select an option" at bounding box center [721, 396] width 15 height 15
drag, startPoint x: 954, startPoint y: 363, endPoint x: 956, endPoint y: 355, distance: 7.4
click at [955, 362] on th at bounding box center [957, 351] width 235 height 45
click at [956, 355] on span "Select an option" at bounding box center [954, 351] width 15 height 15
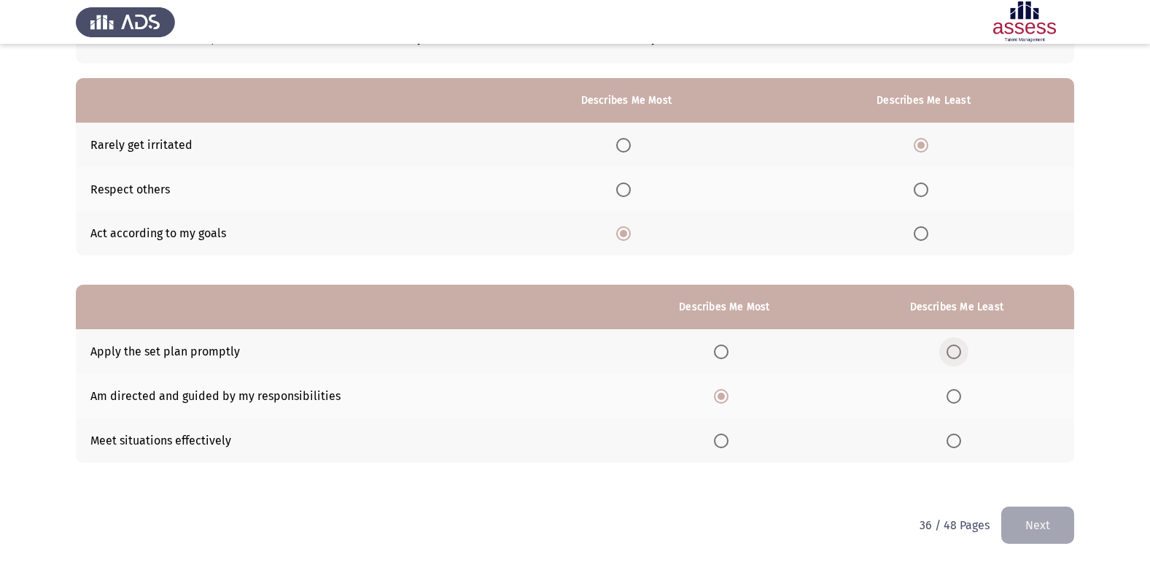
click at [956, 355] on input "Select an option" at bounding box center [954, 351] width 15 height 15
click at [1051, 517] on button "Next" at bounding box center [1038, 524] width 73 height 37
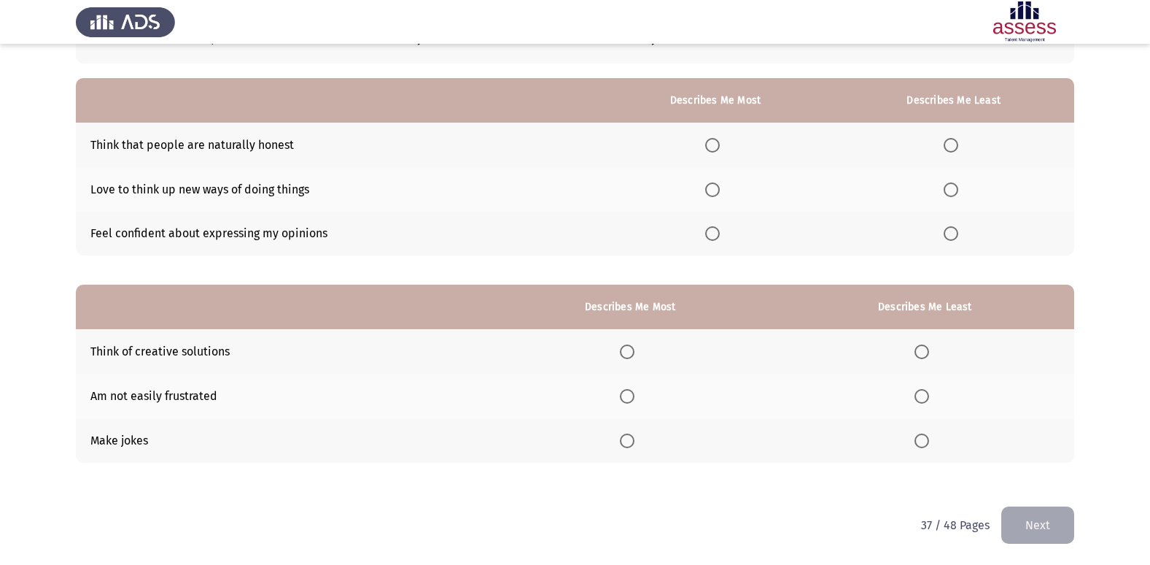
click at [717, 187] on span "Select an option" at bounding box center [712, 189] width 15 height 15
click at [717, 187] on input "Select an option" at bounding box center [712, 189] width 15 height 15
click at [950, 152] on span "Select an option" at bounding box center [951, 145] width 15 height 15
click at [950, 152] on input "Select an option" at bounding box center [951, 145] width 15 height 15
click at [633, 347] on span "Select an option" at bounding box center [627, 351] width 15 height 15
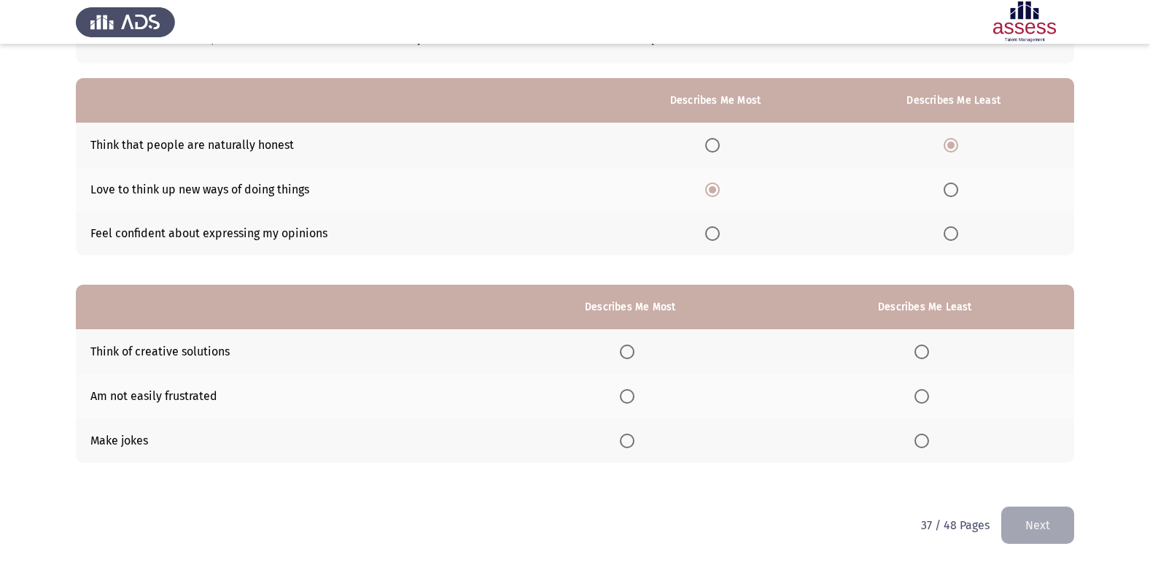
click at [633, 347] on input "Select an option" at bounding box center [627, 351] width 15 height 15
click at [931, 411] on th at bounding box center [925, 396] width 298 height 45
click at [925, 401] on span "Select an option" at bounding box center [922, 396] width 15 height 15
click at [925, 401] on input "Select an option" at bounding box center [922, 396] width 15 height 15
click at [1042, 517] on button "Next" at bounding box center [1038, 524] width 73 height 37
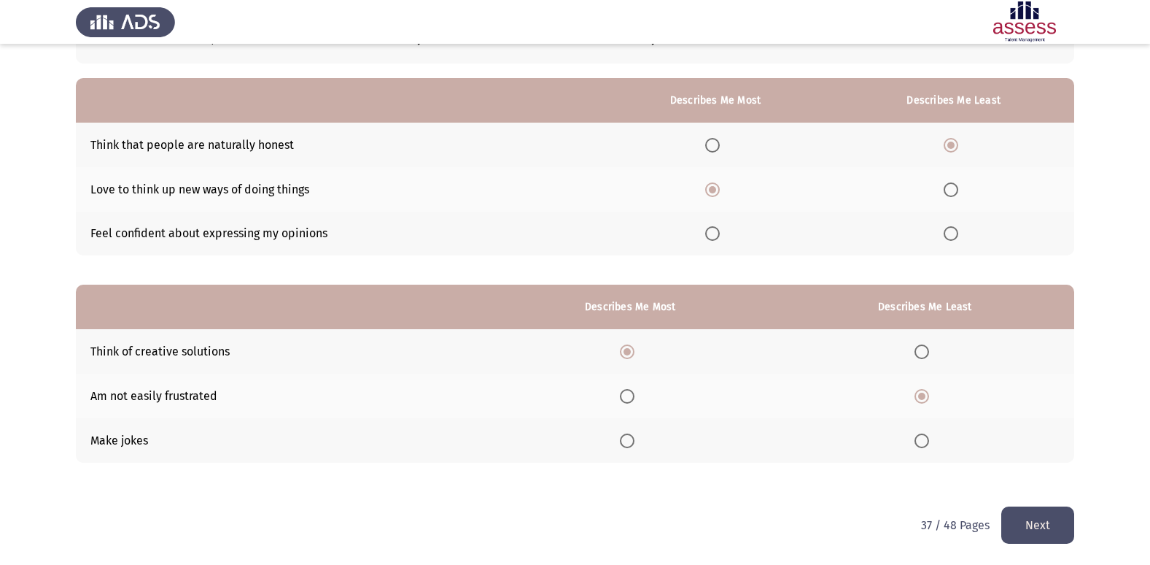
scroll to position [0, 0]
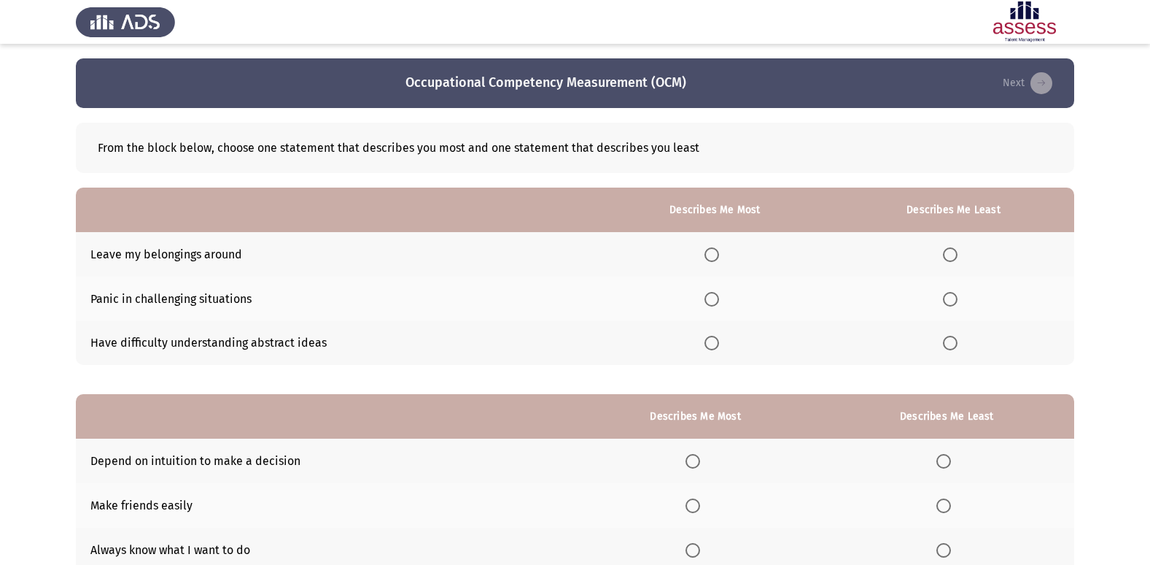
click at [956, 345] on span "Select an option" at bounding box center [950, 343] width 15 height 15
click at [956, 345] on input "Select an option" at bounding box center [950, 343] width 15 height 15
click at [953, 300] on span "Select an option" at bounding box center [950, 299] width 15 height 15
click at [953, 300] on input "Select an option" at bounding box center [950, 299] width 15 height 15
click at [724, 256] on label "Select an option" at bounding box center [715, 254] width 20 height 15
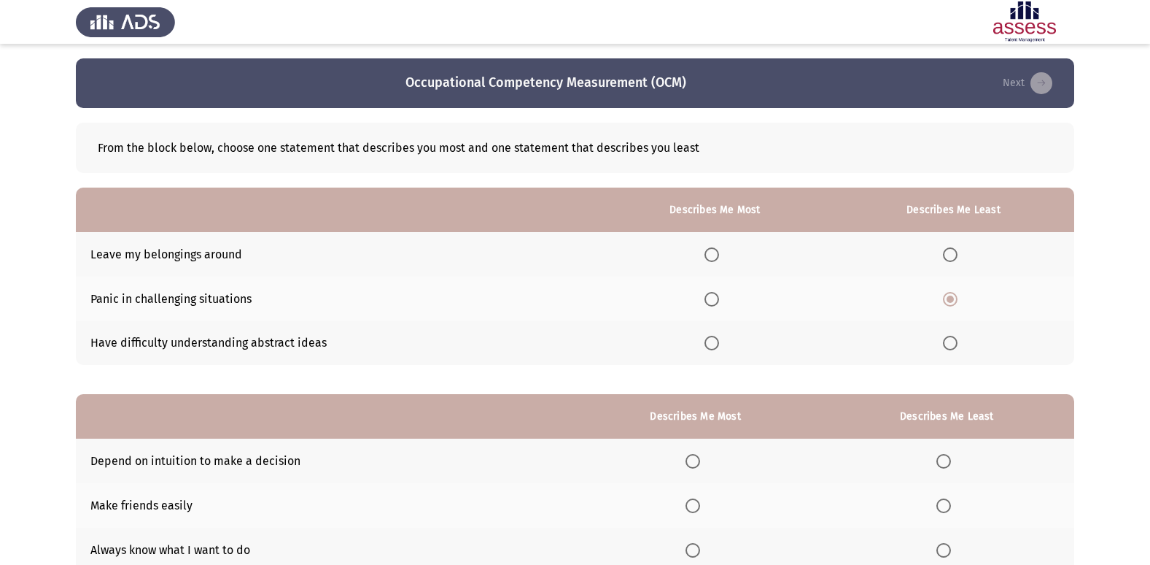
click at [719, 256] on input "Select an option" at bounding box center [712, 254] width 15 height 15
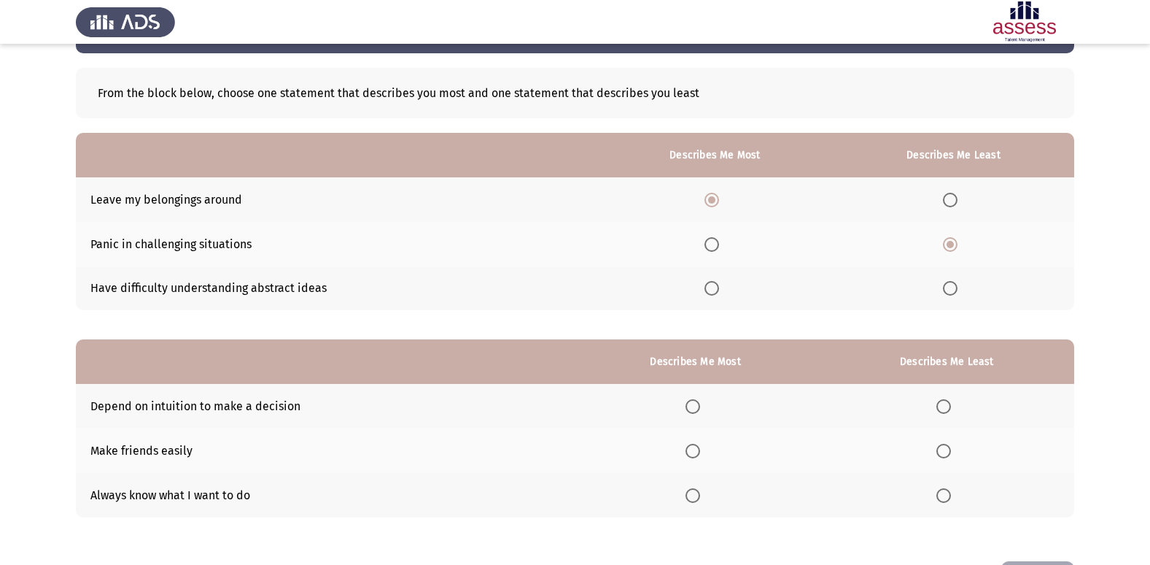
scroll to position [109, 0]
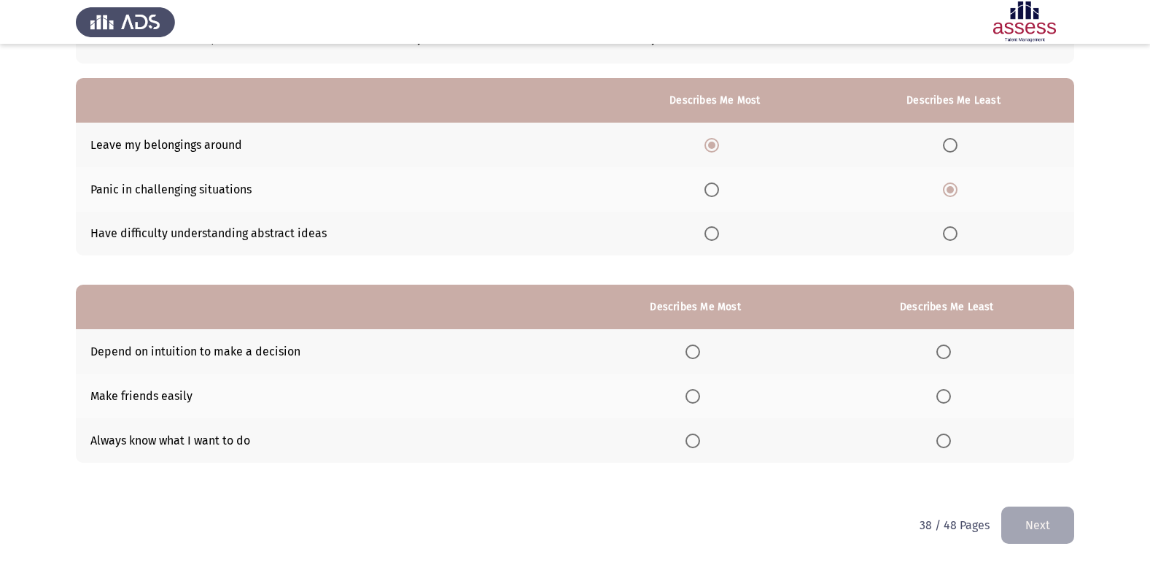
click at [706, 399] on label "Select an option" at bounding box center [696, 396] width 20 height 15
click at [700, 399] on input "Select an option" at bounding box center [693, 396] width 15 height 15
click at [947, 441] on span "Select an option" at bounding box center [944, 440] width 15 height 15
click at [947, 441] on input "Select an option" at bounding box center [944, 440] width 15 height 15
click at [1041, 528] on button "Next" at bounding box center [1038, 524] width 73 height 37
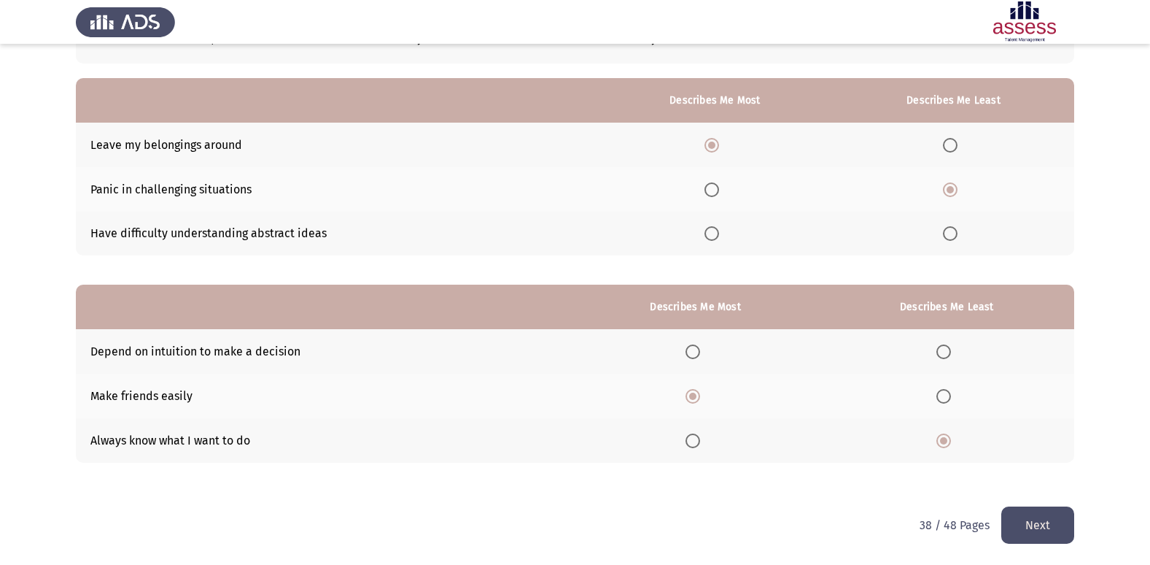
scroll to position [0, 0]
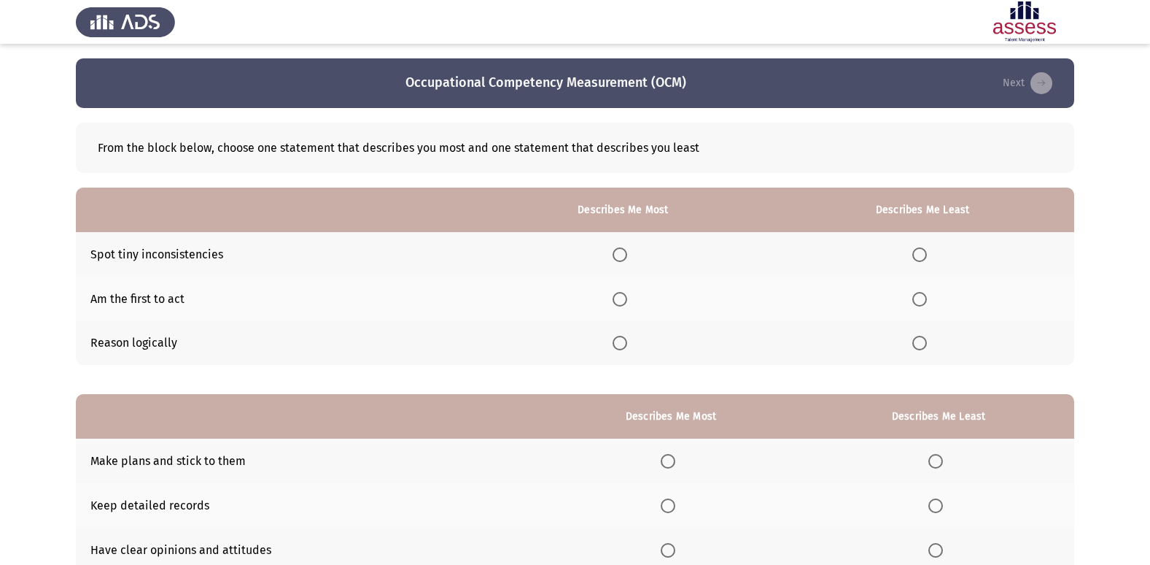
click at [916, 253] on span "Select an option" at bounding box center [920, 254] width 15 height 15
click at [916, 253] on input "Select an option" at bounding box center [920, 254] width 15 height 15
click at [620, 343] on span "Select an option" at bounding box center [620, 343] width 0 height 0
click at [623, 342] on input "Select an option" at bounding box center [620, 343] width 15 height 15
click at [927, 303] on span "Select an option" at bounding box center [920, 299] width 15 height 15
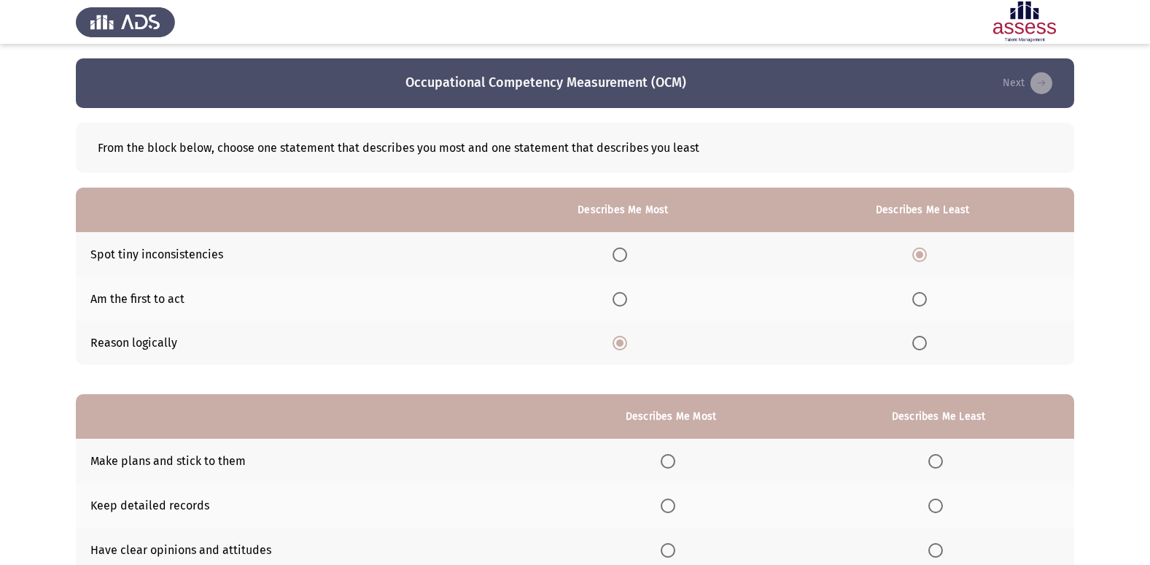
click at [927, 303] on input "Select an option" at bounding box center [920, 299] width 15 height 15
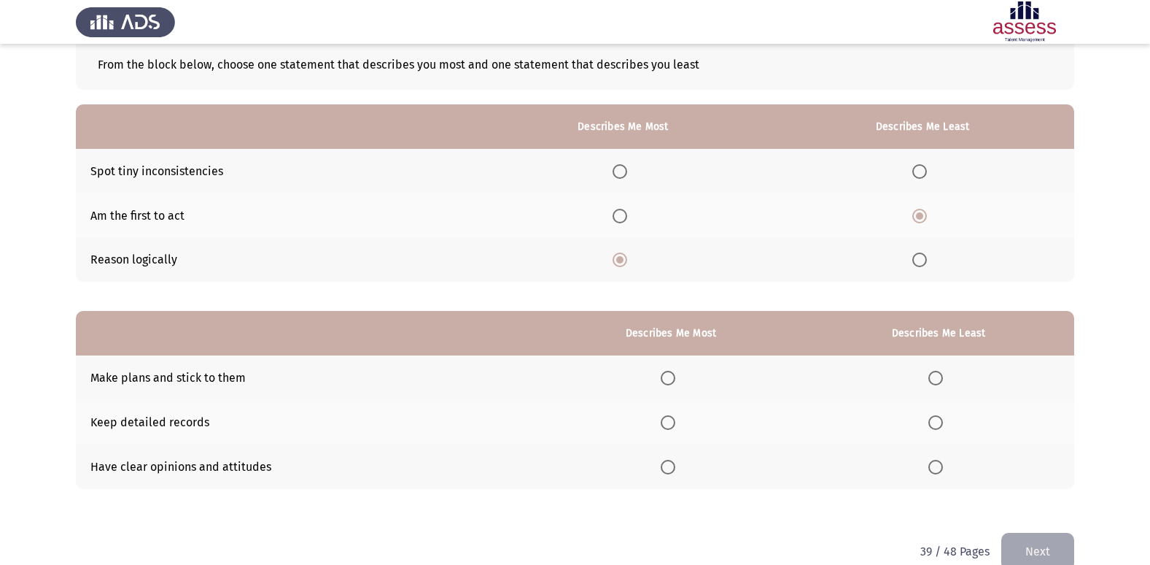
scroll to position [109, 0]
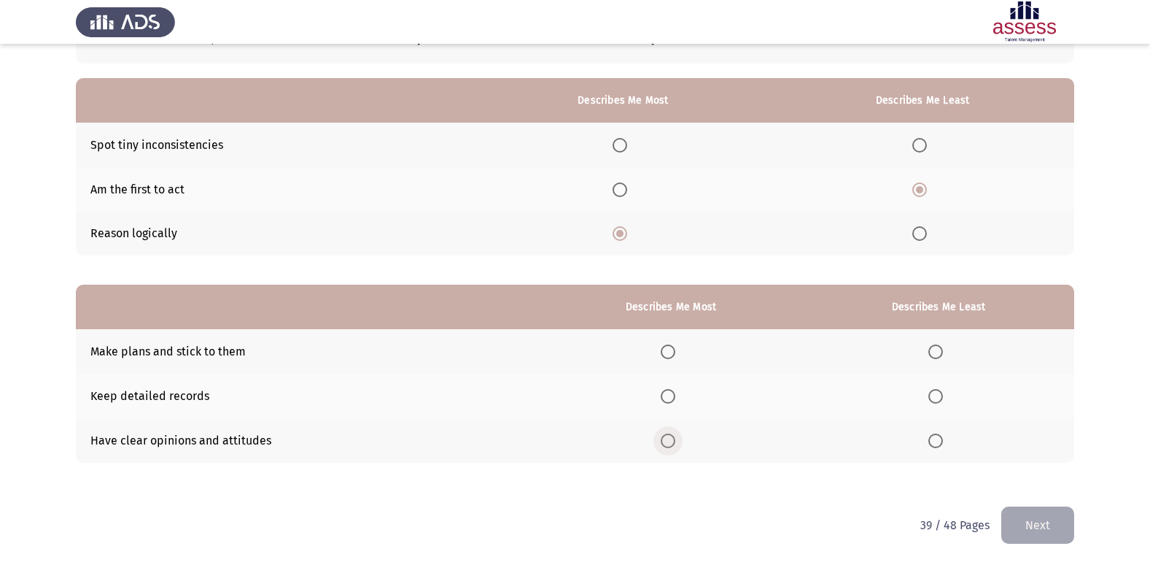
click at [671, 441] on span "Select an option" at bounding box center [668, 440] width 15 height 15
click at [671, 441] on input "Select an option" at bounding box center [668, 440] width 15 height 15
click at [945, 399] on label "Select an option" at bounding box center [939, 396] width 20 height 15
click at [943, 399] on input "Select an option" at bounding box center [936, 396] width 15 height 15
click at [1040, 521] on button "Next" at bounding box center [1038, 524] width 73 height 37
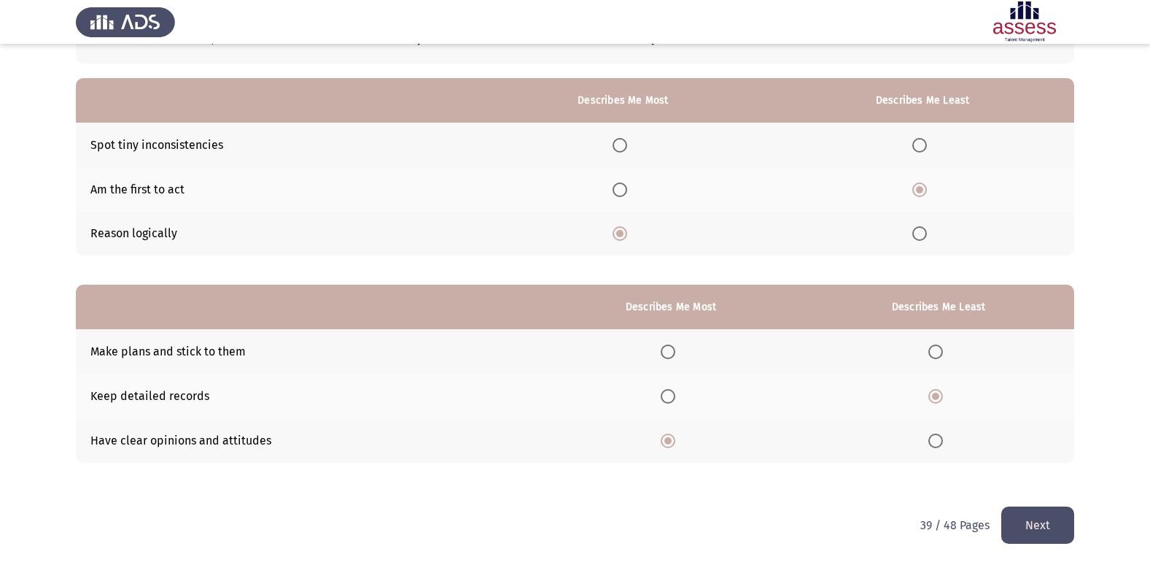
scroll to position [0, 0]
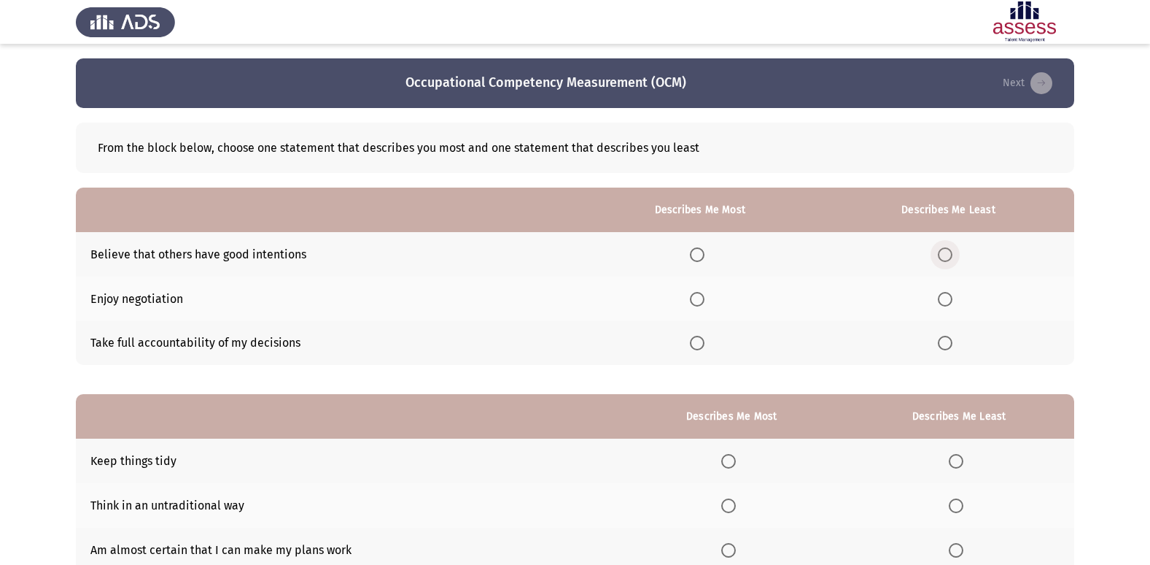
click at [945, 252] on span "Select an option" at bounding box center [945, 254] width 15 height 15
click at [945, 252] on input "Select an option" at bounding box center [945, 254] width 15 height 15
click at [705, 347] on span "Select an option" at bounding box center [697, 343] width 15 height 15
click at [705, 347] on input "Select an option" at bounding box center [697, 343] width 15 height 15
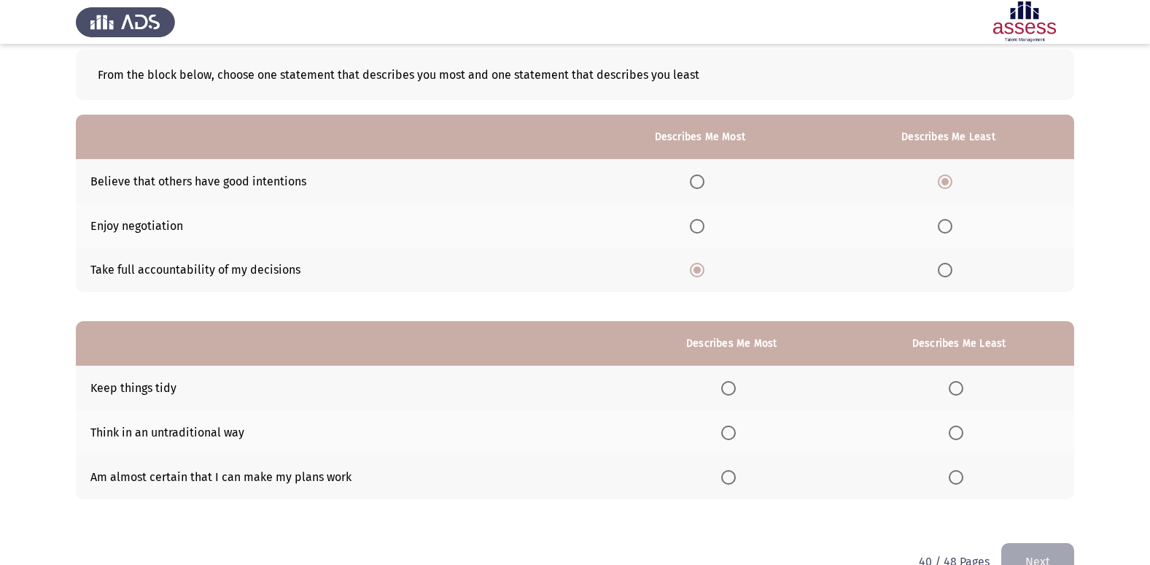
click at [953, 478] on span "Select an option" at bounding box center [956, 477] width 15 height 15
click at [953, 478] on input "Select an option" at bounding box center [956, 477] width 15 height 15
click at [732, 429] on span "Select an option" at bounding box center [729, 432] width 15 height 15
click at [732, 429] on input "Select an option" at bounding box center [729, 432] width 15 height 15
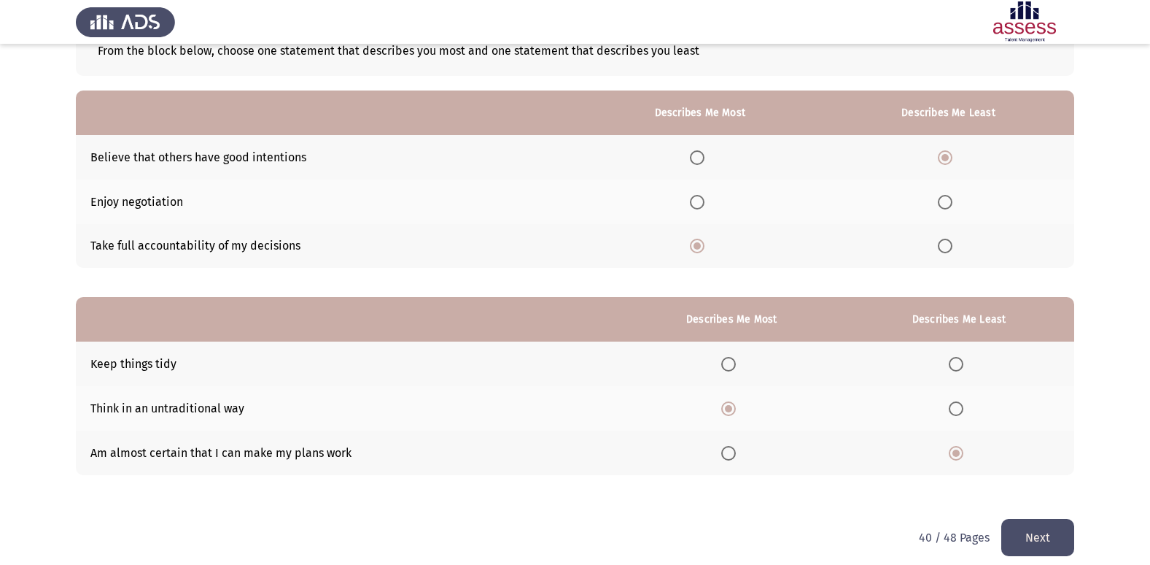
scroll to position [109, 0]
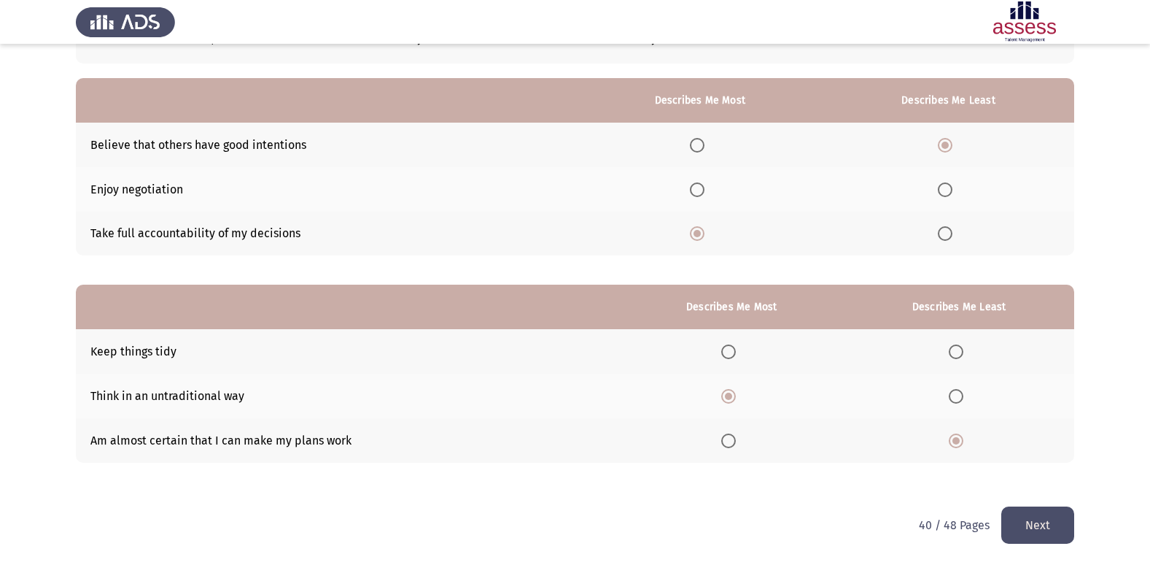
click at [1030, 517] on button "Next" at bounding box center [1038, 524] width 73 height 37
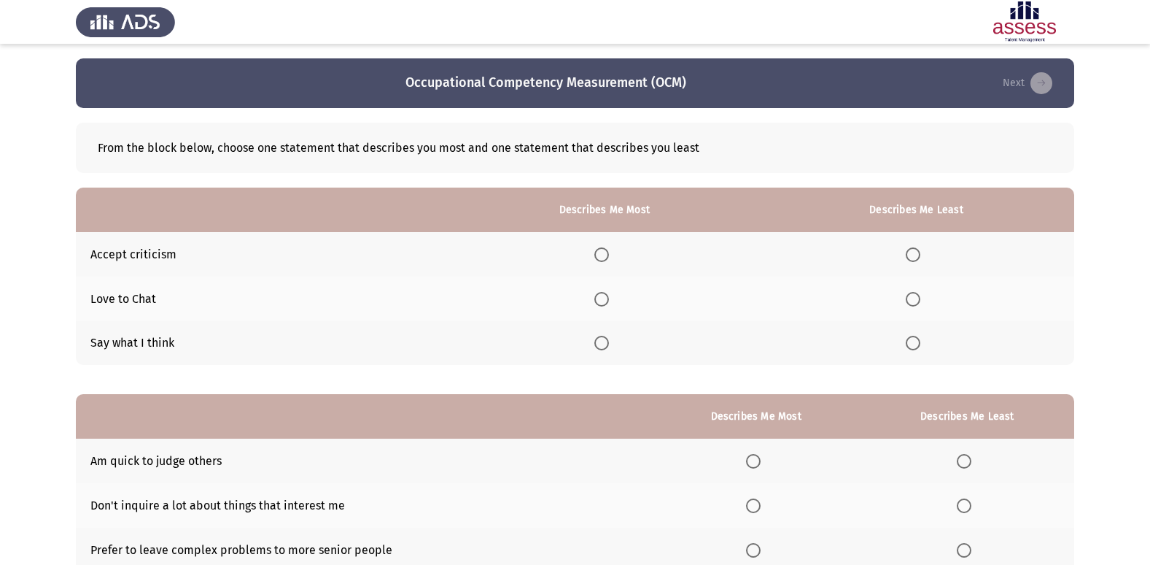
click at [918, 340] on span "Select an option" at bounding box center [913, 343] width 15 height 15
click at [918, 340] on input "Select an option" at bounding box center [913, 343] width 15 height 15
click at [606, 295] on span "Select an option" at bounding box center [602, 299] width 15 height 15
click at [606, 295] on input "Select an option" at bounding box center [602, 299] width 15 height 15
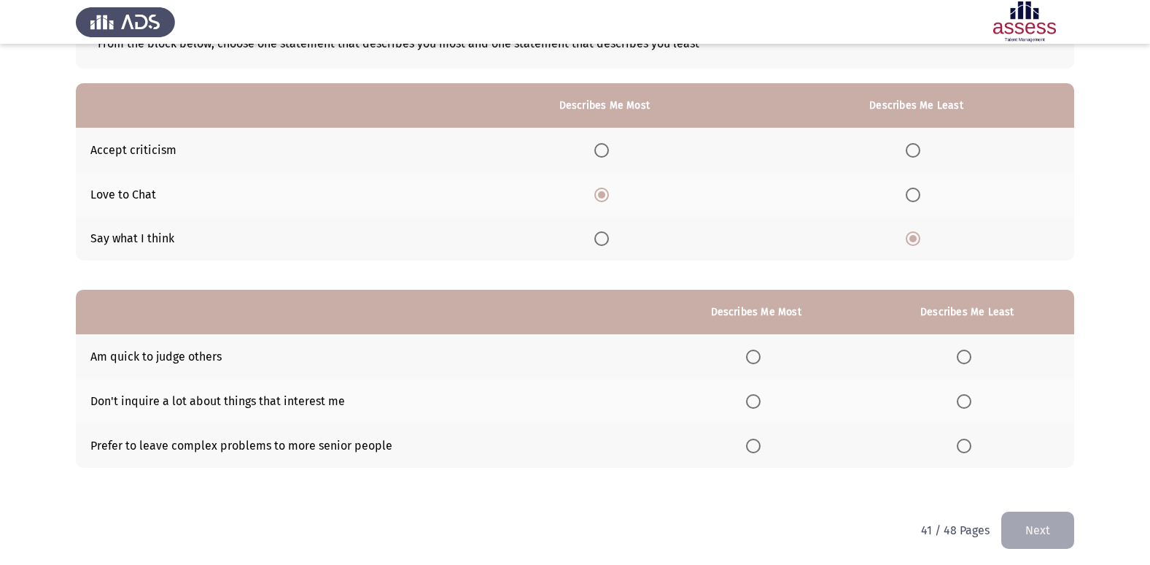
scroll to position [109, 0]
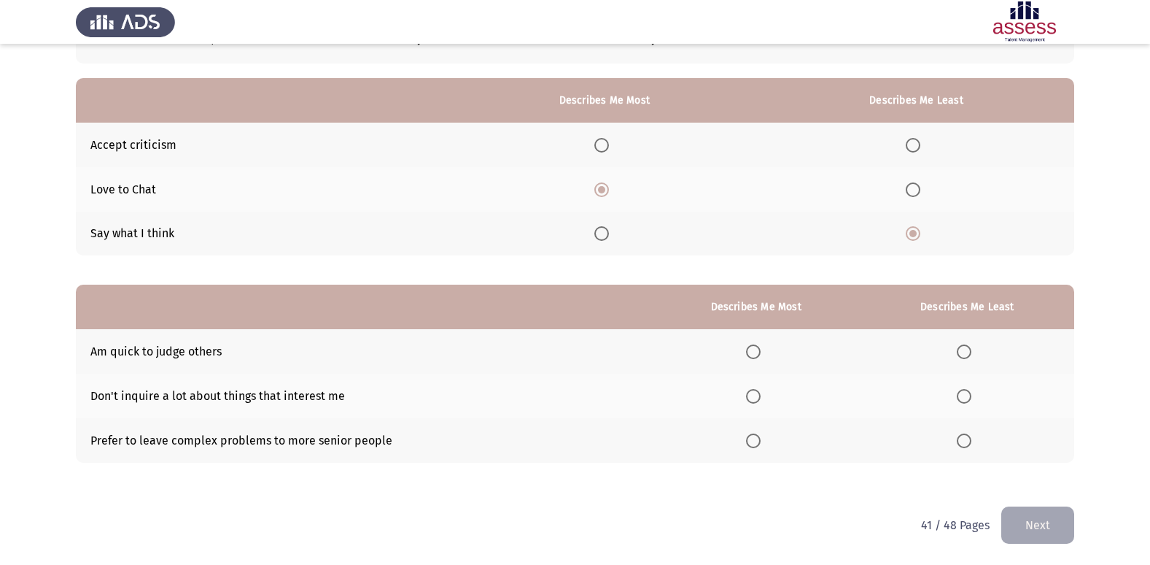
click at [964, 352] on span "Select an option" at bounding box center [964, 351] width 15 height 15
click at [964, 352] on input "Select an option" at bounding box center [964, 351] width 15 height 15
click at [759, 436] on span "Select an option" at bounding box center [753, 440] width 15 height 15
click at [759, 436] on input "Select an option" at bounding box center [753, 440] width 15 height 15
click at [1051, 533] on button "Next" at bounding box center [1038, 524] width 73 height 37
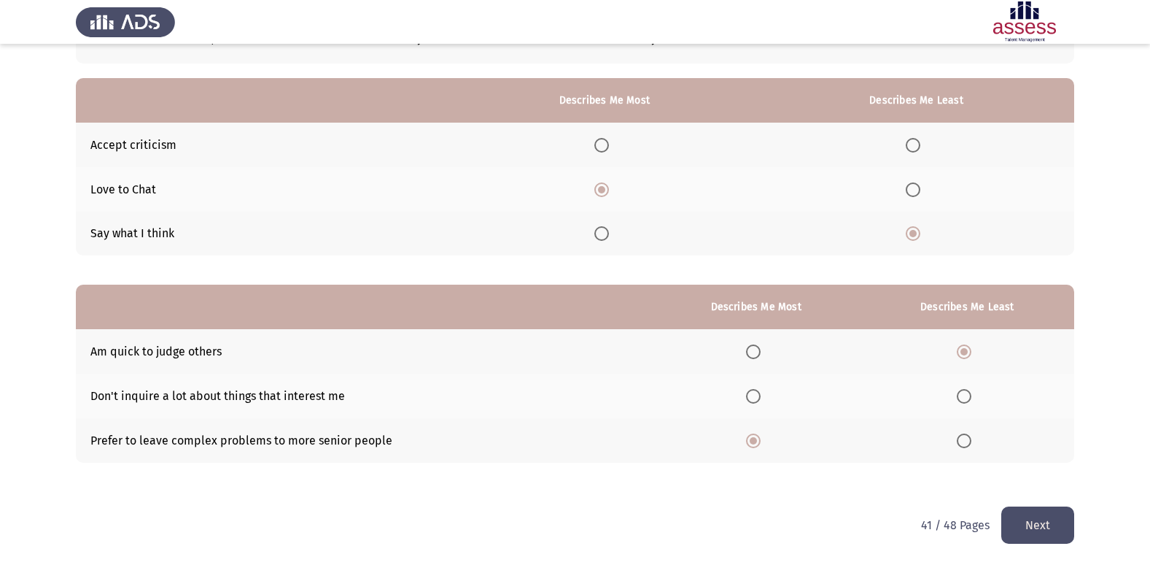
scroll to position [0, 0]
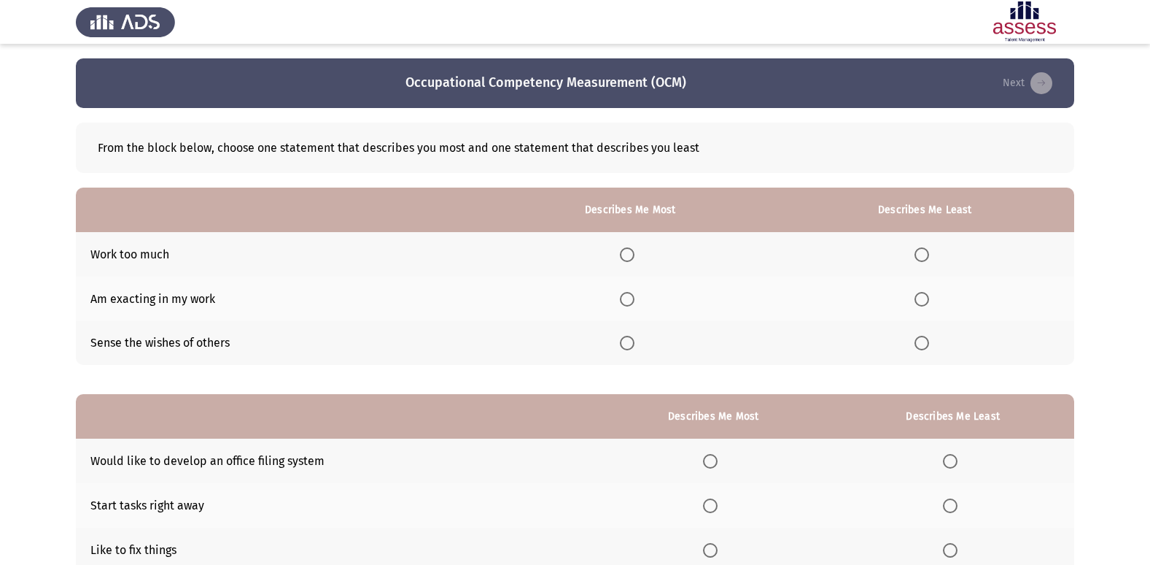
click at [641, 305] on label "Select an option" at bounding box center [630, 299] width 20 height 15
click at [635, 305] on input "Select an option" at bounding box center [627, 299] width 15 height 15
click at [929, 344] on span "Select an option" at bounding box center [922, 343] width 15 height 15
click at [929, 344] on input "Select an option" at bounding box center [922, 343] width 15 height 15
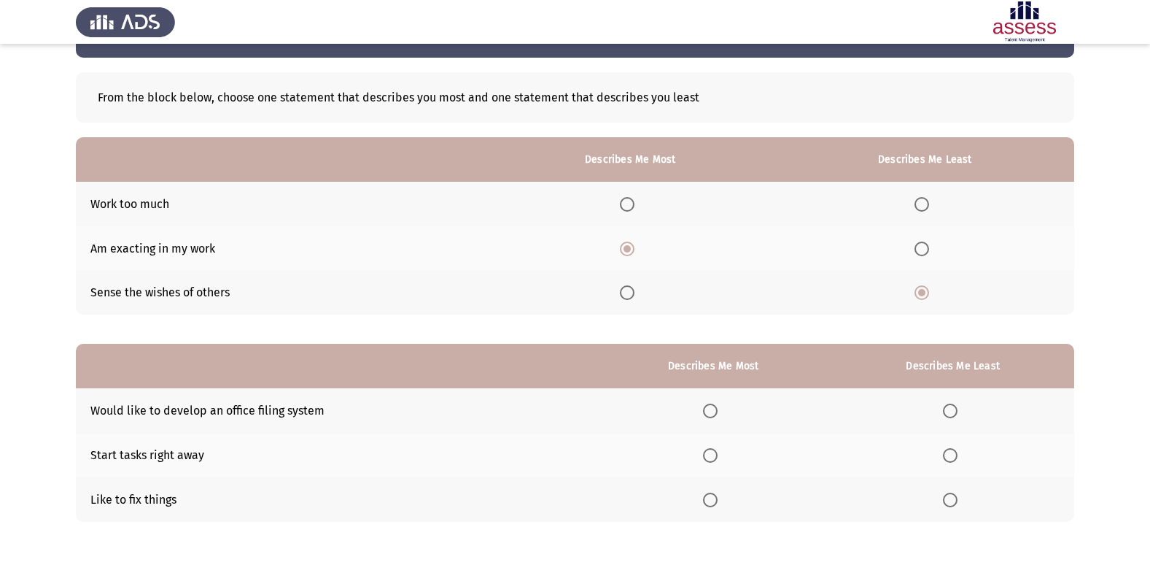
scroll to position [109, 0]
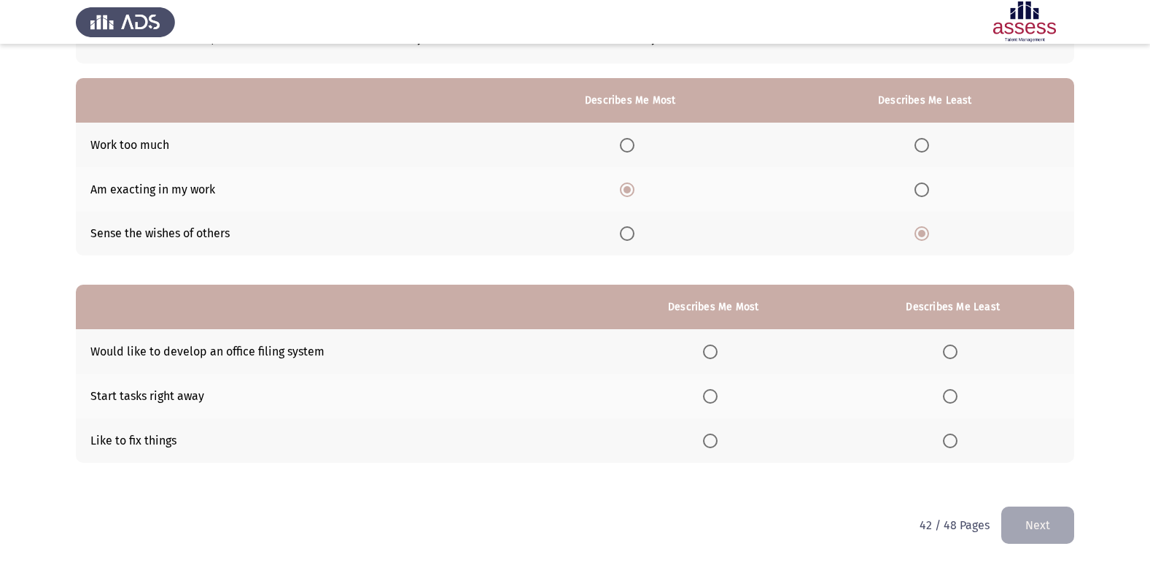
click at [714, 439] on span "Select an option" at bounding box center [710, 440] width 15 height 15
click at [714, 439] on input "Select an option" at bounding box center [710, 440] width 15 height 15
click at [957, 352] on span "Select an option" at bounding box center [950, 351] width 15 height 15
click at [957, 352] on input "Select an option" at bounding box center [950, 351] width 15 height 15
click at [1029, 526] on button "Next" at bounding box center [1038, 524] width 73 height 37
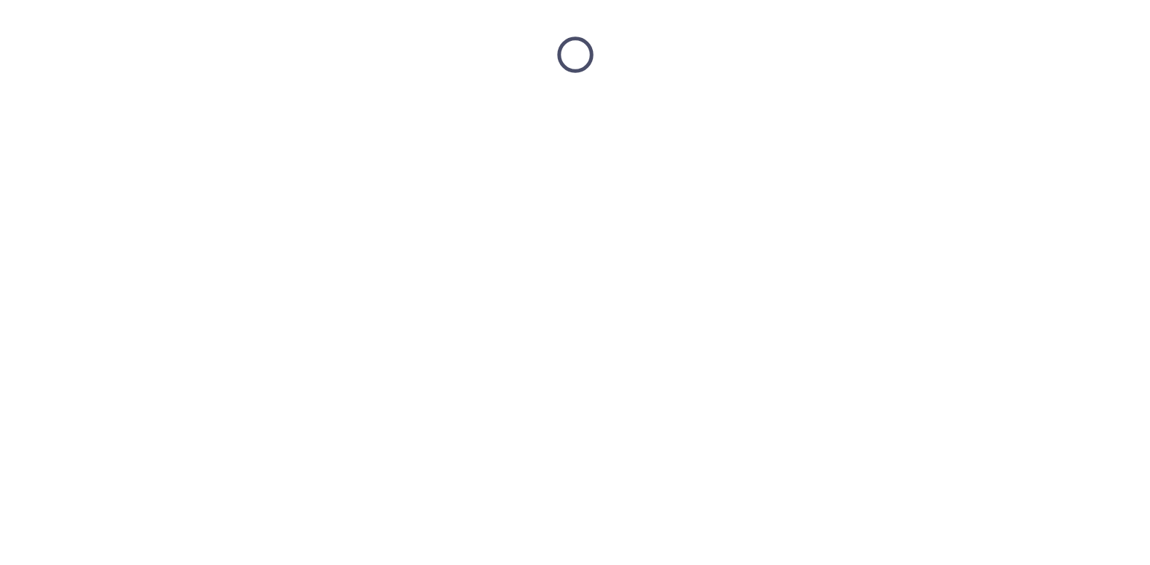
scroll to position [0, 0]
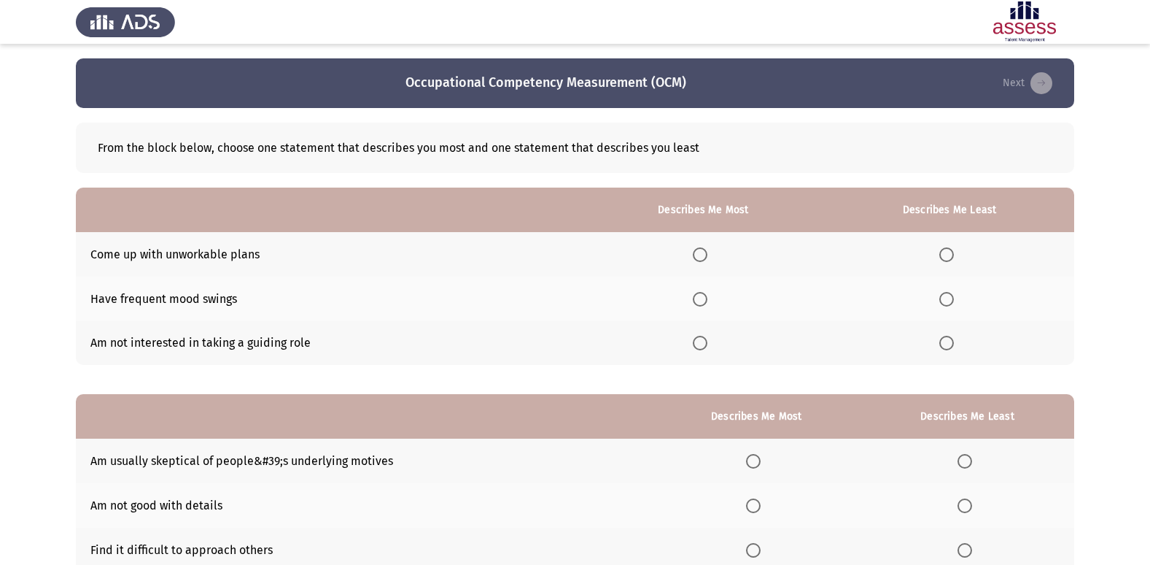
click at [949, 255] on span "Select an option" at bounding box center [947, 254] width 15 height 15
click at [949, 255] on input "Select an option" at bounding box center [947, 254] width 15 height 15
click at [703, 302] on span "Select an option" at bounding box center [700, 299] width 15 height 15
click at [703, 302] on input "Select an option" at bounding box center [700, 299] width 15 height 15
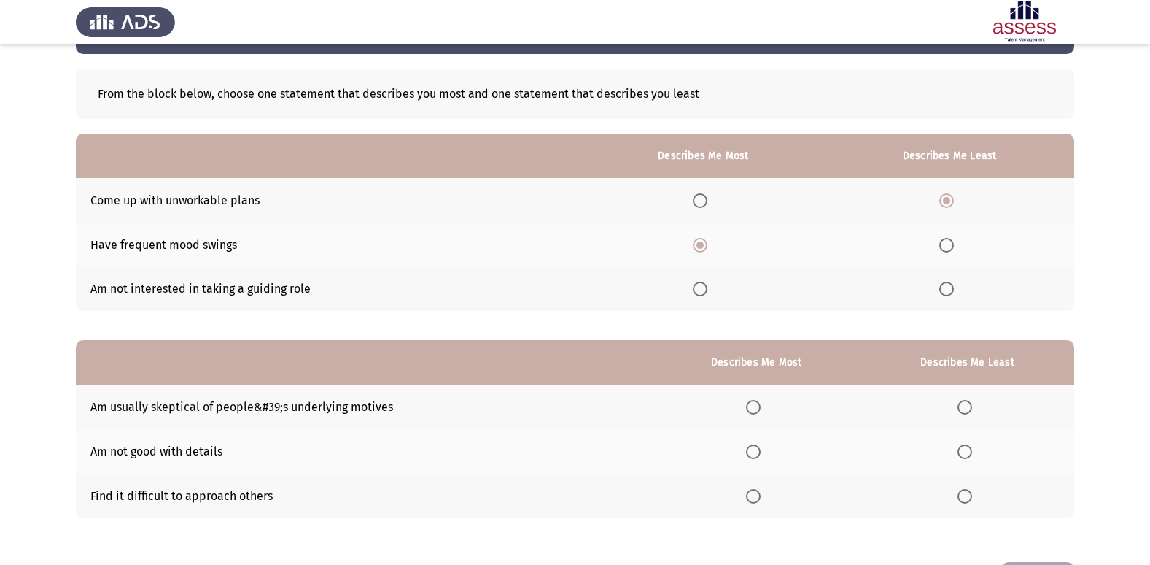
scroll to position [109, 0]
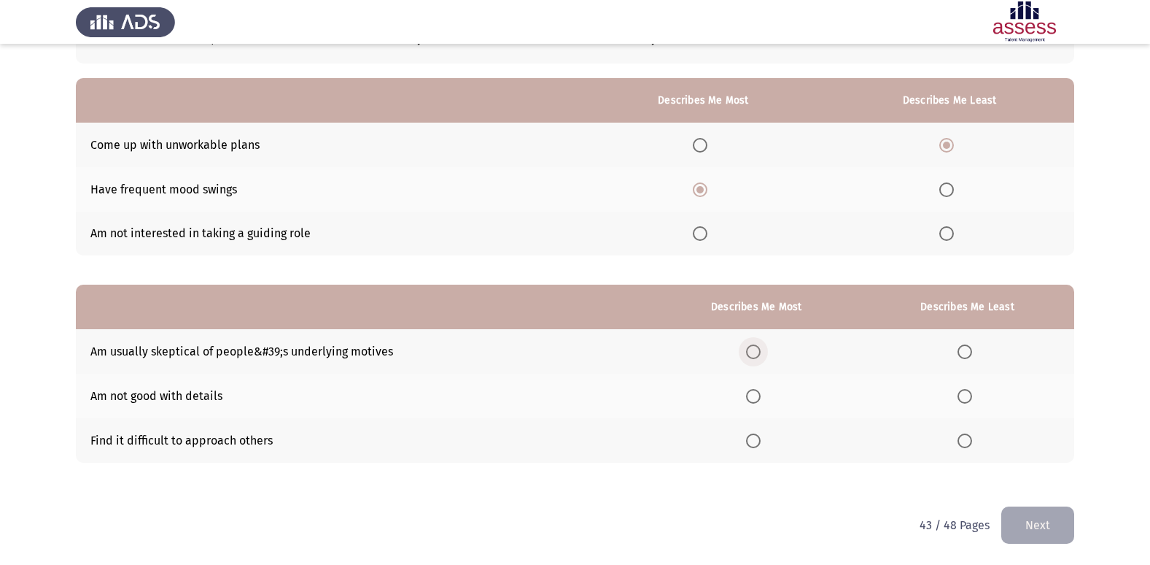
click at [754, 344] on span "Select an option" at bounding box center [753, 351] width 15 height 15
click at [754, 344] on input "Select an option" at bounding box center [753, 351] width 15 height 15
click at [968, 440] on span "Select an option" at bounding box center [965, 440] width 15 height 15
click at [968, 440] on input "Select an option" at bounding box center [965, 440] width 15 height 15
click at [1044, 527] on button "Next" at bounding box center [1038, 524] width 73 height 37
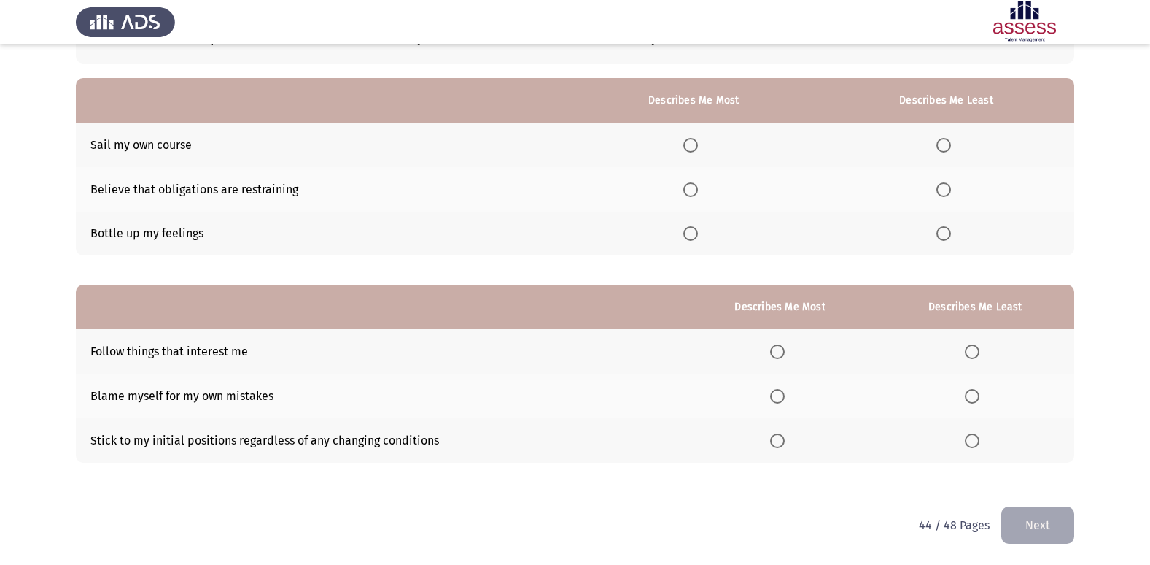
click at [687, 235] on span "Select an option" at bounding box center [691, 233] width 15 height 15
click at [687, 235] on input "Select an option" at bounding box center [691, 233] width 15 height 15
click at [943, 134] on th at bounding box center [947, 145] width 256 height 45
click at [948, 148] on span "Select an option" at bounding box center [944, 145] width 15 height 15
click at [948, 148] on input "Select an option" at bounding box center [944, 145] width 15 height 15
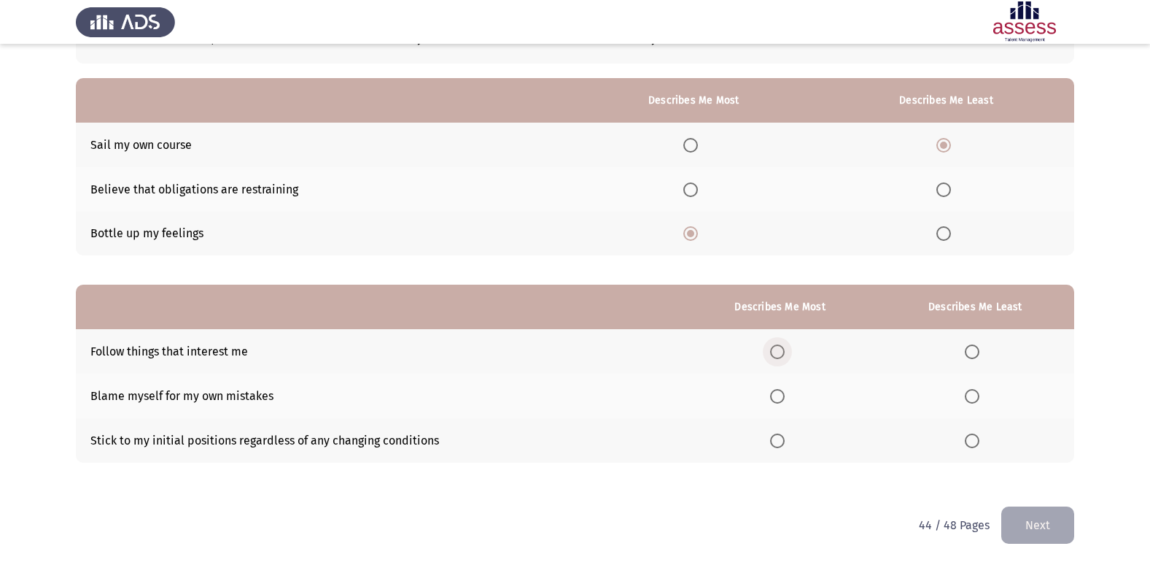
click at [780, 349] on span "Select an option" at bounding box center [777, 351] width 15 height 15
click at [780, 349] on input "Select an option" at bounding box center [777, 351] width 15 height 15
click at [978, 395] on span "Select an option" at bounding box center [972, 396] width 15 height 15
click at [978, 395] on input "Select an option" at bounding box center [972, 396] width 15 height 15
click at [1024, 526] on button "Next" at bounding box center [1038, 524] width 73 height 37
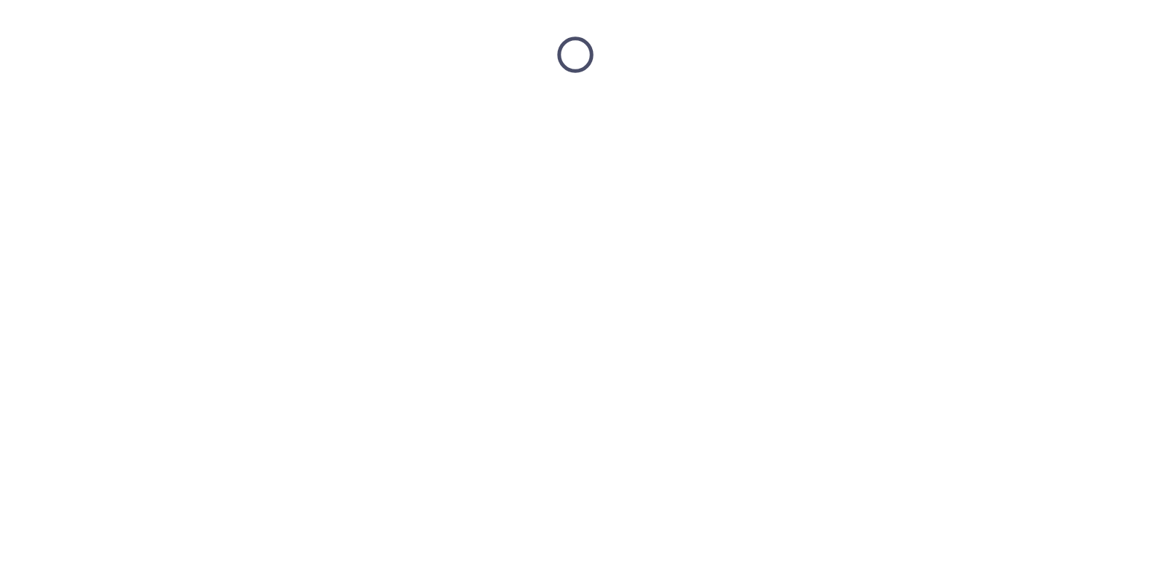
scroll to position [0, 0]
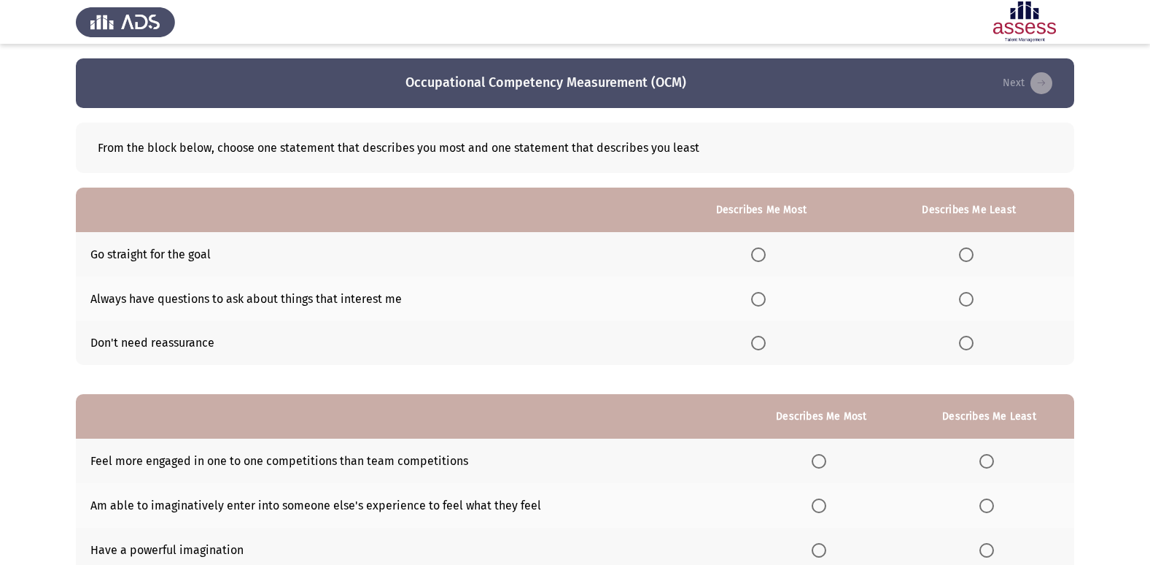
click at [766, 299] on span "Select an option" at bounding box center [758, 299] width 15 height 15
click at [766, 299] on input "Select an option" at bounding box center [758, 299] width 15 height 15
click at [972, 347] on span "Select an option" at bounding box center [966, 343] width 15 height 15
click at [972, 347] on input "Select an option" at bounding box center [966, 343] width 15 height 15
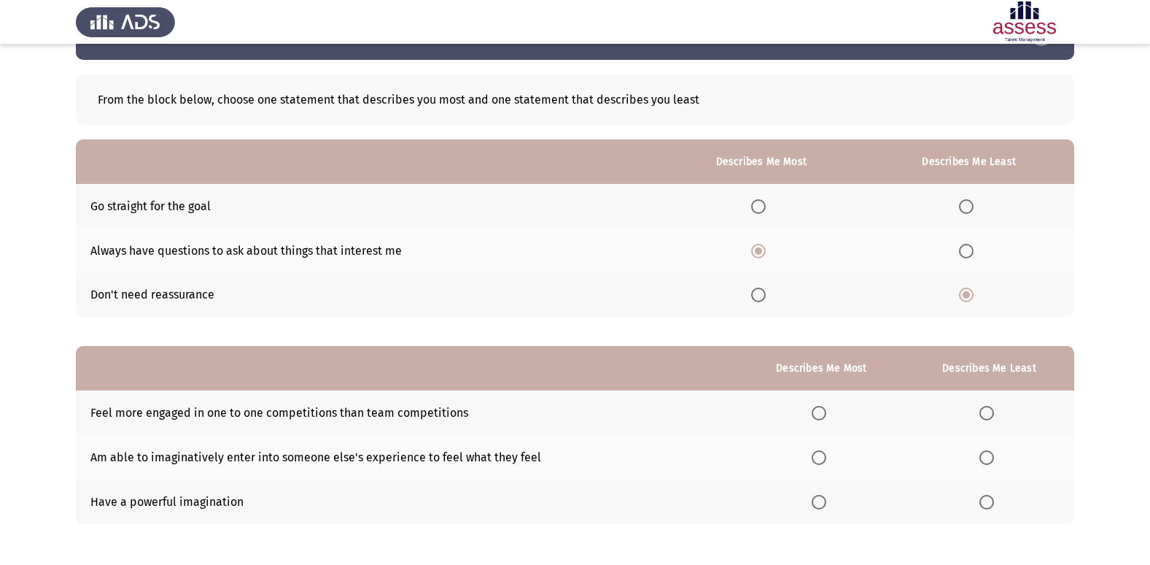
scroll to position [109, 0]
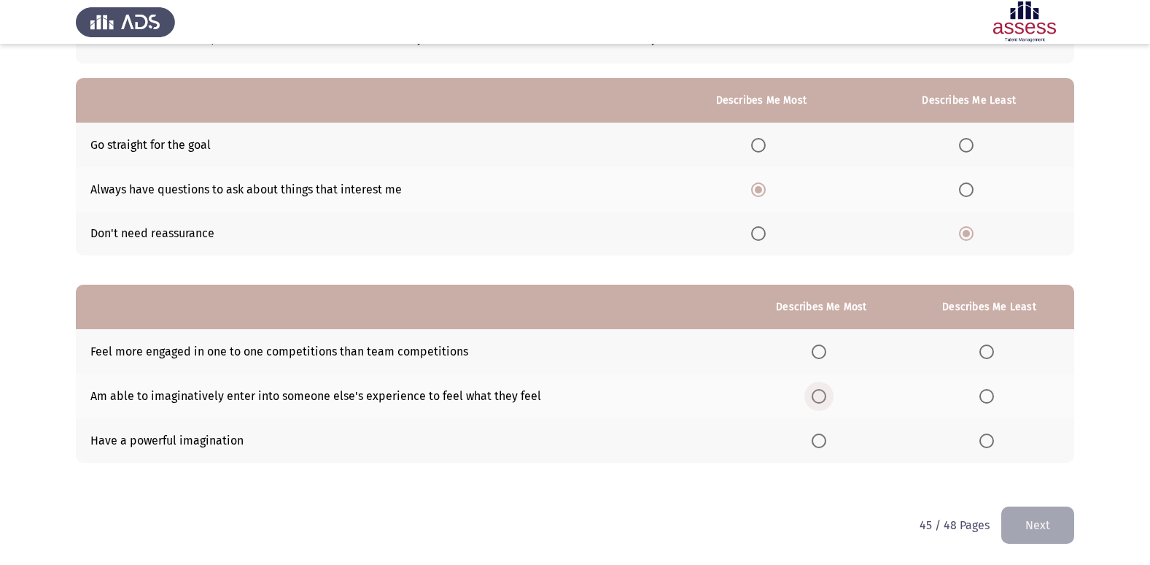
click at [827, 397] on span "Select an option" at bounding box center [819, 396] width 15 height 15
click at [827, 397] on input "Select an option" at bounding box center [819, 396] width 15 height 15
click at [991, 353] on span "Select an option" at bounding box center [987, 351] width 15 height 15
click at [991, 353] on input "Select an option" at bounding box center [987, 351] width 15 height 15
click at [1041, 522] on button "Next" at bounding box center [1038, 524] width 73 height 37
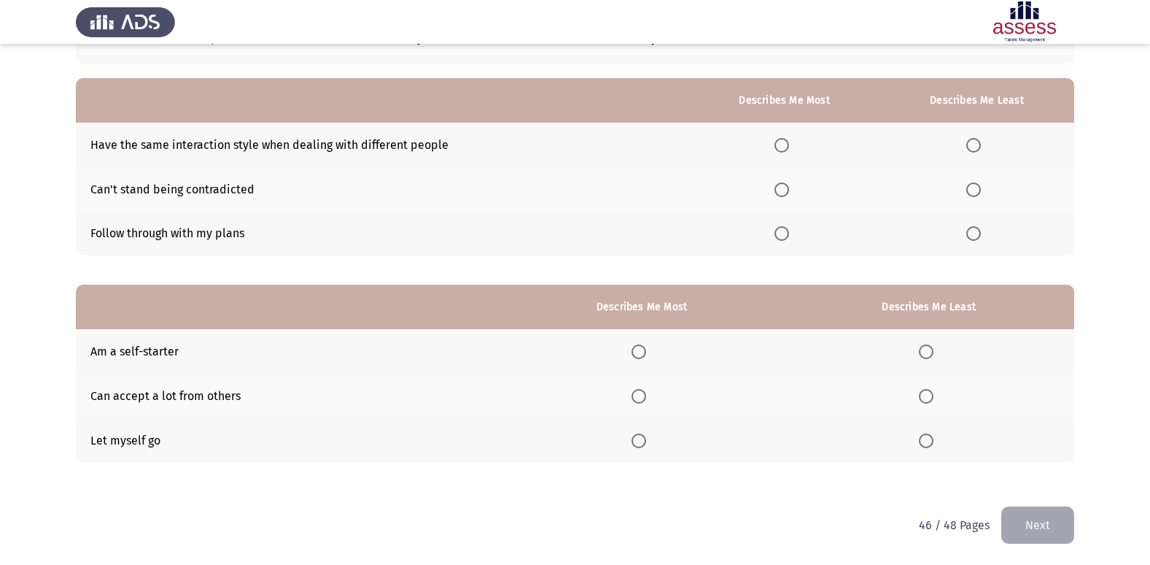
scroll to position [0, 0]
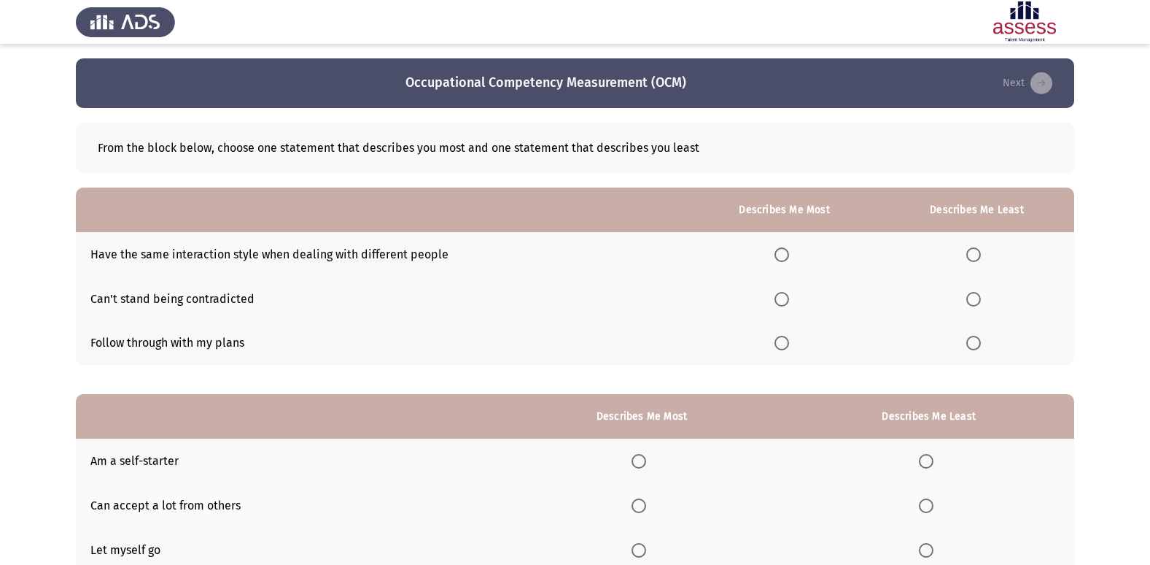
click at [972, 250] on span "Select an option" at bounding box center [974, 254] width 15 height 15
click at [972, 250] on input "Select an option" at bounding box center [974, 254] width 15 height 15
click at [777, 342] on span "Select an option" at bounding box center [782, 343] width 15 height 15
click at [777, 342] on input "Select an option" at bounding box center [782, 343] width 15 height 15
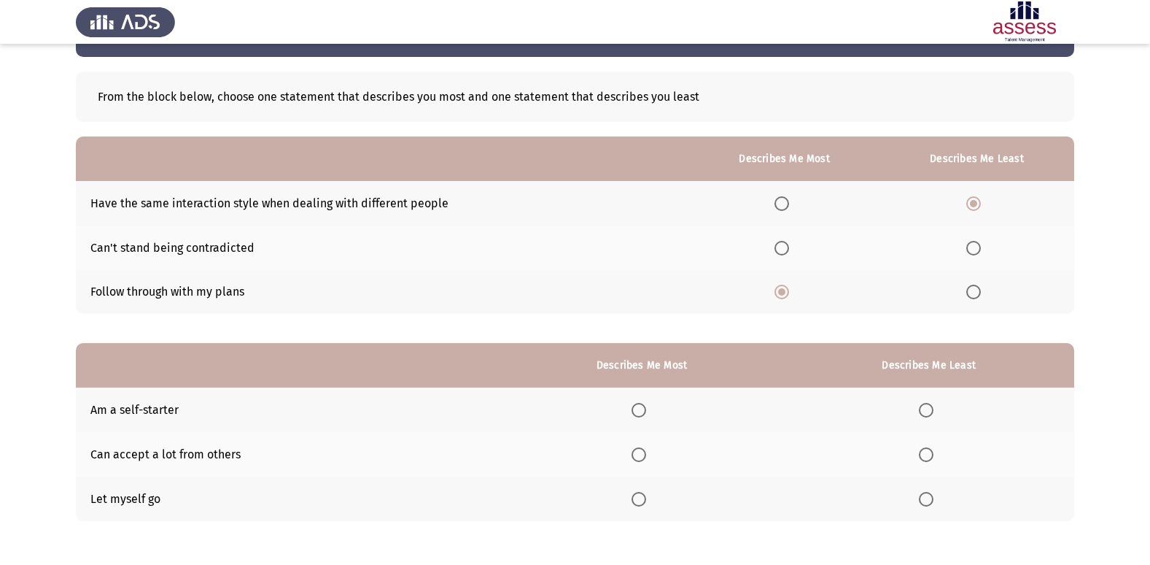
scroll to position [109, 0]
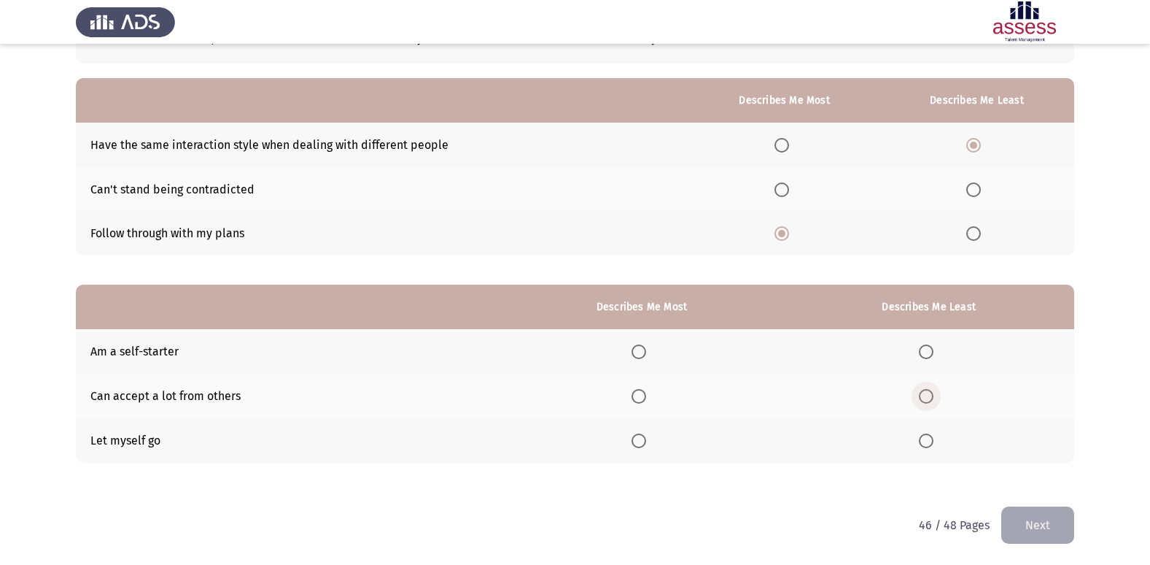
click at [929, 400] on span "Select an option" at bounding box center [926, 396] width 15 height 15
click at [929, 400] on input "Select an option" at bounding box center [926, 396] width 15 height 15
click at [645, 350] on span "Select an option" at bounding box center [639, 351] width 15 height 15
click at [645, 350] on input "Select an option" at bounding box center [639, 351] width 15 height 15
click at [1040, 529] on button "Next" at bounding box center [1038, 524] width 73 height 37
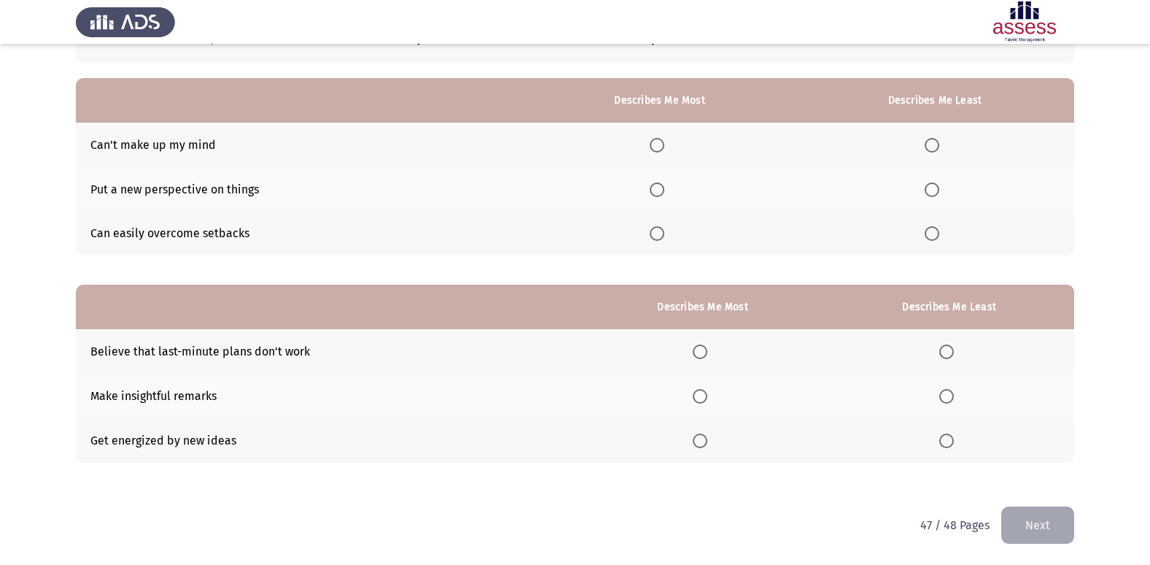
click at [928, 147] on span "Select an option" at bounding box center [932, 145] width 15 height 15
click at [928, 147] on input "Select an option" at bounding box center [932, 145] width 15 height 15
click at [663, 244] on th at bounding box center [660, 234] width 272 height 45
click at [664, 237] on span "Select an option" at bounding box center [657, 233] width 15 height 15
click at [664, 237] on input "Select an option" at bounding box center [657, 233] width 15 height 15
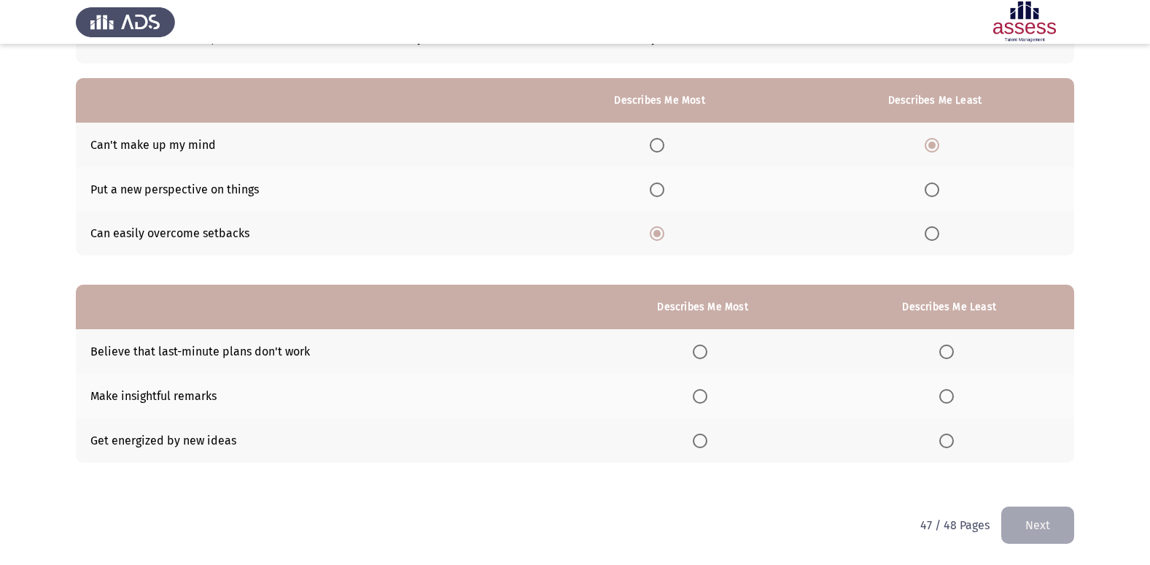
click at [954, 400] on span "Select an option" at bounding box center [947, 396] width 15 height 15
click at [954, 400] on input "Select an option" at bounding box center [947, 396] width 15 height 15
click at [942, 350] on span "Select an option" at bounding box center [947, 351] width 15 height 15
click at [942, 350] on input "Select an option" at bounding box center [947, 351] width 15 height 15
click at [703, 441] on span "Select an option" at bounding box center [700, 440] width 15 height 15
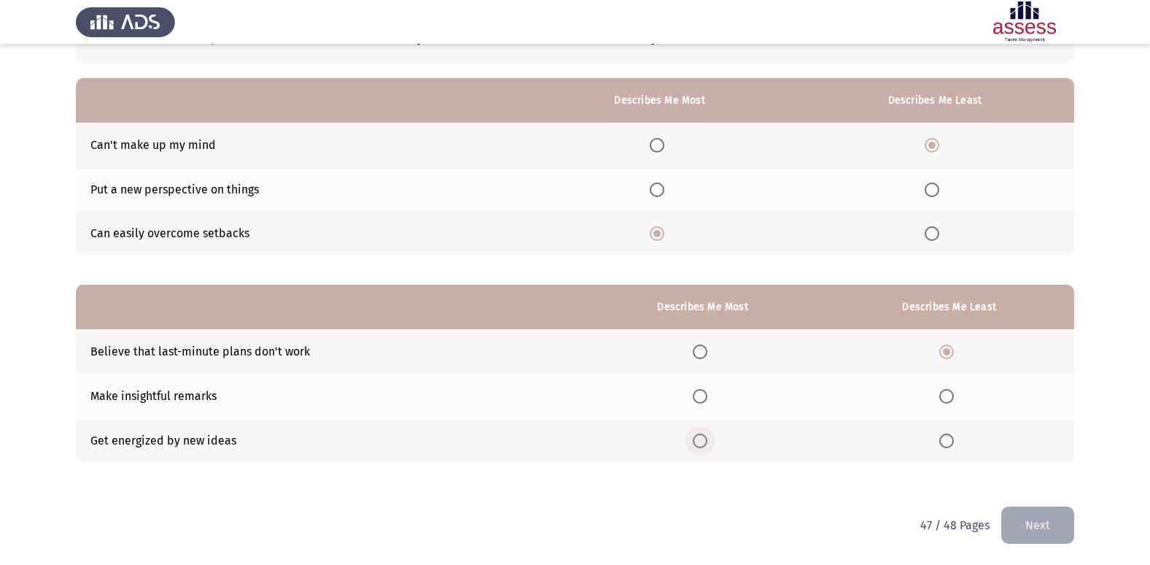
click at [703, 441] on input "Select an option" at bounding box center [700, 440] width 15 height 15
click at [1056, 525] on button "Next" at bounding box center [1038, 524] width 73 height 37
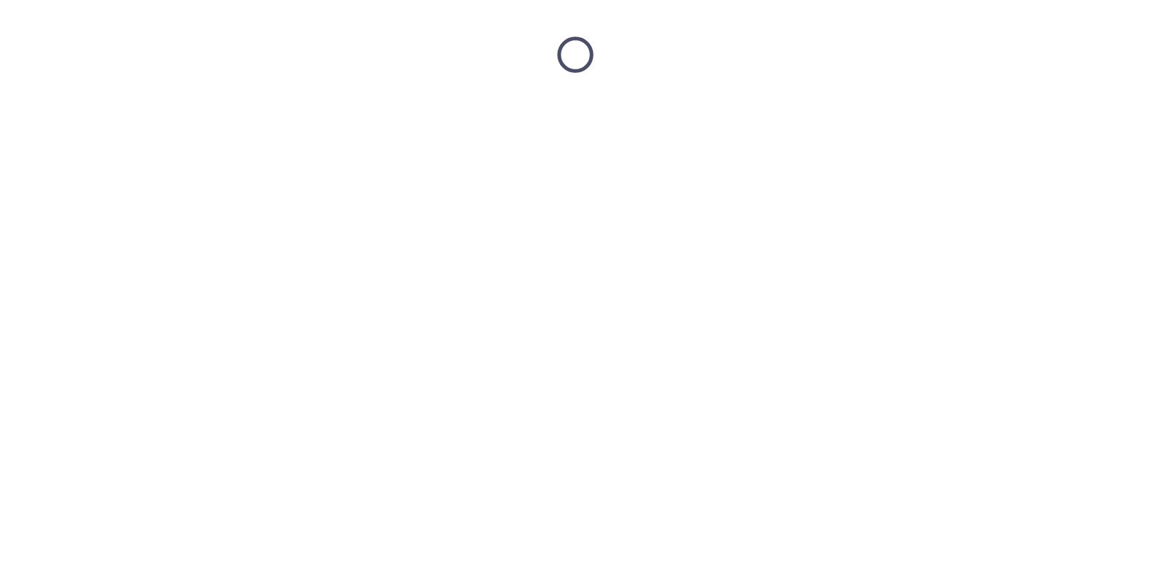
scroll to position [0, 0]
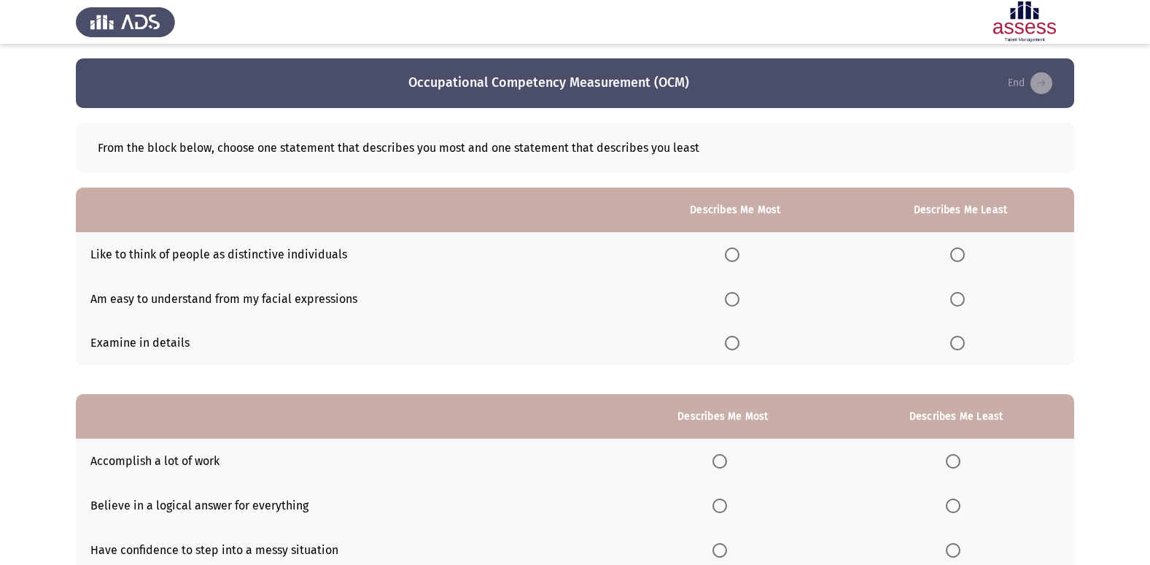
click at [964, 300] on span "Select an option" at bounding box center [958, 299] width 15 height 15
click at [964, 300] on input "Select an option" at bounding box center [958, 299] width 15 height 15
click at [724, 341] on th at bounding box center [735, 343] width 223 height 45
click at [730, 344] on span "Select an option" at bounding box center [732, 343] width 15 height 15
click at [730, 344] on input "Select an option" at bounding box center [732, 343] width 15 height 15
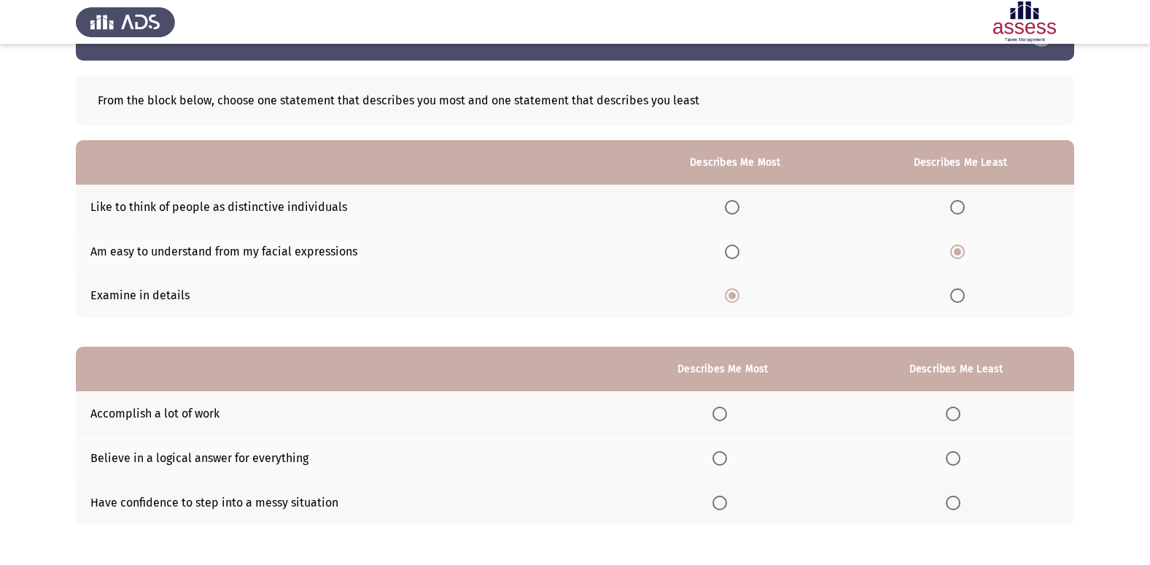
scroll to position [109, 0]
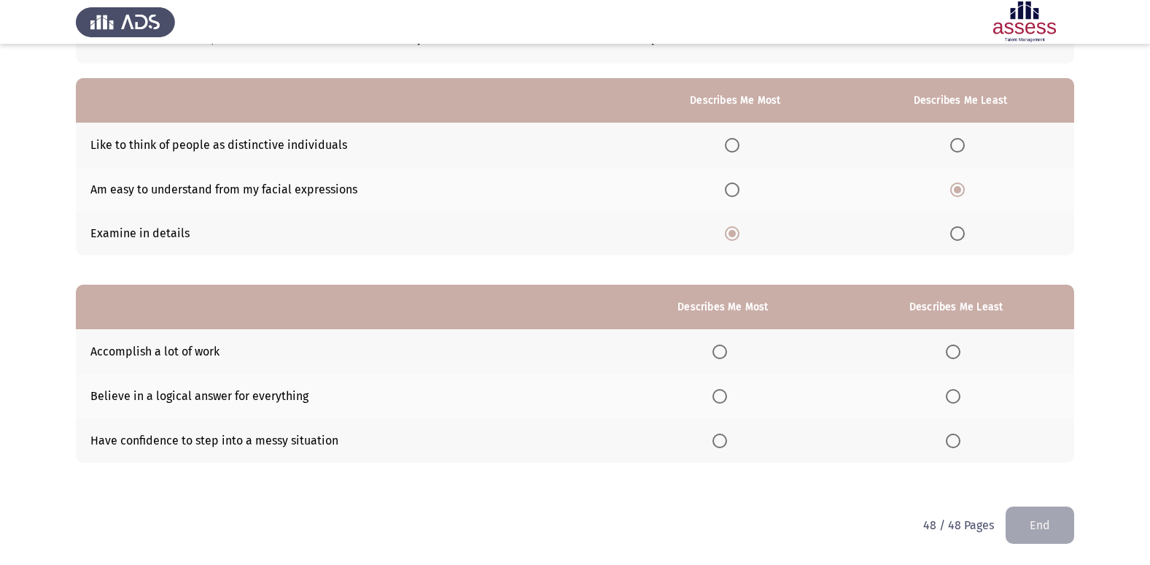
click at [727, 444] on span "Select an option" at bounding box center [720, 440] width 15 height 15
click at [727, 444] on input "Select an option" at bounding box center [720, 440] width 15 height 15
click at [960, 401] on span "Select an option" at bounding box center [953, 396] width 15 height 15
click at [960, 401] on input "Select an option" at bounding box center [953, 396] width 15 height 15
click at [1040, 528] on button "End" at bounding box center [1040, 524] width 69 height 37
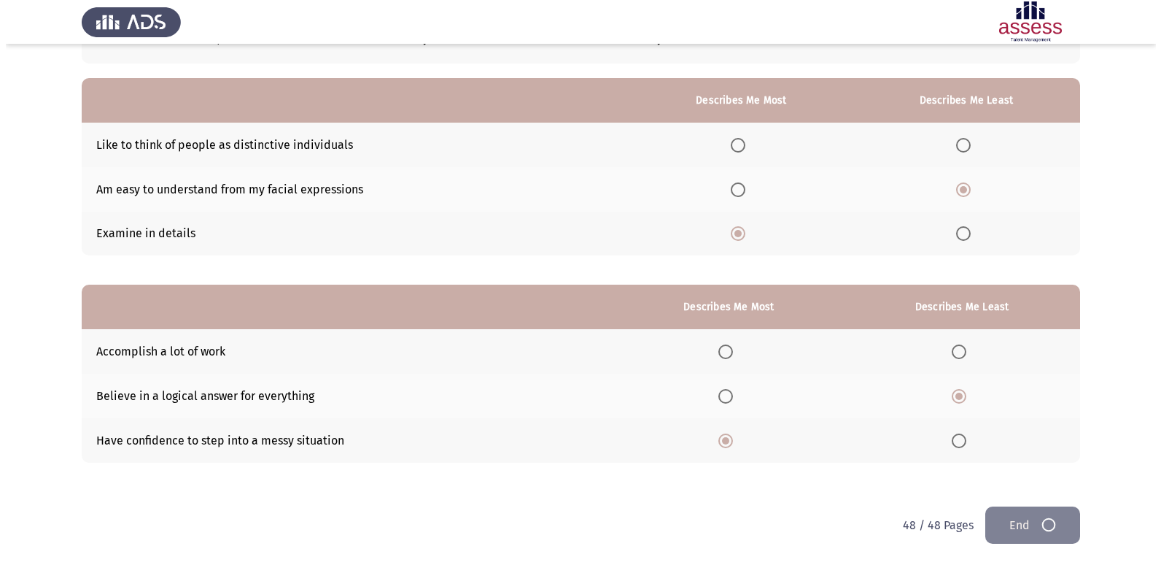
scroll to position [0, 0]
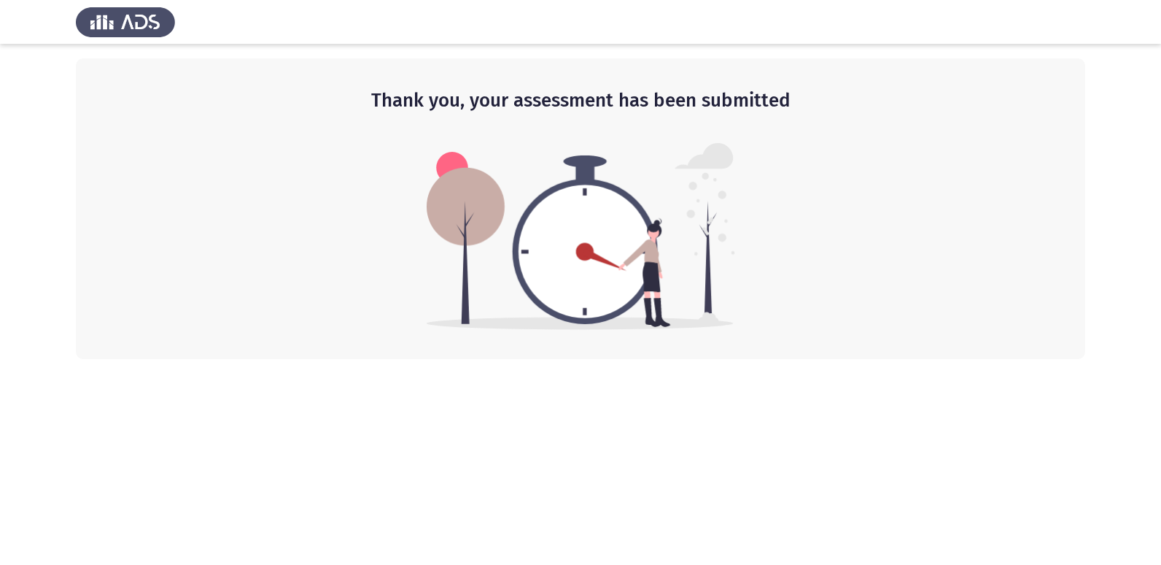
click at [1150, 300] on app-default-page "Thank you, your assessment has been submitted" at bounding box center [580, 179] width 1161 height 359
click at [137, 22] on img at bounding box center [125, 21] width 99 height 41
